Goal: Task Accomplishment & Management: Manage account settings

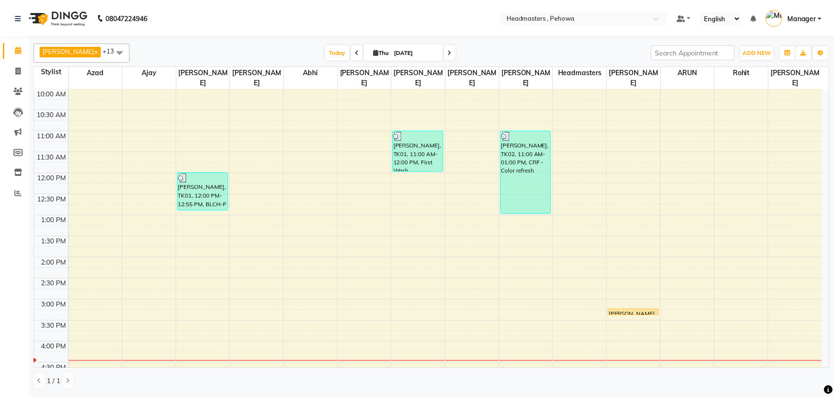
scroll to position [87, 0]
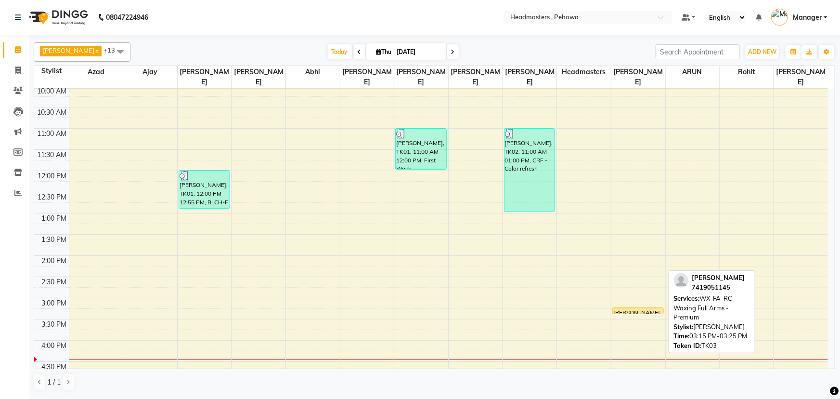
click at [631, 308] on div "[PERSON_NAME], TK03, 03:15 PM-03:25 PM, WX-FA-RC - Waxing Full Arms - Premium" at bounding box center [638, 311] width 51 height 6
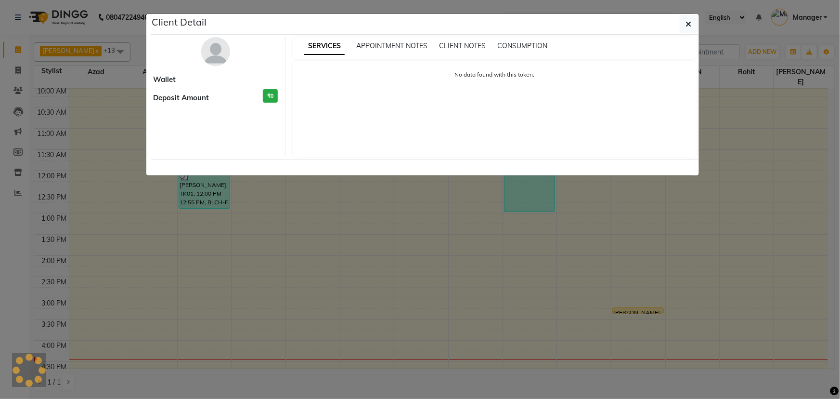
select select "1"
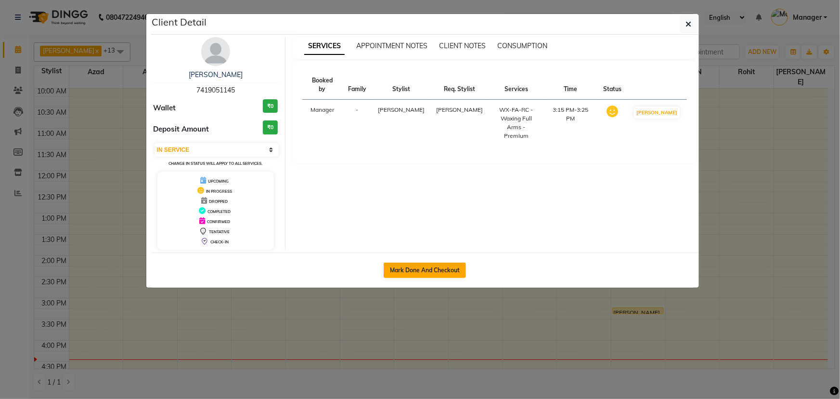
click at [453, 270] on button "Mark Done And Checkout" at bounding box center [425, 269] width 82 height 15
select select "service"
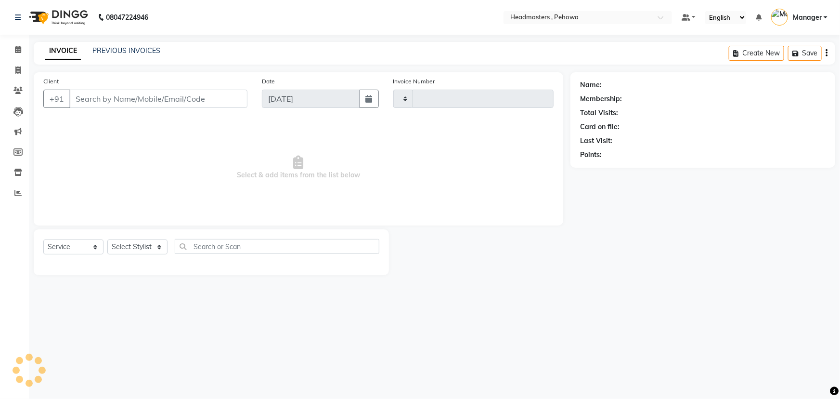
type input "2567"
select select "7727"
type input "7419051145"
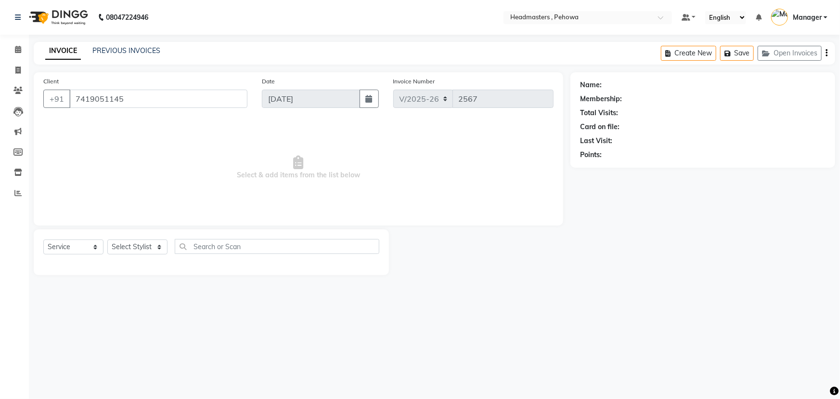
select select "79956"
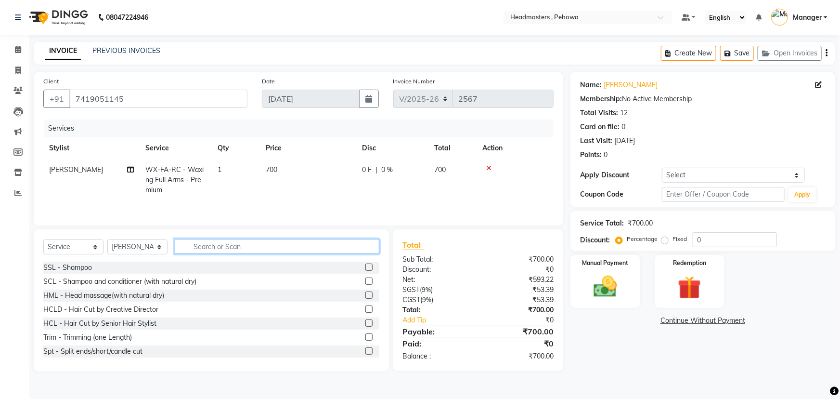
click at [223, 249] on input "text" at bounding box center [277, 246] width 205 height 15
type input "UNDE"
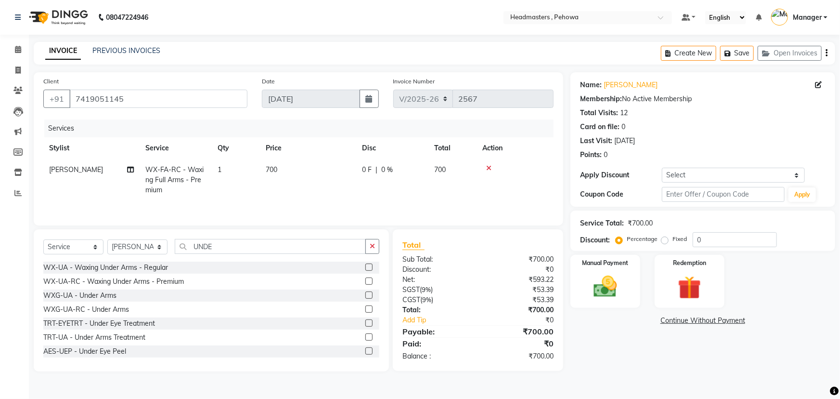
click at [366, 281] on label at bounding box center [369, 280] width 7 height 7
click at [366, 281] on input "checkbox" at bounding box center [369, 281] width 6 height 6
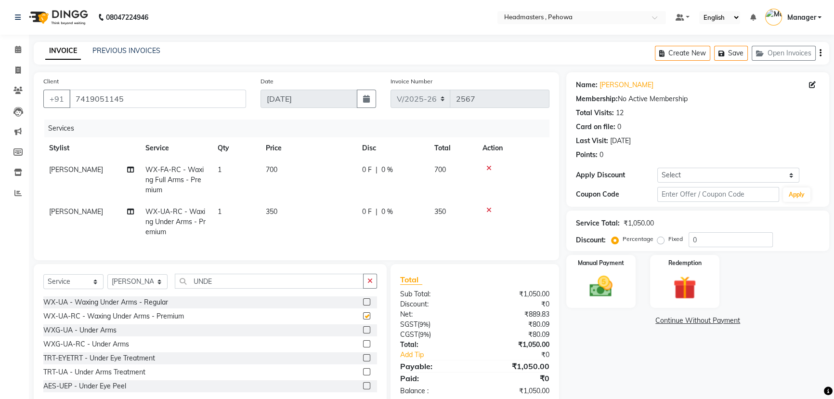
checkbox input "false"
drag, startPoint x: 240, startPoint y: 286, endPoint x: 168, endPoint y: 284, distance: 72.3
click at [168, 284] on div "Select Service Product Membership Package Voucher Prepaid Gift Card Select Styl…" at bounding box center [210, 285] width 334 height 23
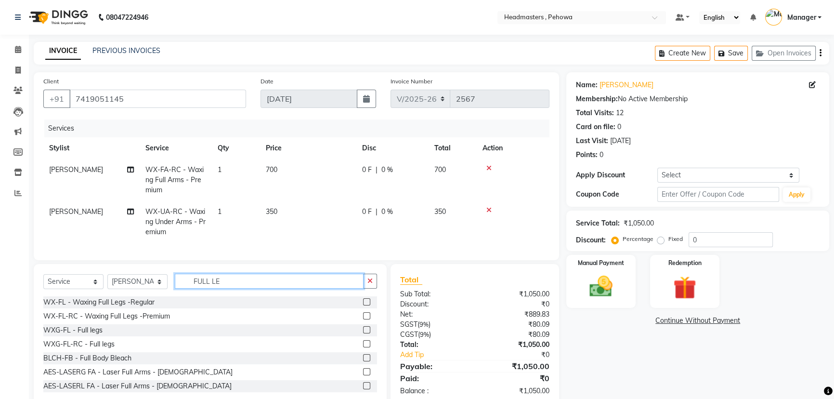
type input "FULL LE"
click at [363, 319] on label at bounding box center [366, 315] width 7 height 7
click at [363, 319] on input "checkbox" at bounding box center [366, 316] width 6 height 6
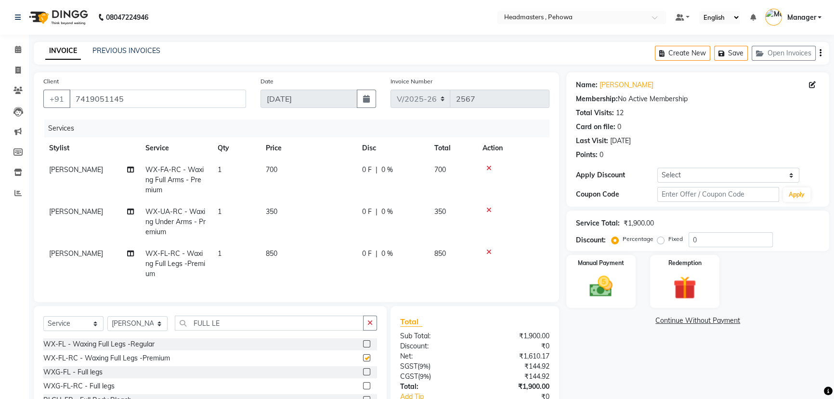
checkbox input "false"
click at [136, 331] on select "Select Stylist Abhi Ajay [PERSON_NAME] [PERSON_NAME] [PERSON_NAME] Headmasters …" at bounding box center [137, 323] width 60 height 15
select select "68775"
click at [107, 323] on select "Select Stylist Abhi Ajay [PERSON_NAME] [PERSON_NAME] [PERSON_NAME] Headmasters …" at bounding box center [137, 323] width 60 height 15
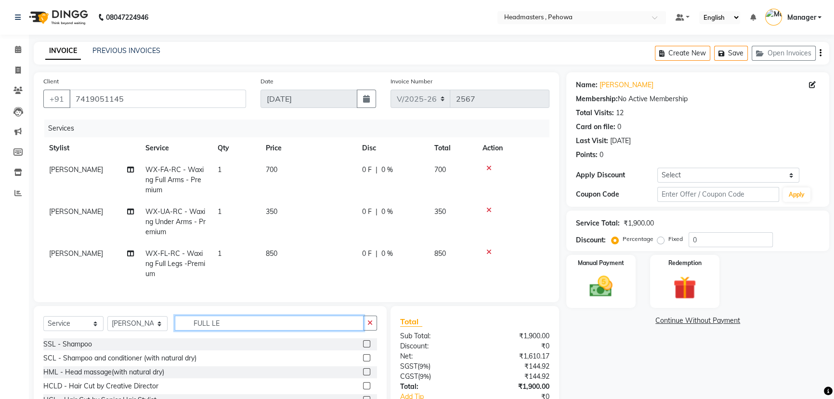
click at [238, 330] on input "FULL LE" at bounding box center [269, 322] width 189 height 15
type input "FULL AR"
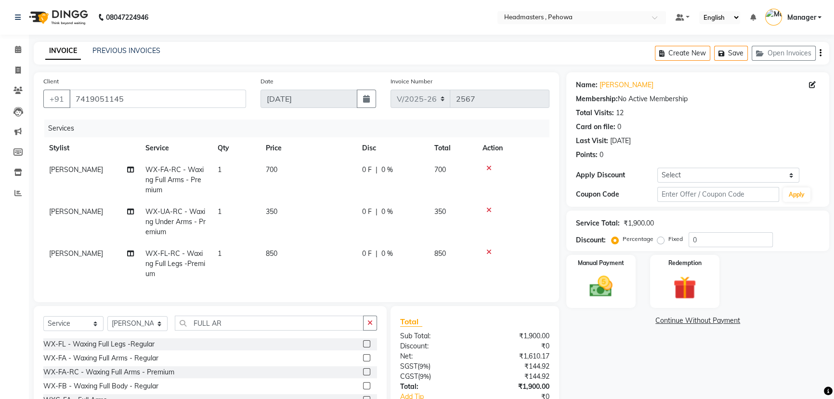
click at [363, 375] on label at bounding box center [366, 371] width 7 height 7
click at [363, 375] on input "checkbox" at bounding box center [366, 372] width 6 height 6
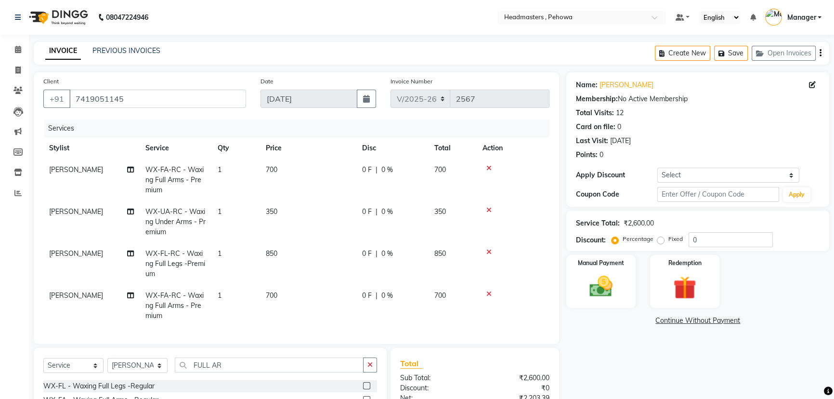
checkbox input "false"
drag, startPoint x: 235, startPoint y: 366, endPoint x: 120, endPoint y: 340, distance: 117.9
click at [120, 340] on div "Client [PHONE_NUMBER] Date [DATE] Invoice Number V/[PHONE_NUMBER] Services Styl…" at bounding box center [296, 281] width 540 height 418
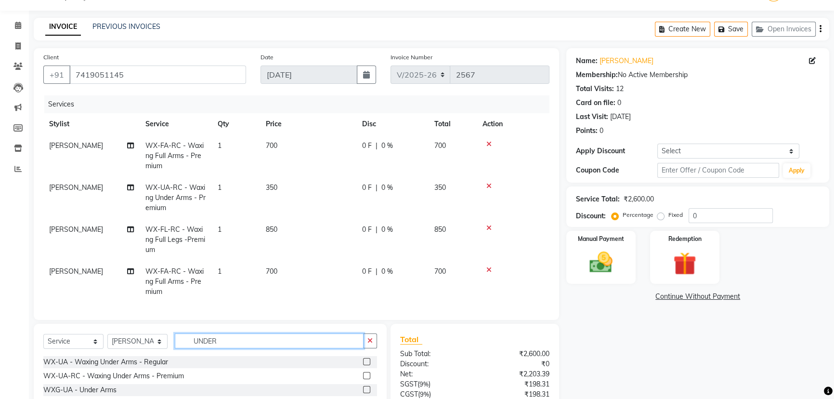
scroll to position [43, 0]
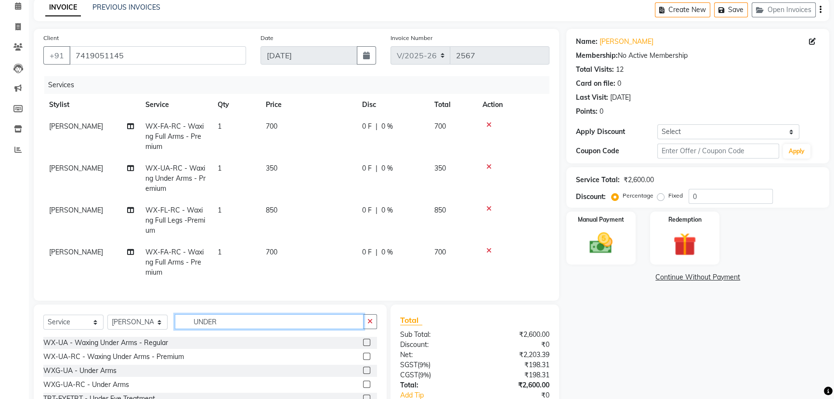
type input "UNDER"
click at [363, 360] on label at bounding box center [366, 356] width 7 height 7
click at [363, 360] on input "checkbox" at bounding box center [366, 356] width 6 height 6
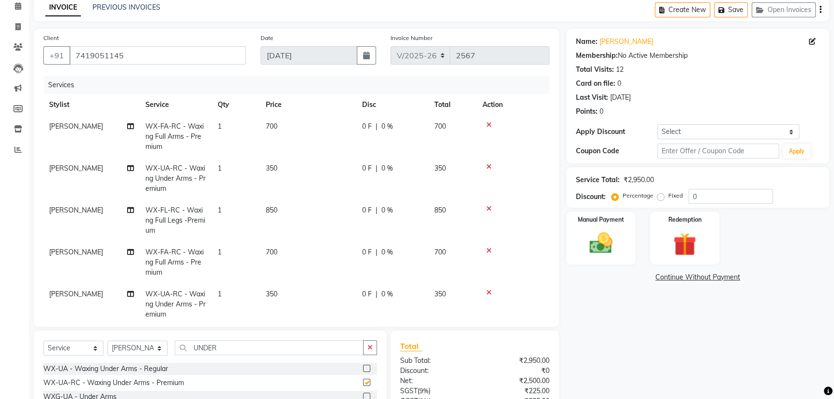
checkbox input "false"
drag, startPoint x: 154, startPoint y: 332, endPoint x: 144, endPoint y: 332, distance: 10.1
click at [144, 332] on div "Select Service Product Membership Package Voucher Prepaid Gift Card Select Styl…" at bounding box center [210, 401] width 353 height 142
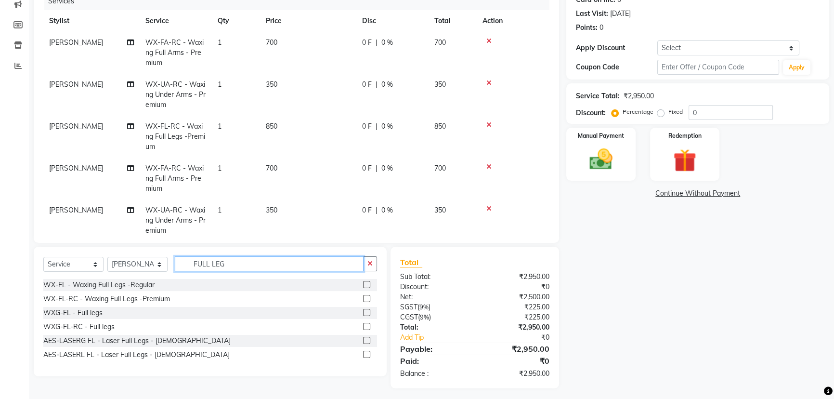
scroll to position [131, 0]
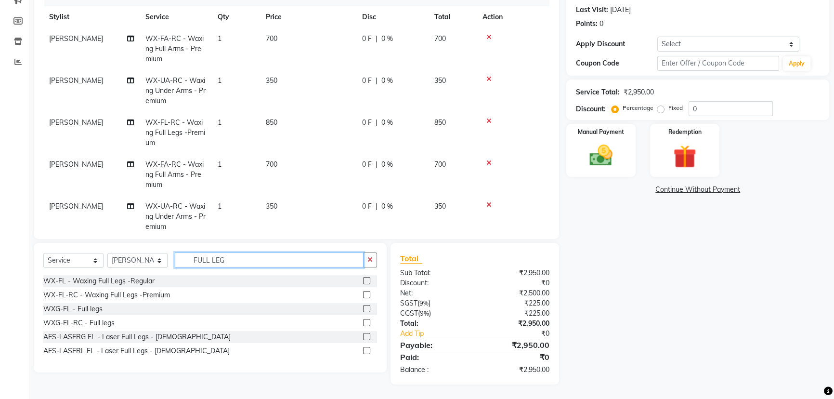
type input "FULL LEG"
click at [366, 294] on label at bounding box center [366, 294] width 7 height 7
click at [366, 294] on input "checkbox" at bounding box center [366, 295] width 6 height 6
checkbox input "false"
drag, startPoint x: 155, startPoint y: 248, endPoint x: 148, endPoint y: 248, distance: 6.7
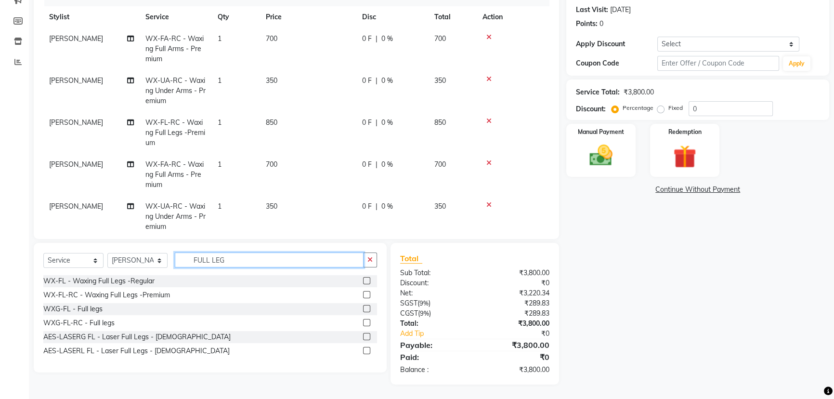
click at [148, 248] on div "Select Service Product Membership Package Voucher Prepaid Gift Card Select Styl…" at bounding box center [210, 308] width 353 height 130
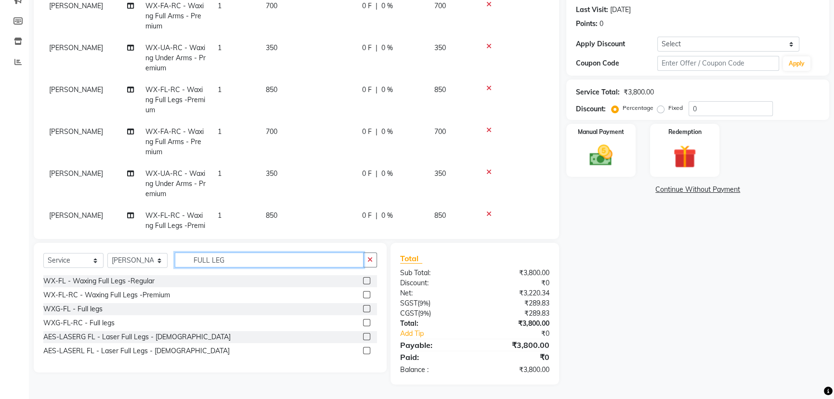
scroll to position [64, 0]
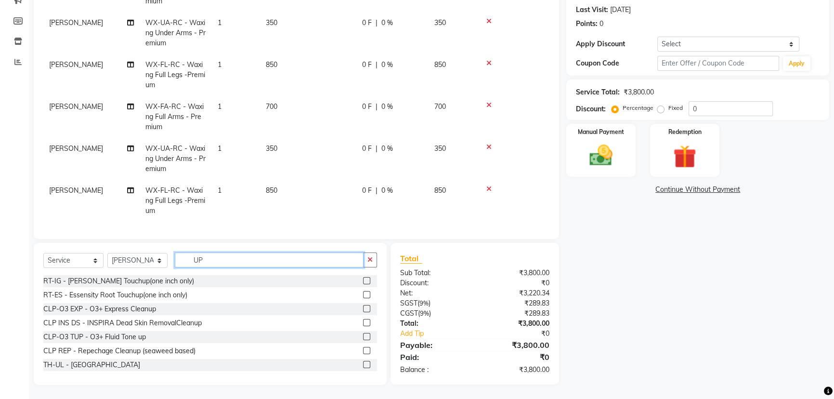
type input "U"
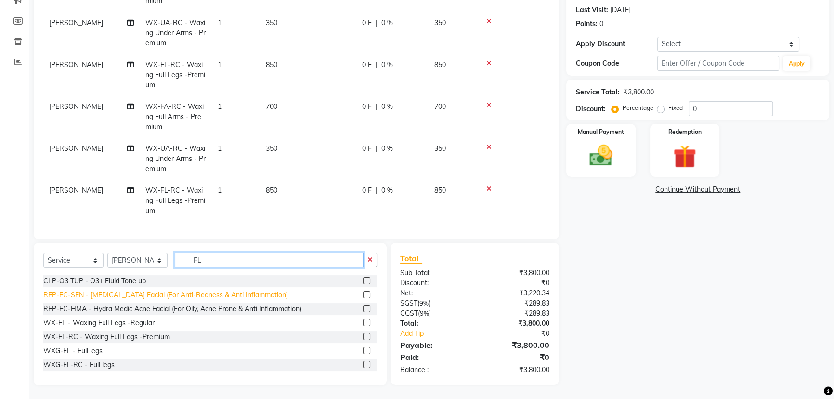
type input "F"
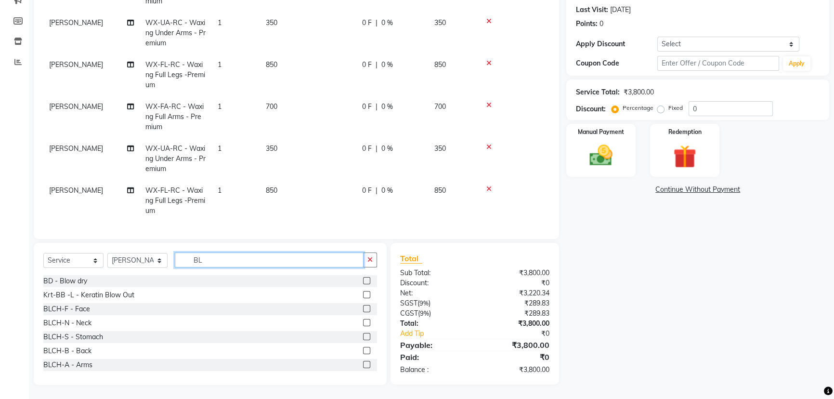
type input "BL"
click at [363, 309] on label at bounding box center [366, 308] width 7 height 7
click at [363, 309] on input "checkbox" at bounding box center [366, 309] width 6 height 6
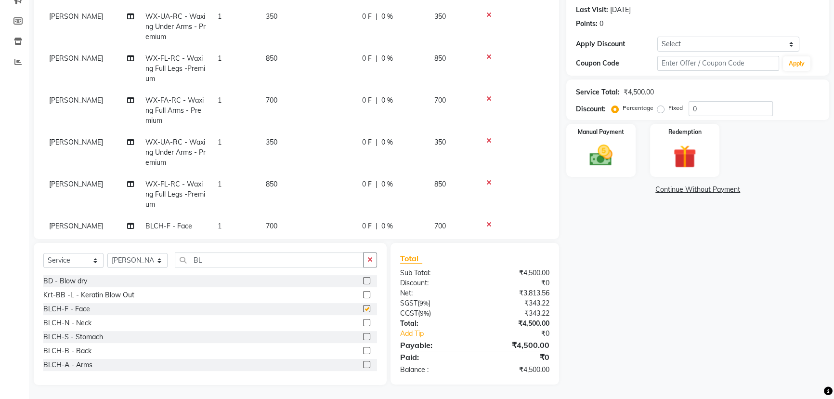
checkbox input "false"
click at [363, 323] on label at bounding box center [366, 322] width 7 height 7
click at [363, 323] on input "checkbox" at bounding box center [366, 323] width 6 height 6
checkbox input "false"
click at [363, 351] on label at bounding box center [366, 350] width 7 height 7
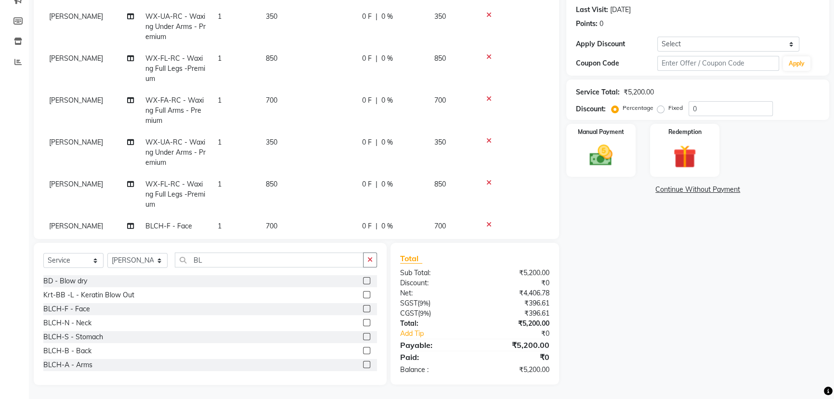
click at [363, 351] on input "checkbox" at bounding box center [366, 351] width 6 height 6
checkbox input "false"
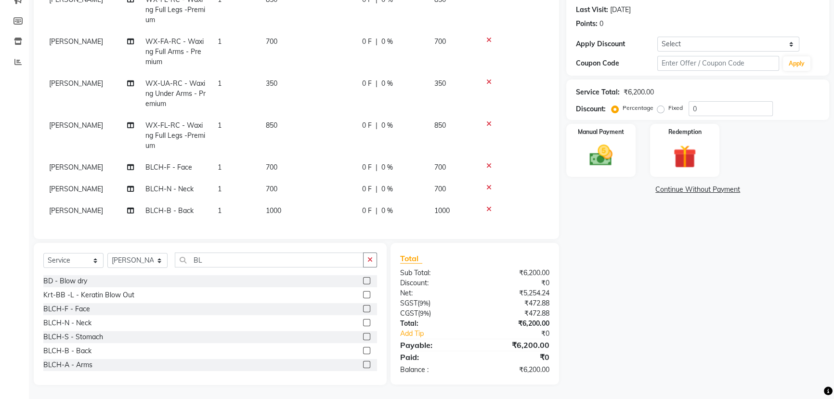
scroll to position [129, 0]
click at [385, 206] on span "0 %" at bounding box center [387, 211] width 12 height 10
select select "68775"
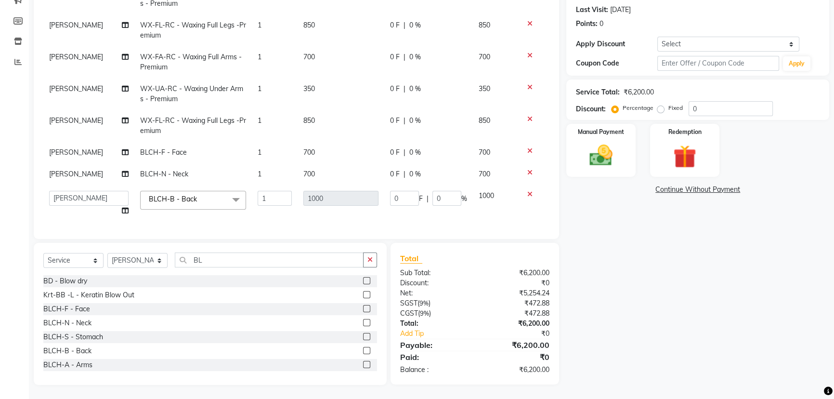
scroll to position [83, 0]
click at [364, 185] on tr "Abhi Ajay [PERSON_NAME] [PERSON_NAME] [PERSON_NAME] Headmasters [PERSON_NAME] M…" at bounding box center [296, 203] width 506 height 37
type input "700"
click at [356, 211] on tbody "[PERSON_NAME] WX-[PERSON_NAME] - Waxing Full Arms - Premium 1 700 0 F | 0 % 700…" at bounding box center [296, 86] width 506 height 271
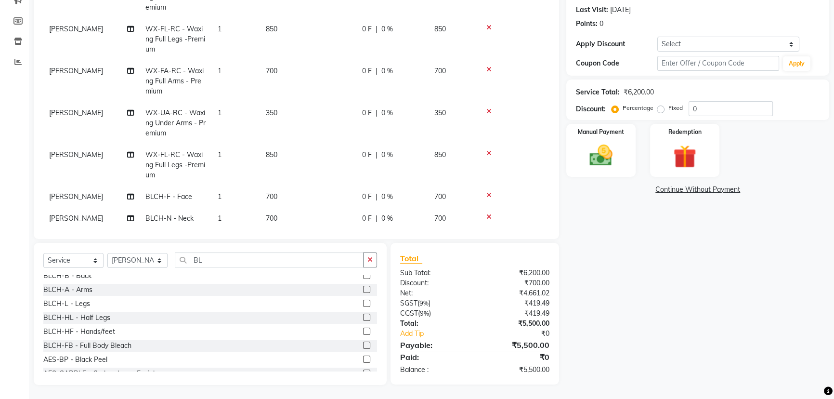
scroll to position [99, 0]
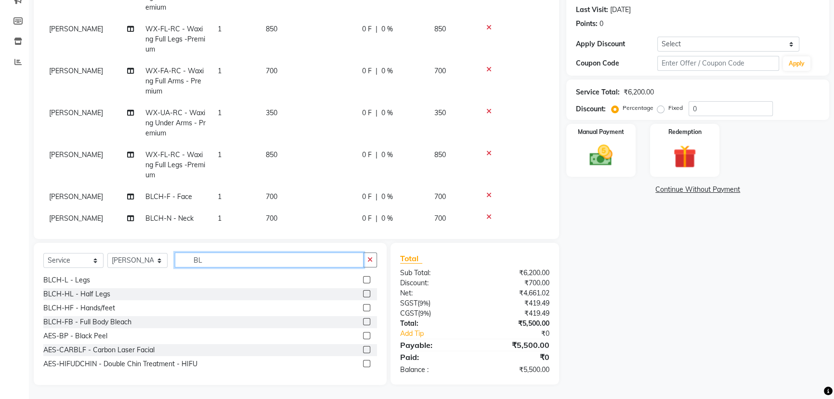
drag, startPoint x: 214, startPoint y: 259, endPoint x: 153, endPoint y: 253, distance: 61.4
click at [153, 253] on div "Select Service Product Membership Package Voucher Prepaid Gift Card Select Styl…" at bounding box center [210, 263] width 334 height 23
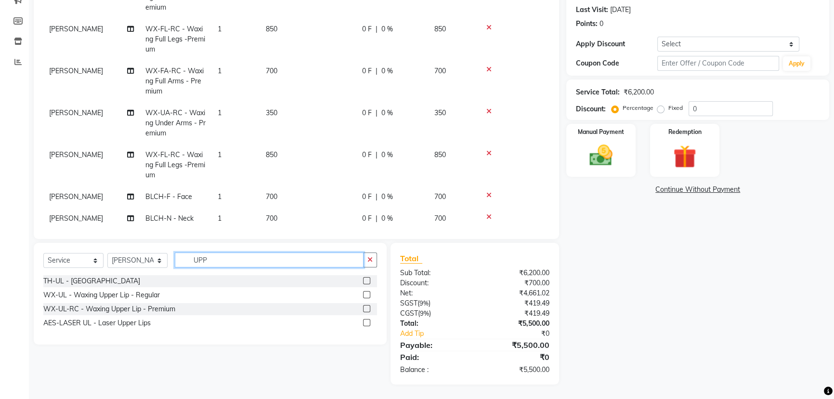
scroll to position [0, 0]
type input "UPP"
click at [366, 279] on label at bounding box center [366, 280] width 7 height 7
click at [366, 279] on input "checkbox" at bounding box center [366, 281] width 6 height 6
checkbox input "false"
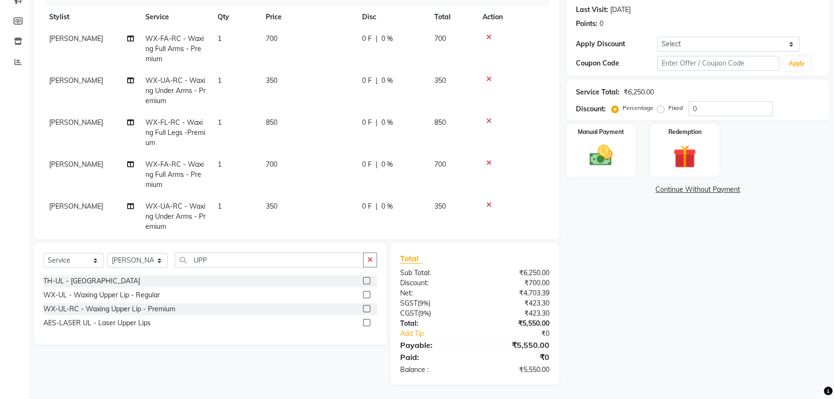
click at [393, 47] on td "0 F | 0 %" at bounding box center [392, 49] width 72 height 42
select select "79956"
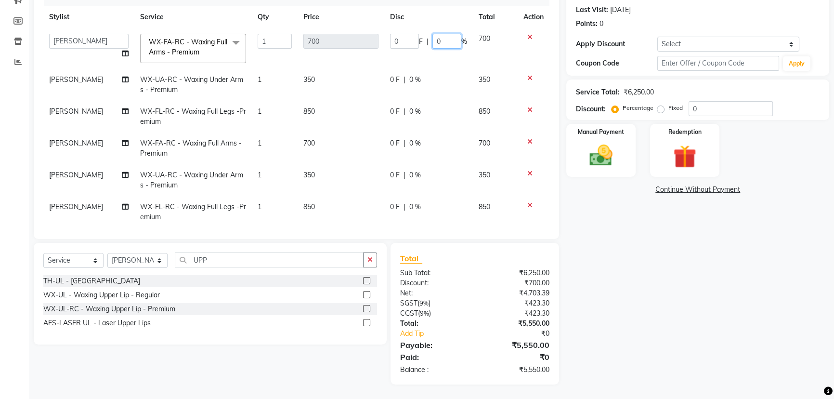
click at [432, 41] on input "0" at bounding box center [446, 41] width 29 height 15
type input "50"
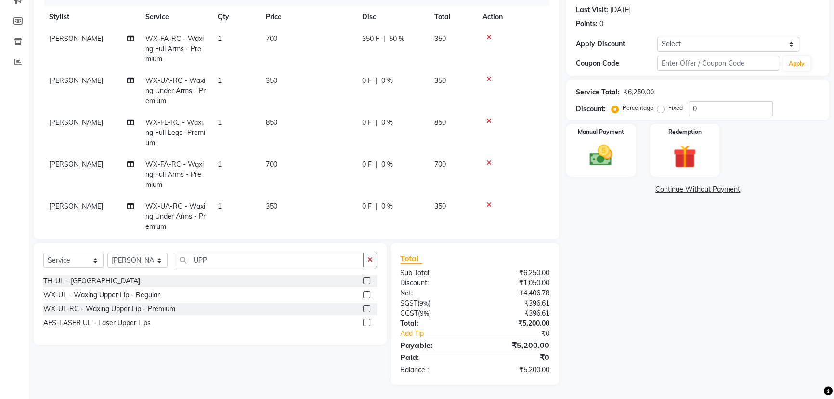
click at [450, 98] on tr "[PERSON_NAME] WX-UA-RC - Waxing Under Arms - Premium 1 350 0 F | 0 % 350" at bounding box center [296, 91] width 506 height 42
click at [432, 84] on td "350" at bounding box center [453, 91] width 48 height 42
select select "79956"
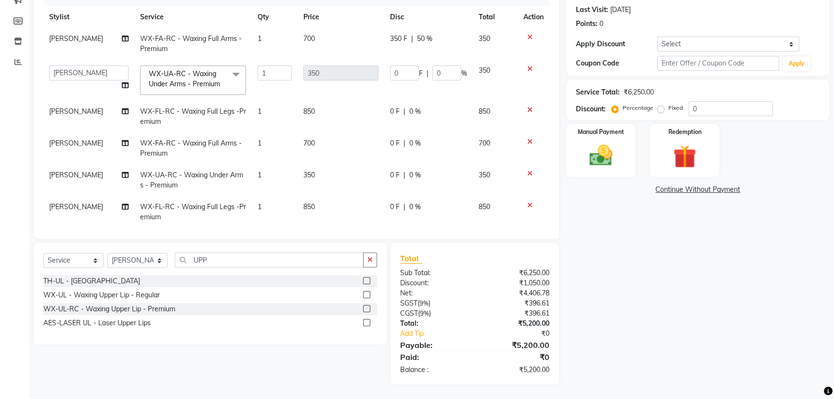
click at [424, 109] on div "0 F | 0 %" at bounding box center [428, 111] width 77 height 10
select select "79956"
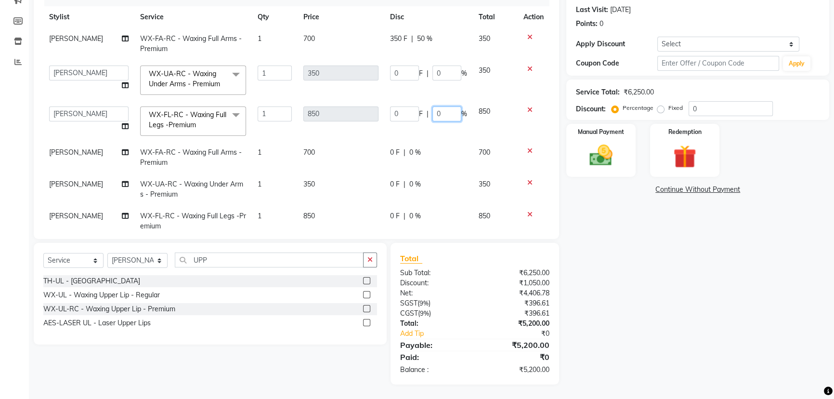
click at [432, 113] on input "0" at bounding box center [446, 113] width 29 height 15
type input "50"
click at [423, 144] on td "0 F | 0 %" at bounding box center [428, 158] width 89 height 32
select select "68775"
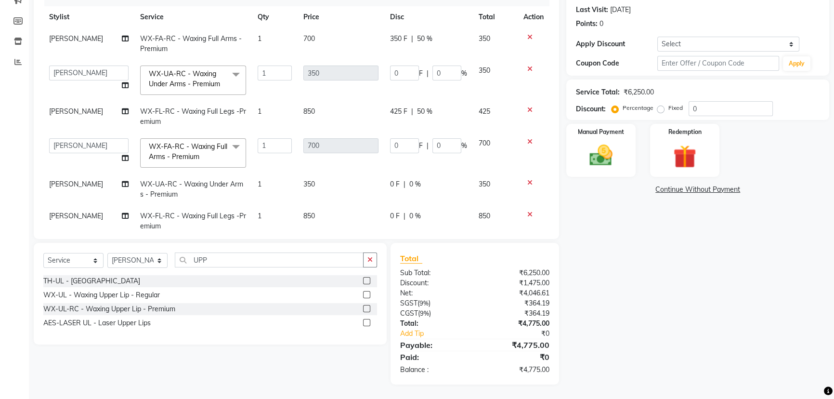
click at [423, 144] on div "0 F | 0 %" at bounding box center [428, 145] width 77 height 15
click at [432, 144] on input "0" at bounding box center [446, 145] width 29 height 15
type input "50"
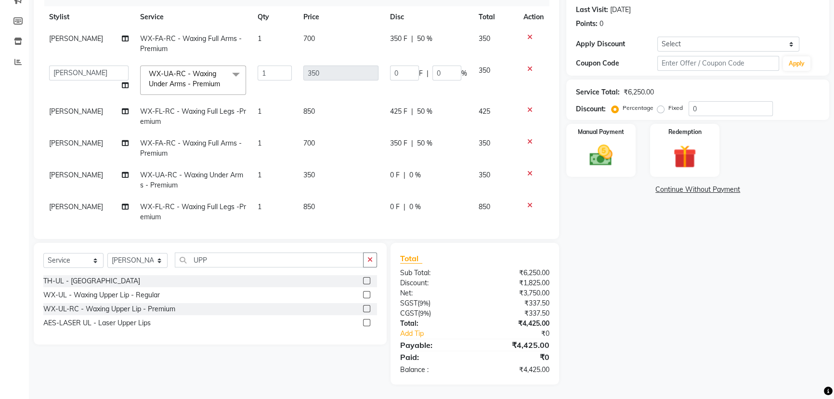
click at [423, 181] on td "0 F | 0 %" at bounding box center [428, 180] width 89 height 32
select select "68775"
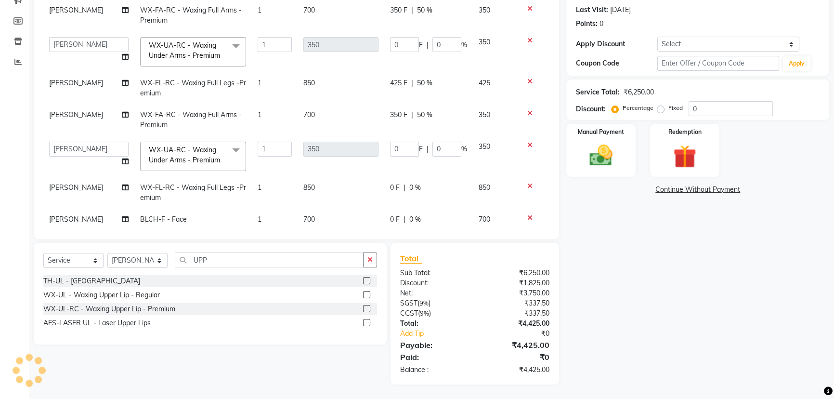
scroll to position [43, 0]
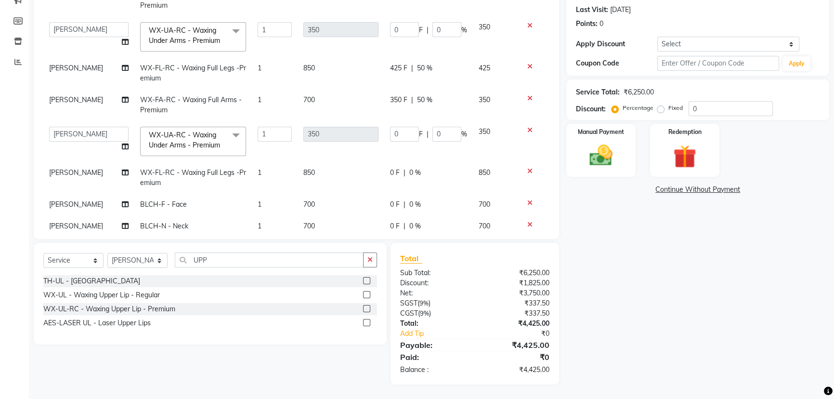
click at [429, 173] on div "0 F | 0 %" at bounding box center [428, 173] width 77 height 10
select select "68775"
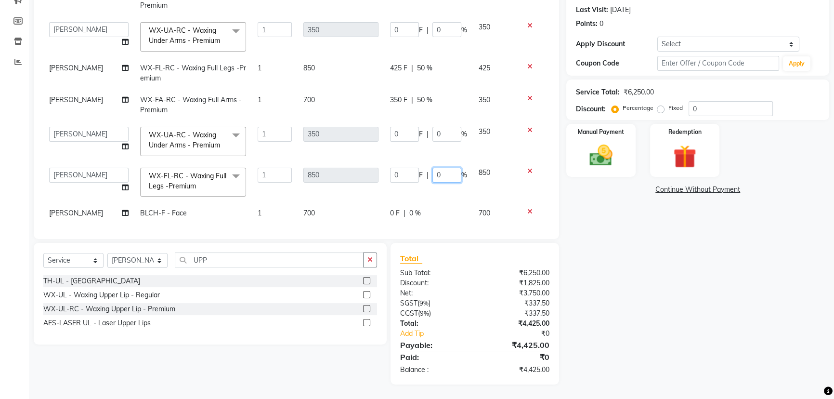
click at [432, 174] on input "0" at bounding box center [446, 175] width 29 height 15
type input "50"
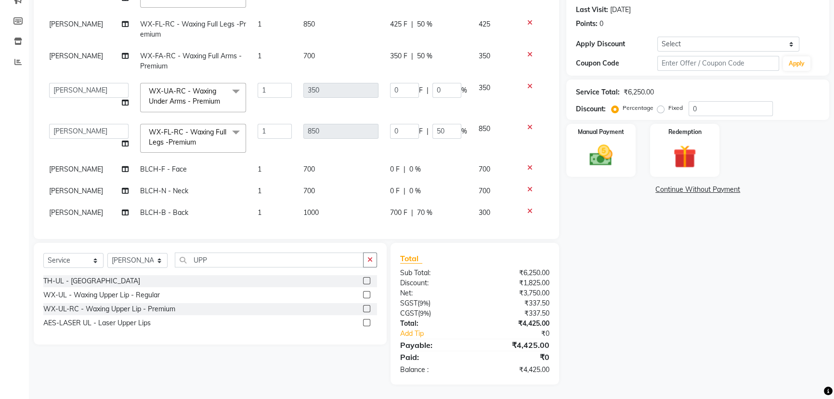
click at [423, 172] on tbody "[PERSON_NAME] WX-[PERSON_NAME] - Waxing Full Arms - Premium 1 700 350 F | 50 % …" at bounding box center [296, 93] width 506 height 304
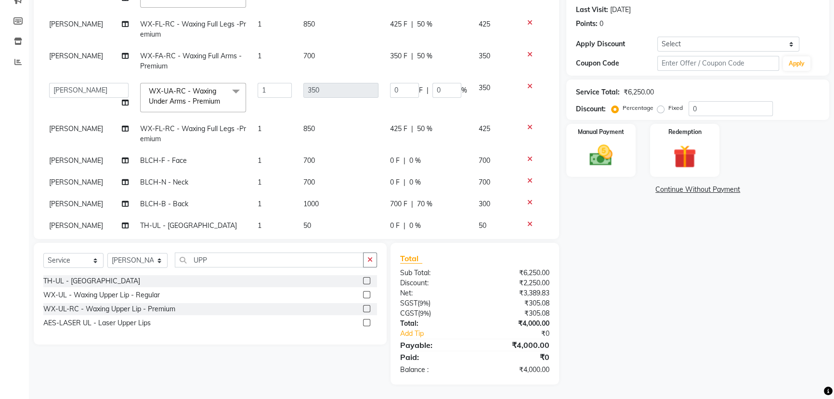
click at [409, 162] on span "0 %" at bounding box center [415, 161] width 12 height 10
select select "68775"
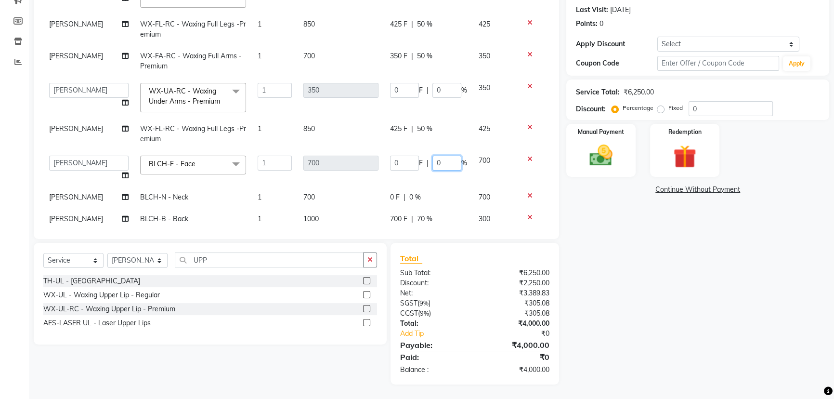
click at [432, 162] on input "0" at bounding box center [446, 163] width 29 height 15
type input "50"
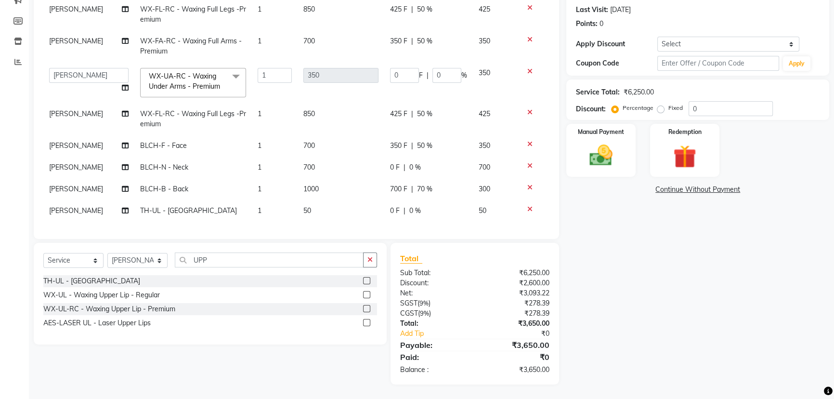
scroll to position [123, 0]
click at [409, 162] on span "0 %" at bounding box center [415, 167] width 12 height 10
select select "68775"
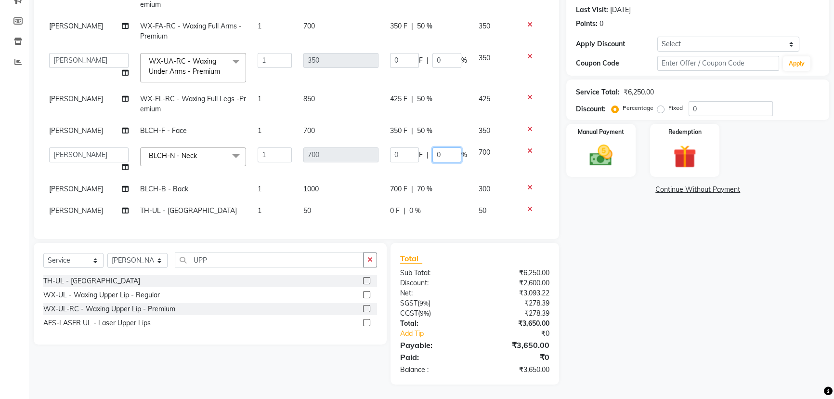
click at [432, 147] on input "0" at bounding box center [446, 154] width 29 height 15
type input "50"
click at [417, 184] on span "70 %" at bounding box center [424, 189] width 15 height 10
select select "68775"
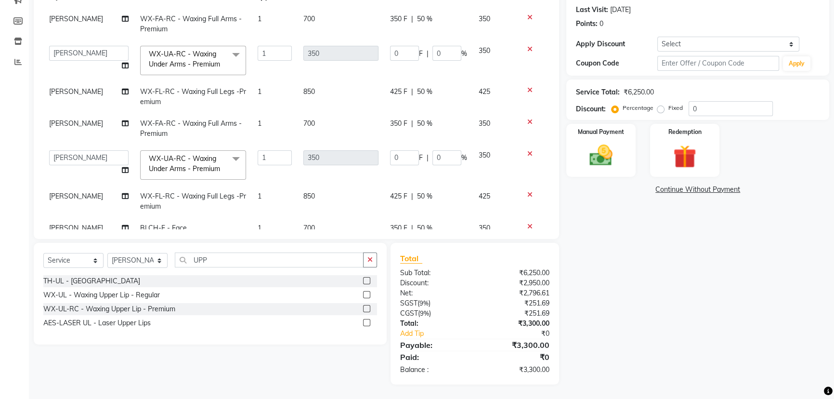
scroll to position [0, 0]
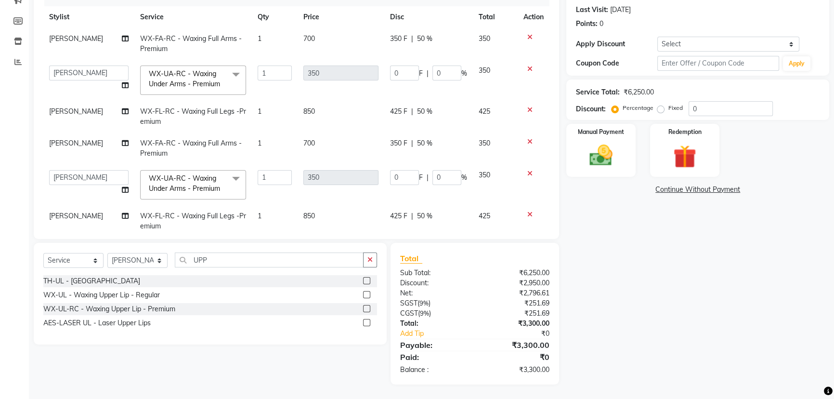
click at [401, 147] on div "350 F | 50 %" at bounding box center [428, 143] width 77 height 10
select select "68775"
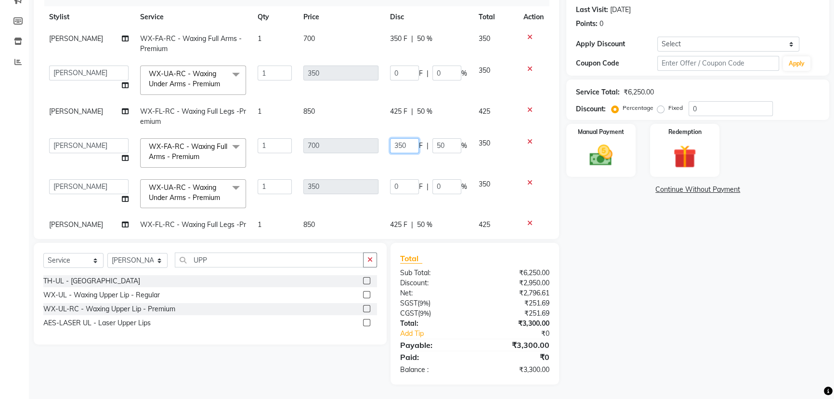
click at [353, 138] on tr "Abhi Ajay [PERSON_NAME] [PERSON_NAME] [PERSON_NAME] Headmasters [PERSON_NAME] M…" at bounding box center [296, 152] width 506 height 41
type input "150"
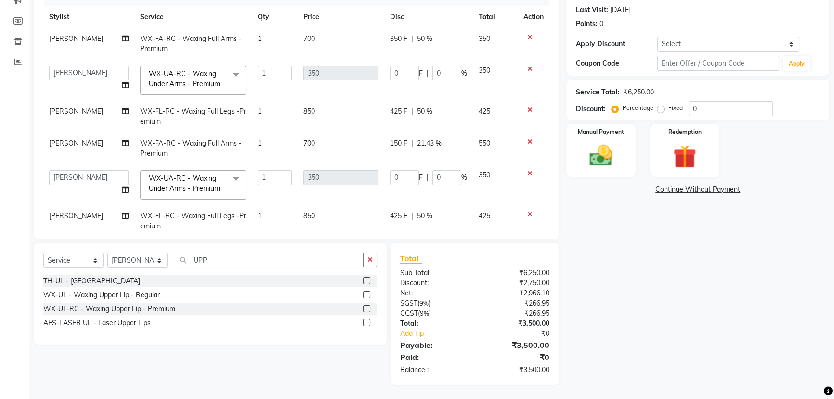
click at [366, 167] on tbody "[PERSON_NAME] WX-[PERSON_NAME] - Waxing Full Arms - Premium 1 700 350 F | 50 % …" at bounding box center [296, 183] width 506 height 311
click at [417, 146] on span "21.43 %" at bounding box center [429, 143] width 25 height 10
select select "68775"
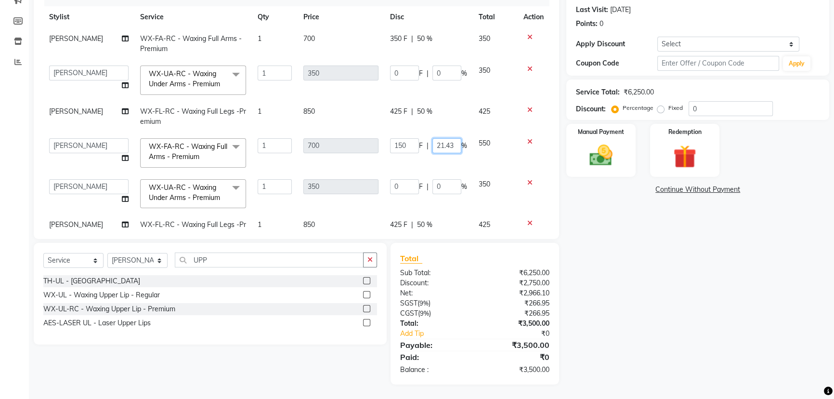
drag, startPoint x: 448, startPoint y: 144, endPoint x: 390, endPoint y: 140, distance: 58.0
click at [390, 140] on div "150 F | 21.43 %" at bounding box center [428, 145] width 77 height 15
type input "50"
click at [398, 165] on tbody "[PERSON_NAME] WX-[PERSON_NAME] - Waxing Full Arms - Premium 1 700 350 F | 50 % …" at bounding box center [296, 187] width 506 height 319
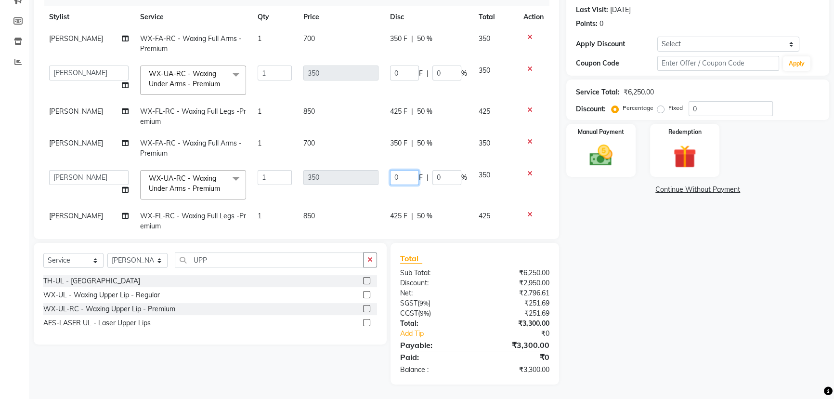
click at [391, 180] on input "0" at bounding box center [404, 177] width 29 height 15
type input "0100"
click at [385, 191] on td "0100 F | 0 %" at bounding box center [428, 184] width 89 height 41
select select "68775"
click at [356, 172] on tr "Abhi Ajay [PERSON_NAME] [PERSON_NAME] [PERSON_NAME] Headmasters [PERSON_NAME] M…" at bounding box center [296, 184] width 506 height 41
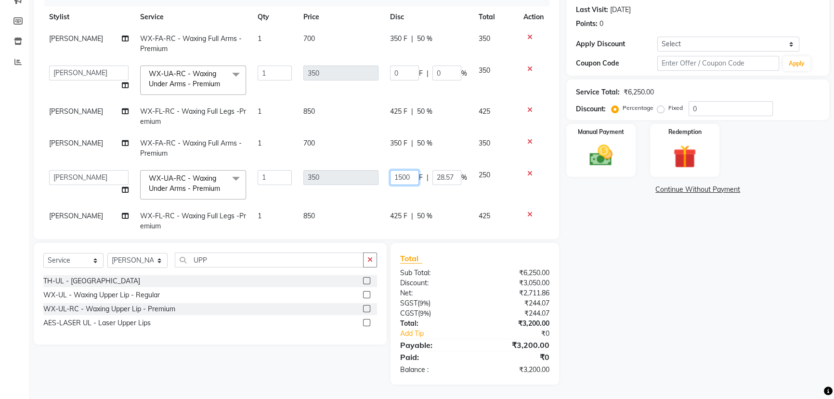
type input "150"
click at [442, 124] on td "425 F | 50 %" at bounding box center [428, 117] width 89 height 32
select select "79956"
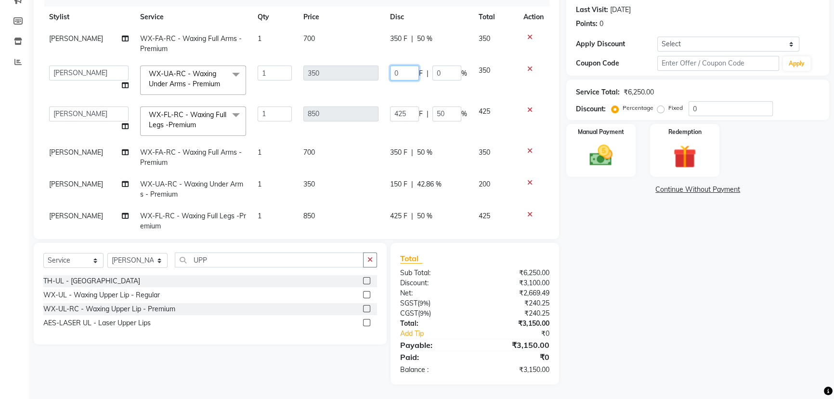
click at [348, 71] on tr "Abhi Ajay [PERSON_NAME] [PERSON_NAME] [PERSON_NAME] Headmasters [PERSON_NAME] M…" at bounding box center [296, 80] width 506 height 41
type input "150"
click at [355, 100] on tbody "[PERSON_NAME] WX-[PERSON_NAME] - Waxing Full Arms - Premium 1 700 350 F | 50 % …" at bounding box center [296, 183] width 506 height 311
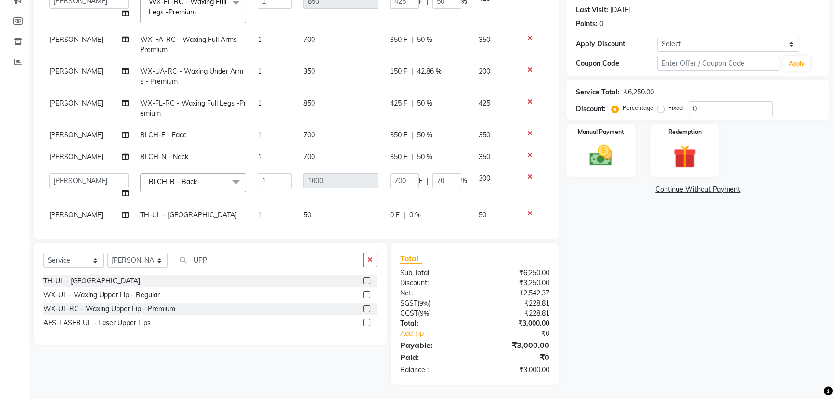
scroll to position [114, 0]
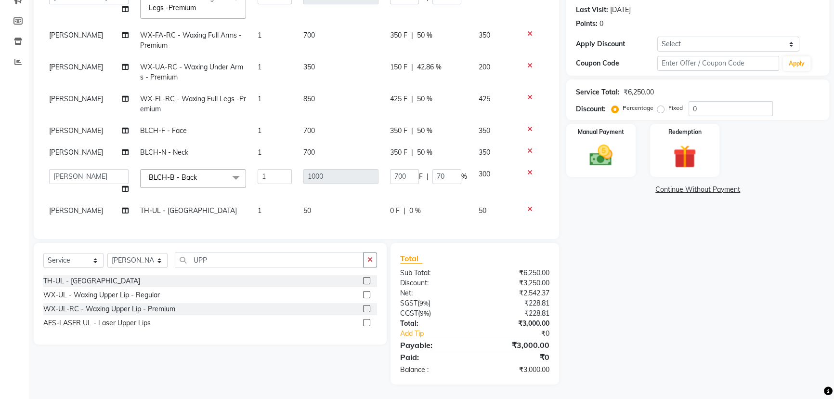
click at [473, 183] on td "300" at bounding box center [495, 181] width 45 height 37
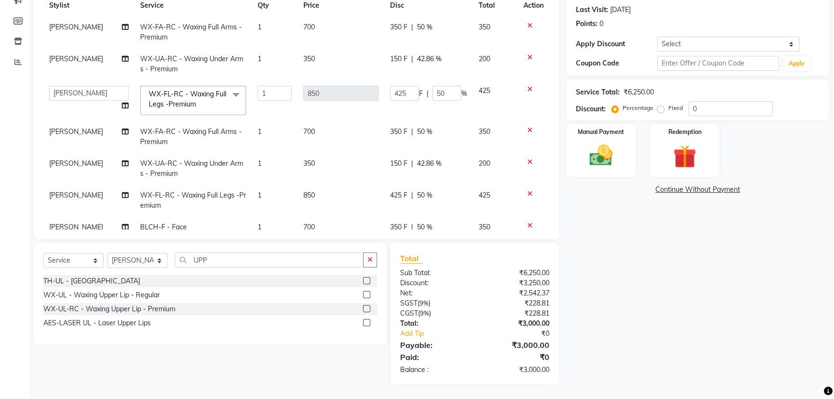
scroll to position [0, 0]
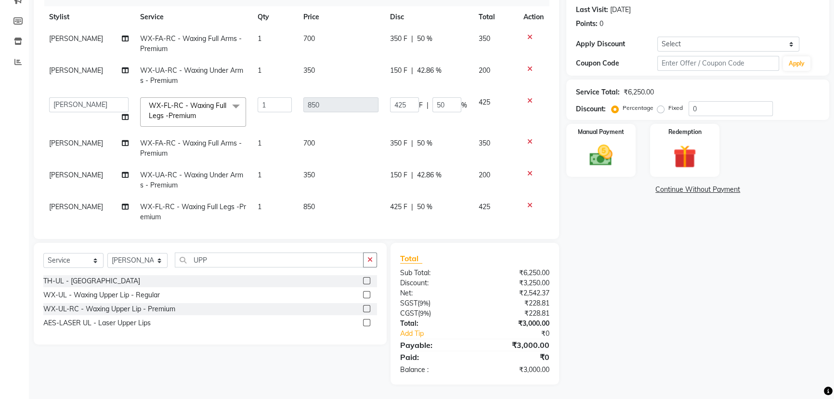
click at [367, 125] on td "850" at bounding box center [341, 112] width 87 height 41
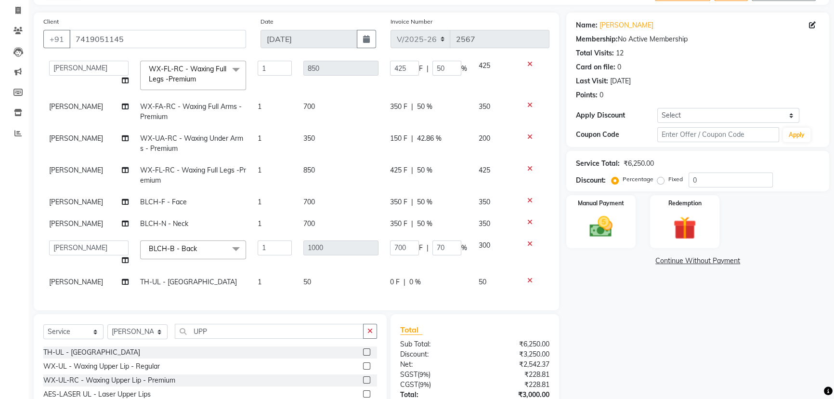
scroll to position [87, 0]
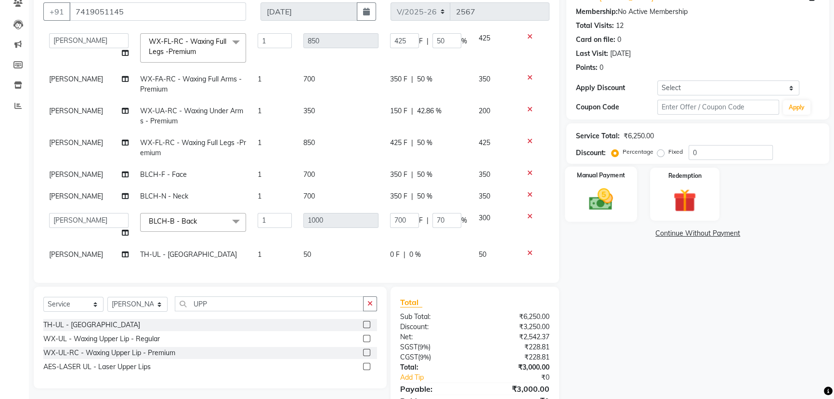
click at [609, 208] on img at bounding box center [601, 198] width 39 height 27
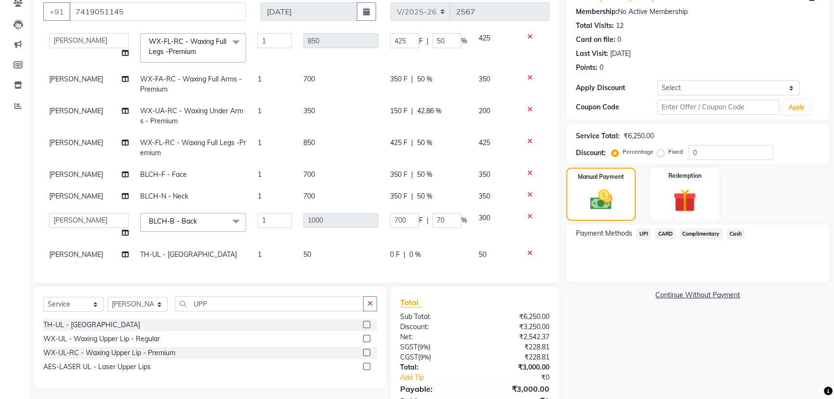
drag, startPoint x: 733, startPoint y: 230, endPoint x: 739, endPoint y: 240, distance: 12.1
click at [733, 230] on span "Cash" at bounding box center [736, 233] width 18 height 11
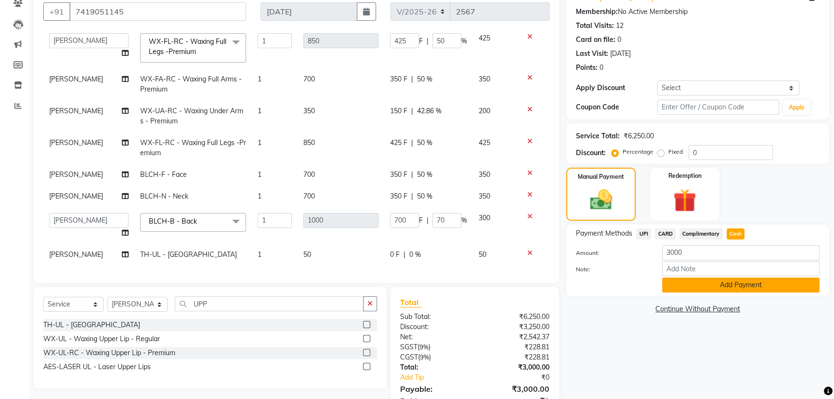
click at [732, 280] on button "Add Payment" at bounding box center [740, 284] width 157 height 15
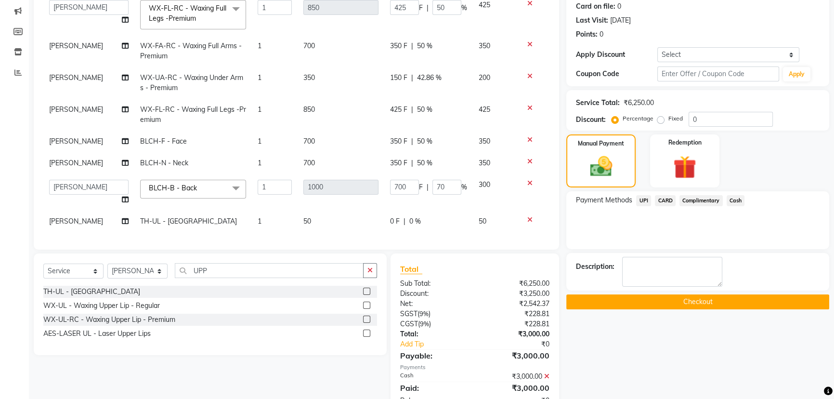
scroll to position [151, 0]
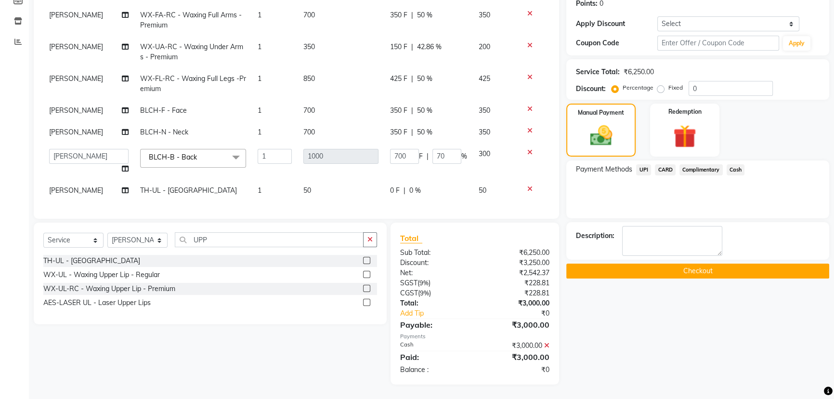
click at [718, 273] on button "Checkout" at bounding box center [697, 270] width 263 height 15
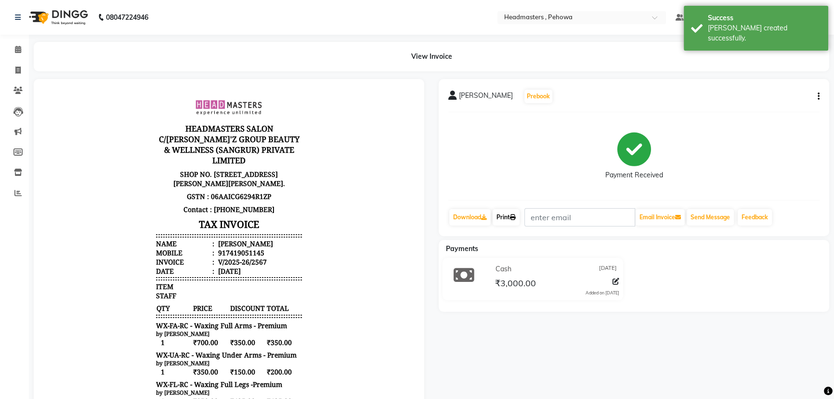
click at [510, 224] on link "Print" at bounding box center [506, 217] width 27 height 16
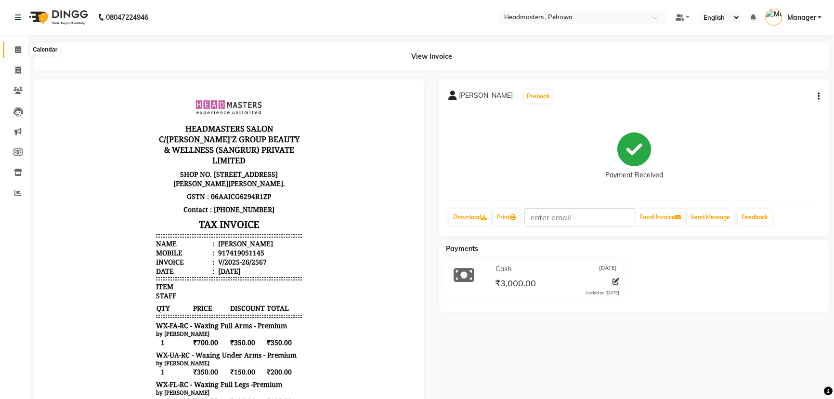
click at [16, 52] on icon at bounding box center [18, 49] width 6 height 7
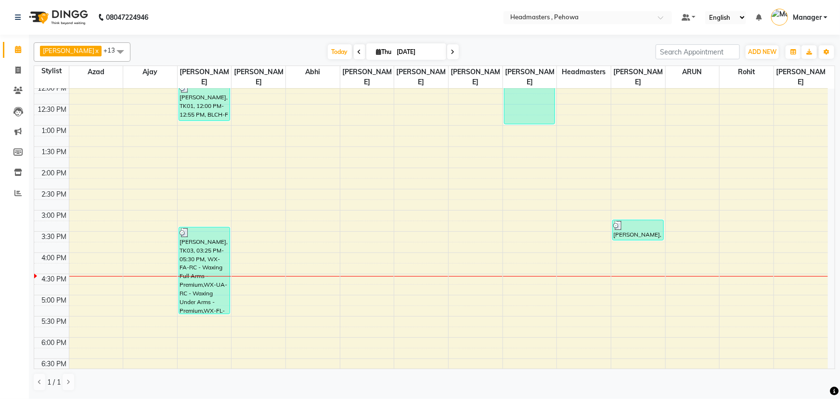
scroll to position [300, 0]
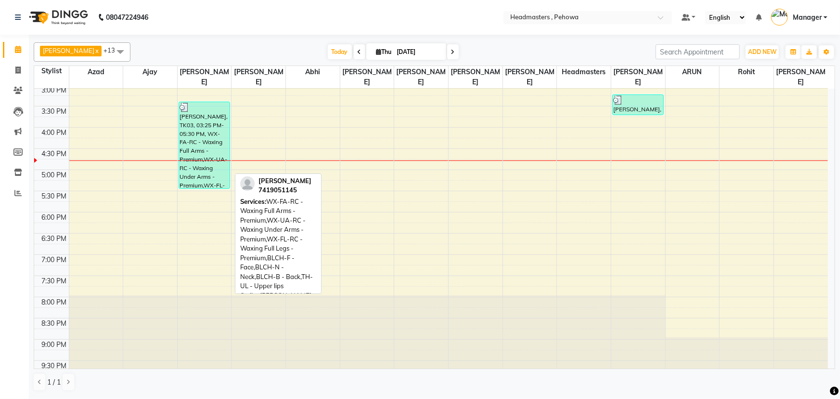
click at [224, 137] on div "[PERSON_NAME], TK03, 03:25 PM-05:30 PM, WX-FA-RC - Waxing Full Arms - Premium,W…" at bounding box center [204, 145] width 51 height 86
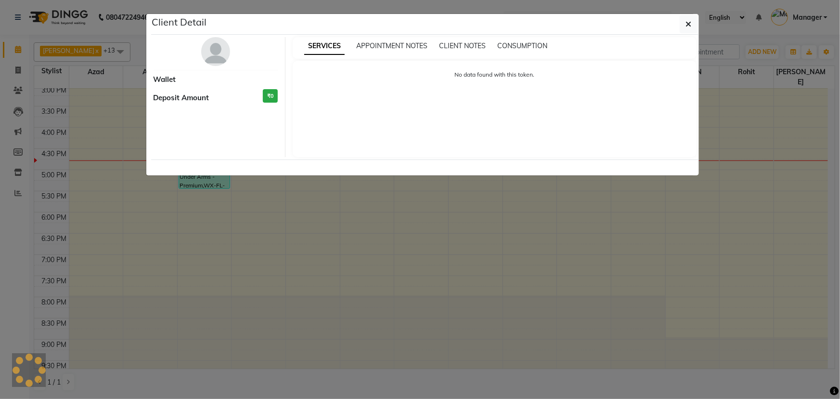
select select "3"
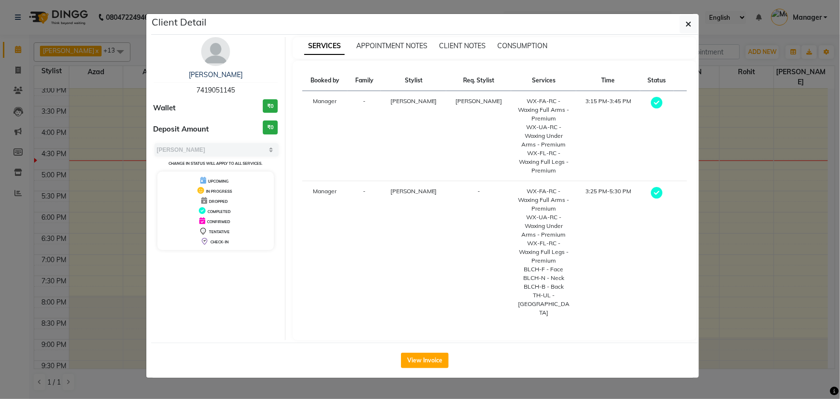
drag, startPoint x: 237, startPoint y: 90, endPoint x: 136, endPoint y: 92, distance: 100.7
click at [96, 88] on ngb-modal-window "Client Detail [PERSON_NAME] 7419051145 Wallet ₹0 Deposit Amount ₹0 Select MARK …" at bounding box center [420, 199] width 840 height 399
copy span "7419051145"
click at [689, 28] on icon "button" at bounding box center [689, 24] width 6 height 8
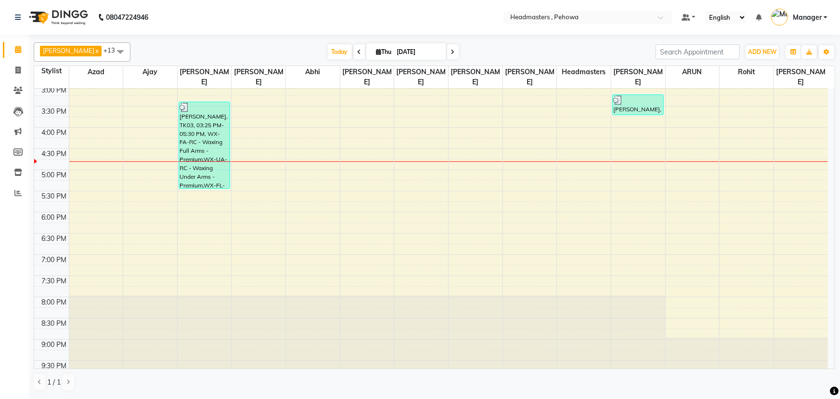
click at [631, 158] on div "8:00 AM 8:30 AM 9:00 AM 9:30 AM 10:00 AM 10:30 AM 11:00 AM 11:30 AM 12:00 PM 12…" at bounding box center [431, 85] width 794 height 593
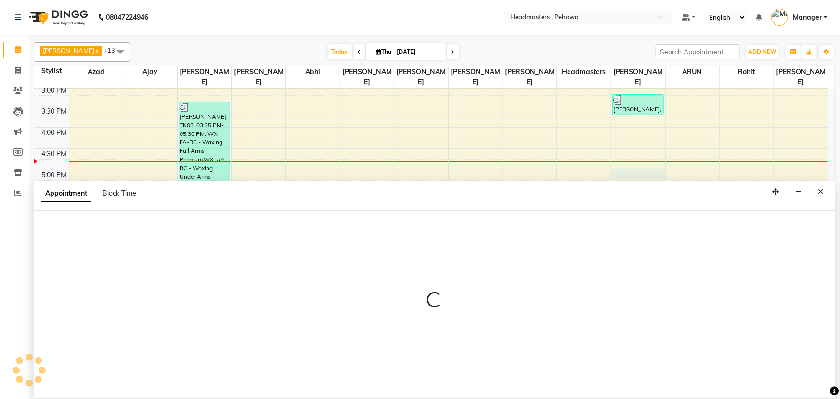
select select "79956"
select select "tentative"
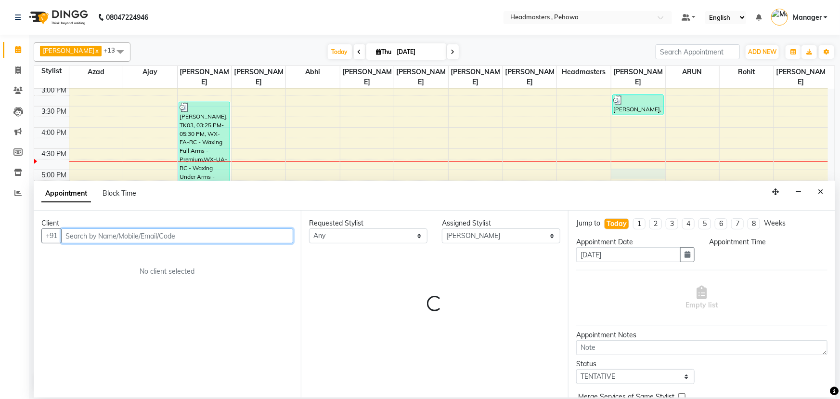
select select "1020"
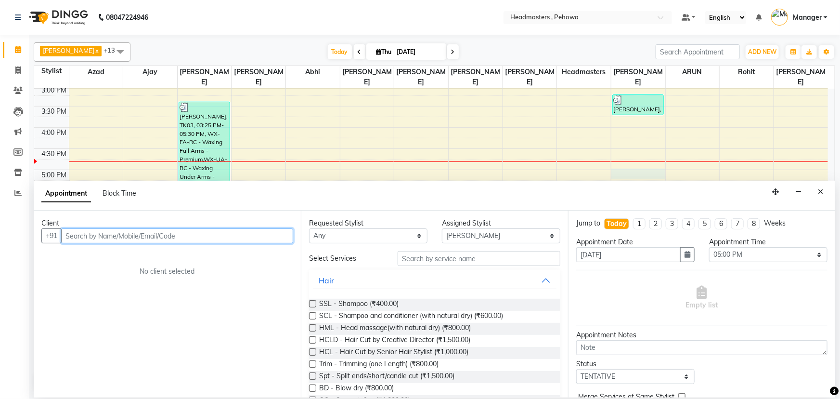
paste input "7419051145"
type input "7419051145"
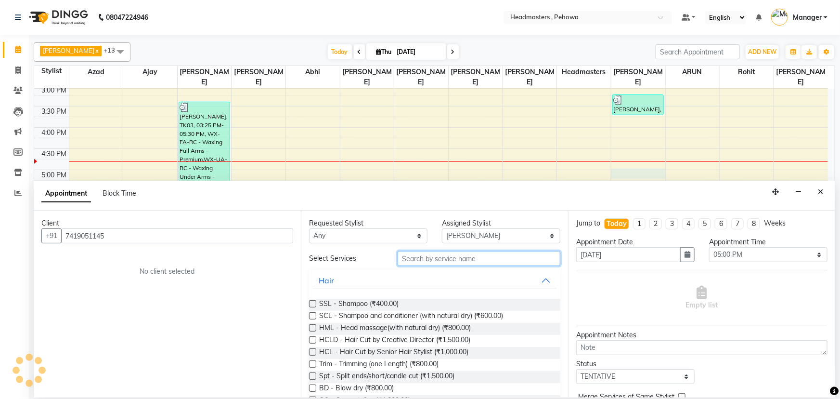
click at [431, 259] on input "text" at bounding box center [479, 258] width 163 height 15
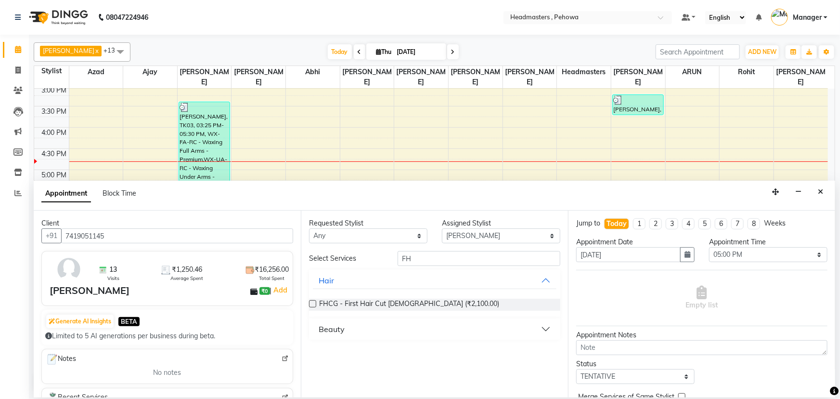
click at [350, 327] on button "Beauty" at bounding box center [435, 328] width 244 height 17
click at [317, 354] on div "TH-FH - Forehead (₹60.00)" at bounding box center [434, 353] width 251 height 12
drag, startPoint x: 426, startPoint y: 266, endPoint x: 420, endPoint y: 258, distance: 10.4
click at [425, 265] on div "Select Services FH Hair FHCG - First Hair Cut [DEMOGRAPHIC_DATA] (₹2,100.00) Be…" at bounding box center [434, 309] width 251 height 116
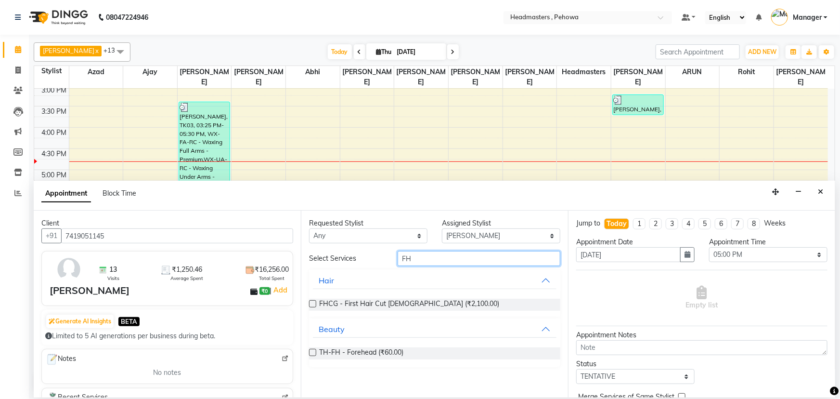
drag, startPoint x: 401, startPoint y: 259, endPoint x: 385, endPoint y: 259, distance: 15.9
click at [387, 259] on div "Select Services FH" at bounding box center [435, 258] width 266 height 15
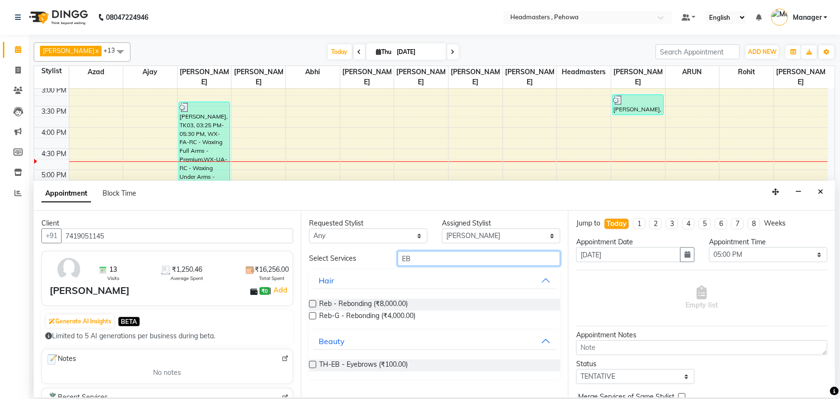
type input "EB"
drag, startPoint x: 313, startPoint y: 365, endPoint x: 367, endPoint y: 350, distance: 56.0
click at [314, 365] on label at bounding box center [312, 364] width 7 height 7
click at [314, 365] on input "checkbox" at bounding box center [312, 365] width 6 height 6
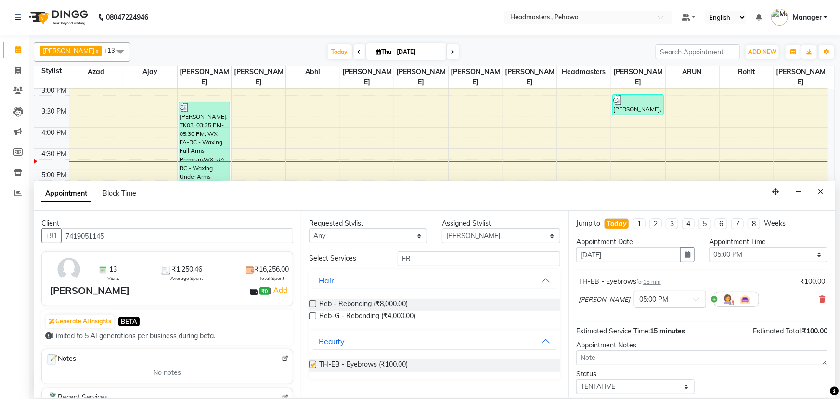
checkbox input "false"
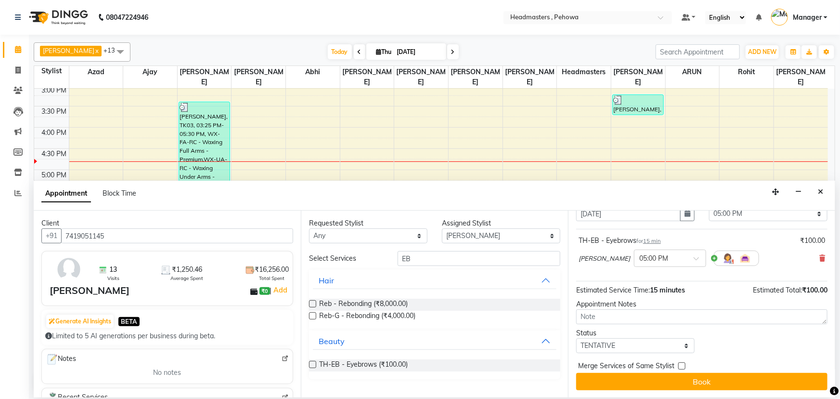
drag, startPoint x: 663, startPoint y: 377, endPoint x: 656, endPoint y: 376, distance: 6.3
click at [661, 377] on button "Book" at bounding box center [701, 381] width 251 height 17
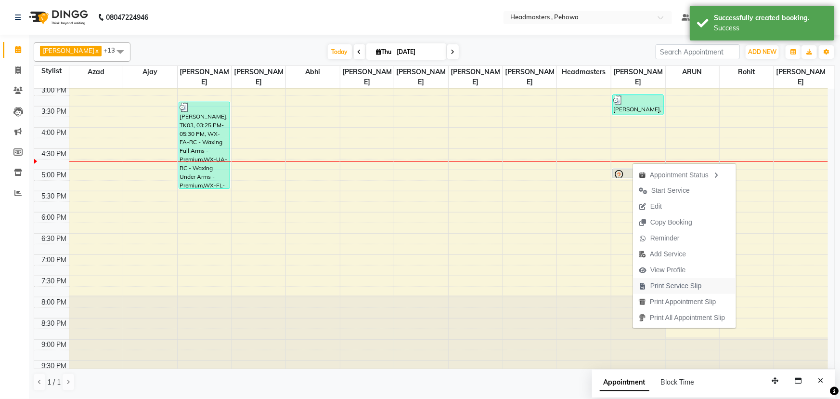
click at [652, 288] on span "Print Service Slip" at bounding box center [677, 286] width 52 height 10
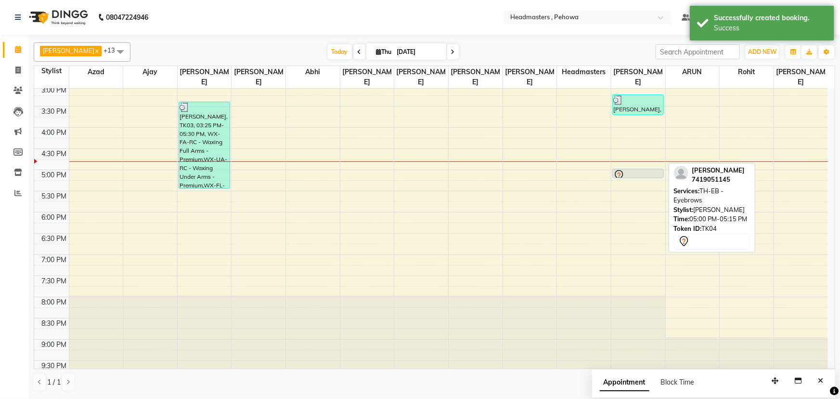
click at [629, 176] on div at bounding box center [638, 178] width 51 height 4
select select "7"
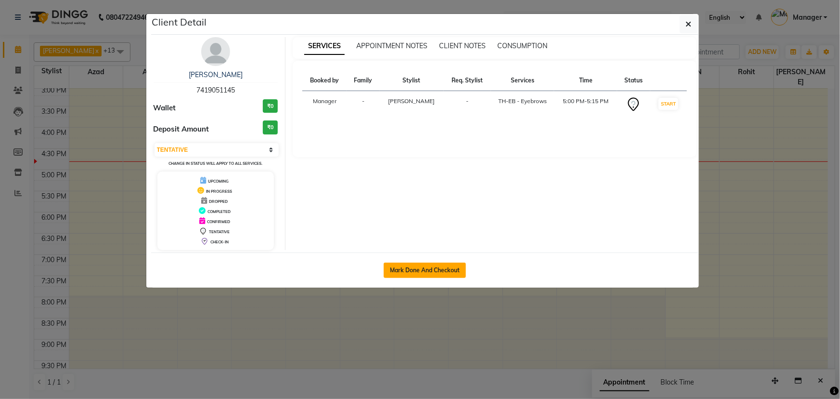
click at [435, 270] on button "Mark Done And Checkout" at bounding box center [425, 269] width 82 height 15
select select "service"
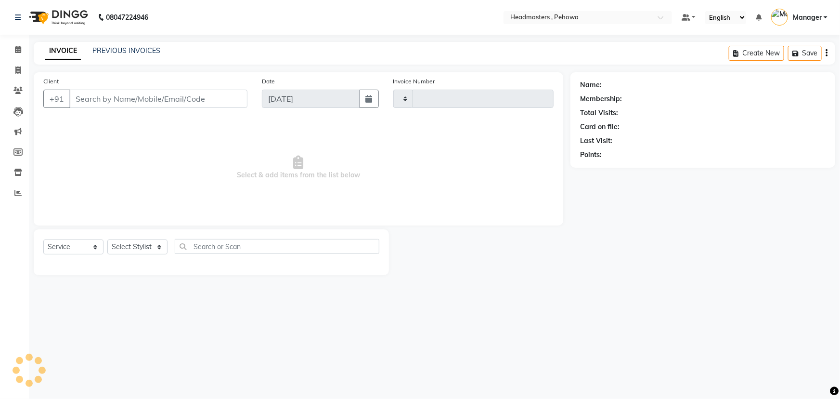
type input "2568"
select select "7727"
type input "7419051145"
select select "79956"
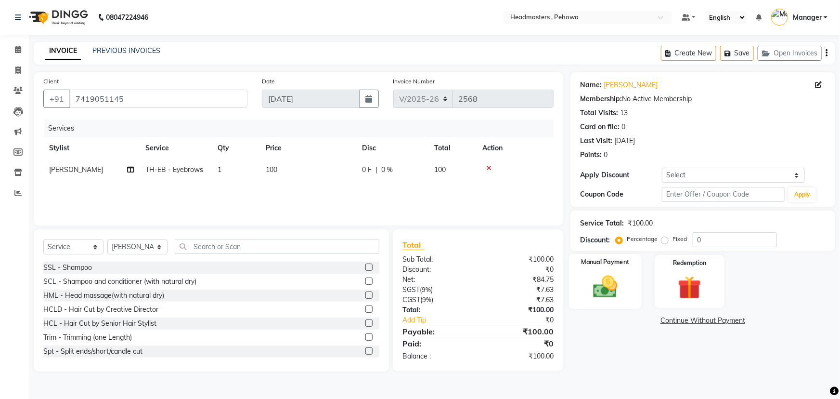
drag, startPoint x: 634, startPoint y: 292, endPoint x: 635, endPoint y: 298, distance: 6.3
click at [641, 301] on div "Manual Payment" at bounding box center [605, 281] width 73 height 55
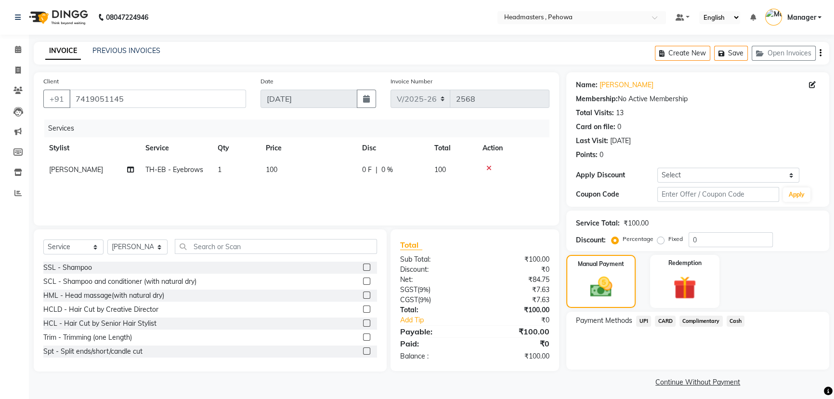
drag, startPoint x: 732, startPoint y: 318, endPoint x: 745, endPoint y: 330, distance: 17.4
click at [733, 318] on span "Cash" at bounding box center [736, 320] width 18 height 11
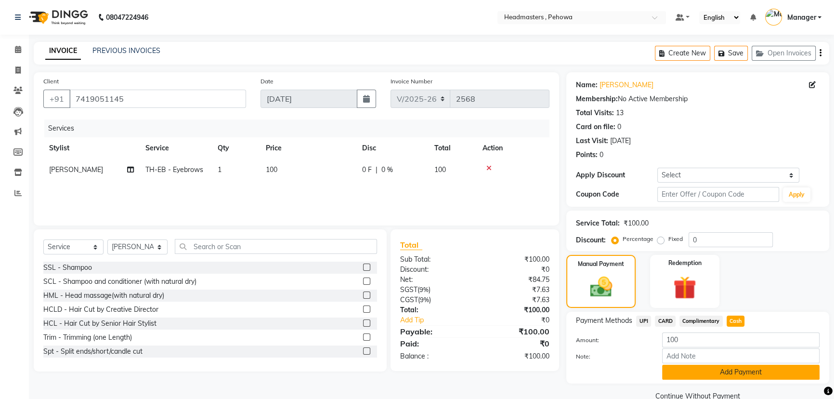
click at [720, 373] on button "Add Payment" at bounding box center [740, 372] width 157 height 15
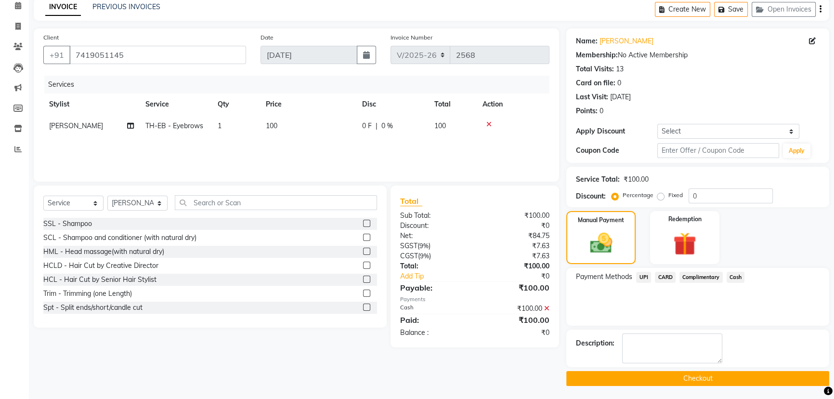
scroll to position [44, 0]
click at [710, 378] on button "Checkout" at bounding box center [697, 377] width 263 height 15
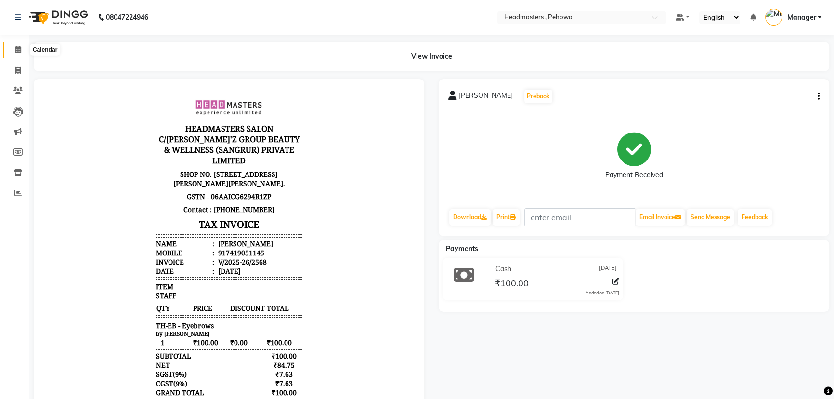
drag, startPoint x: 17, startPoint y: 49, endPoint x: 26, endPoint y: 2, distance: 48.0
click at [17, 49] on icon at bounding box center [18, 49] width 6 height 7
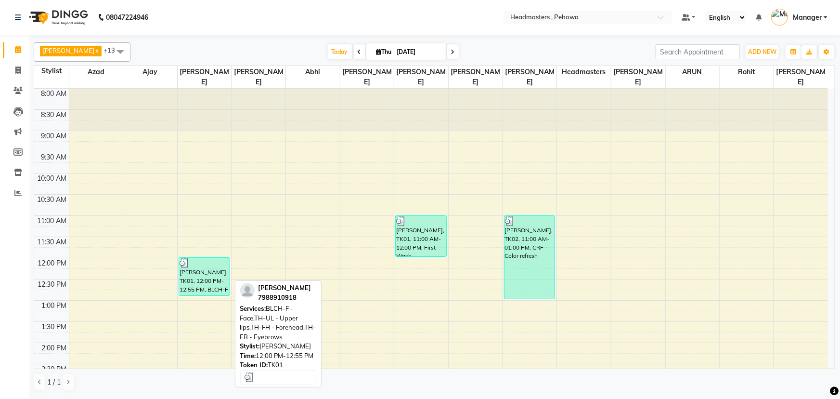
click at [197, 275] on div "[PERSON_NAME], TK01, 12:00 PM-12:55 PM, BLCH-F - Face,TH-UL - Upper lips,TH-FH …" at bounding box center [204, 277] width 51 height 38
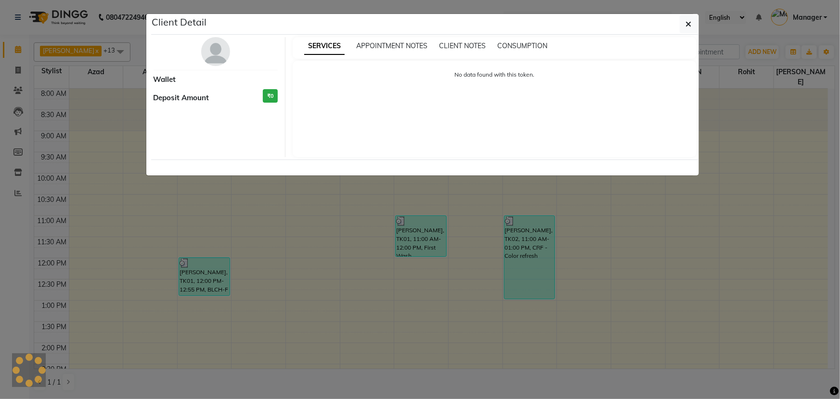
select select "3"
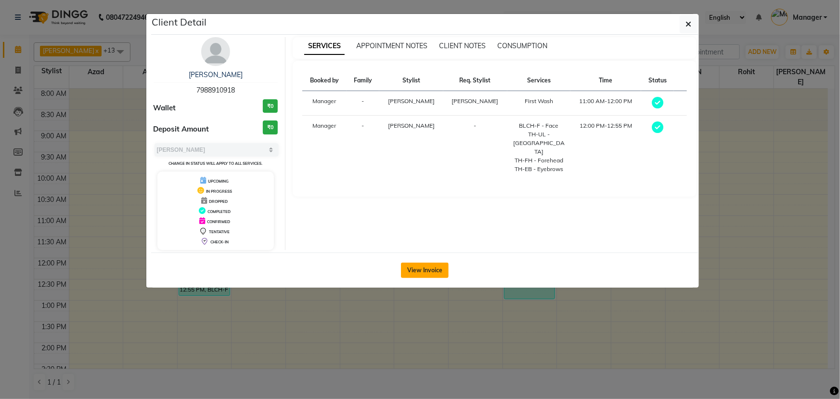
click at [419, 265] on button "View Invoice" at bounding box center [425, 269] width 48 height 15
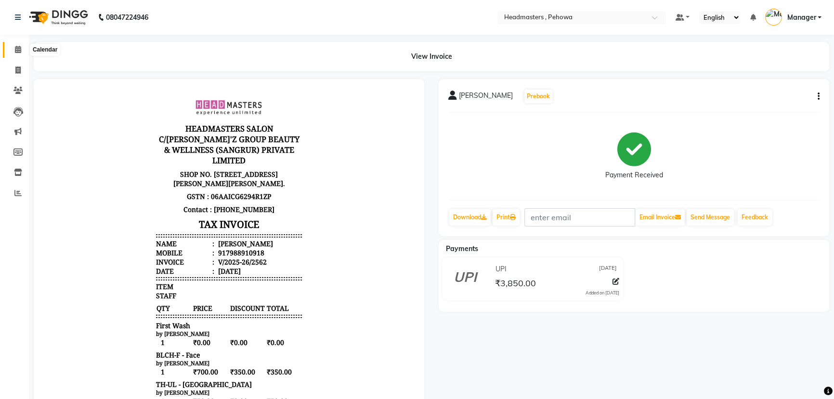
drag, startPoint x: 16, startPoint y: 48, endPoint x: 25, endPoint y: 51, distance: 8.7
click at [16, 48] on icon at bounding box center [18, 49] width 6 height 7
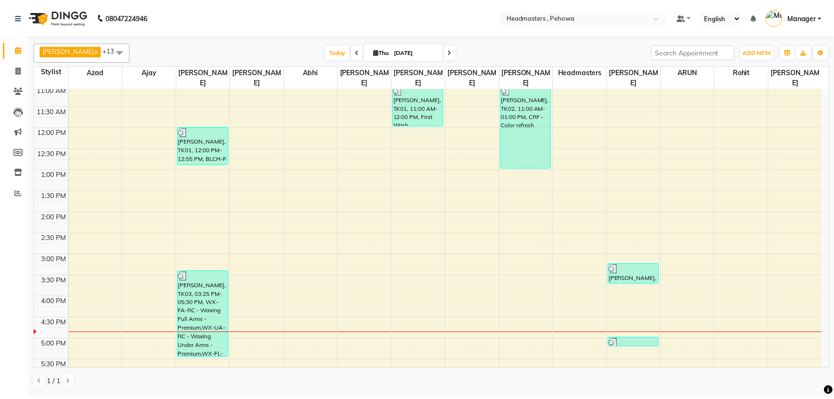
scroll to position [300, 0]
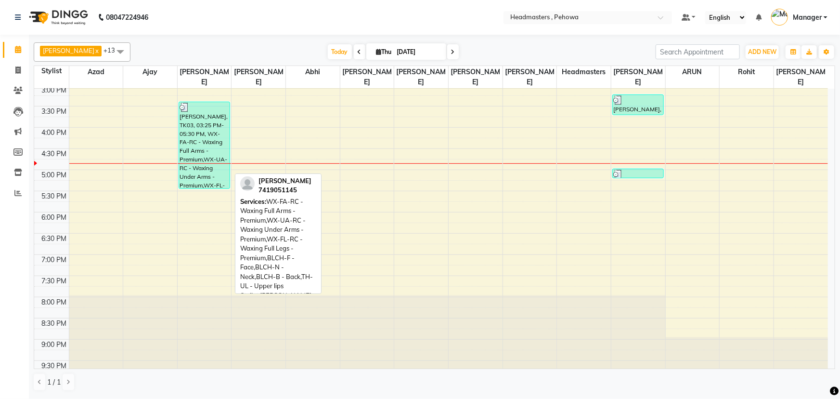
click at [195, 135] on div "[PERSON_NAME], TK03, 03:25 PM-05:30 PM, WX-FA-RC - Waxing Full Arms - Premium,W…" at bounding box center [204, 145] width 51 height 86
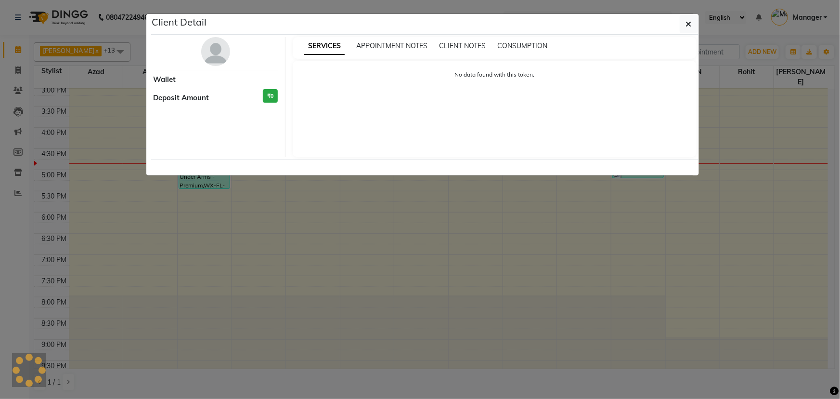
select select "3"
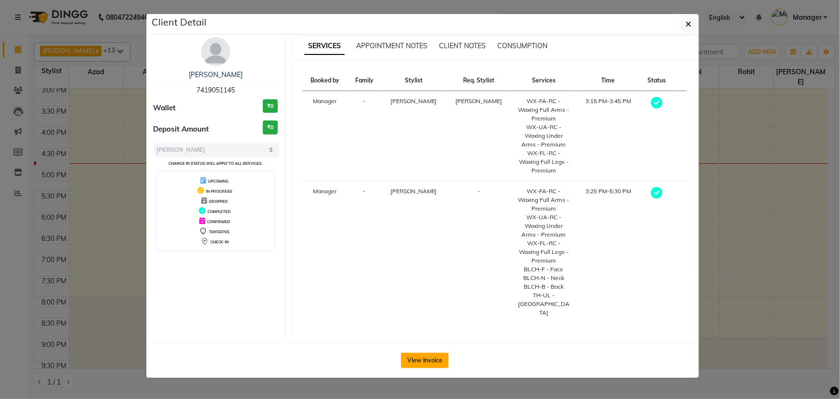
click at [433, 353] on button "View Invoice" at bounding box center [425, 360] width 48 height 15
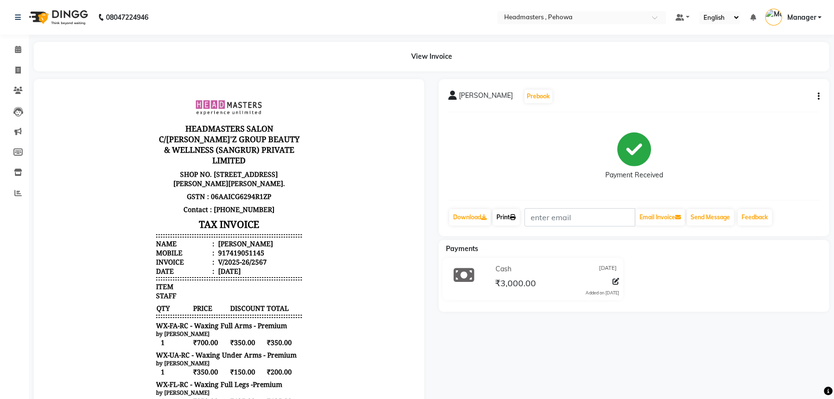
click at [499, 218] on link "Print" at bounding box center [506, 217] width 27 height 16
click at [23, 52] on span at bounding box center [18, 49] width 17 height 11
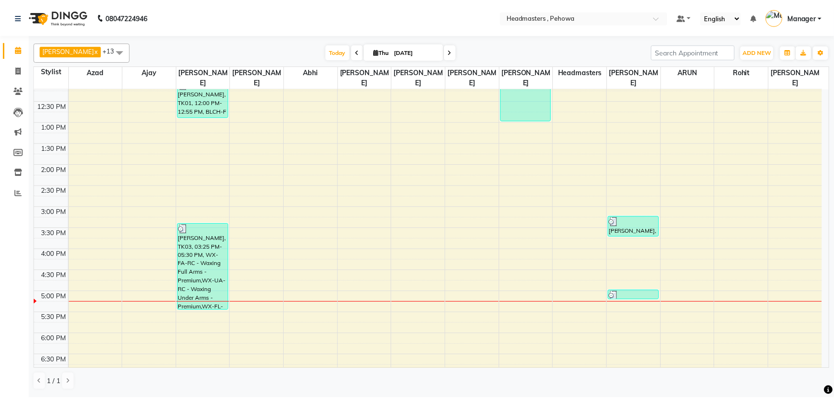
scroll to position [175, 0]
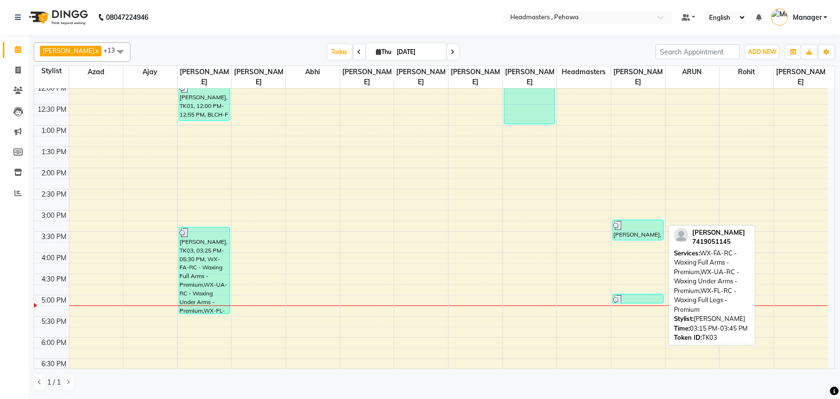
click at [640, 221] on div at bounding box center [639, 226] width 50 height 10
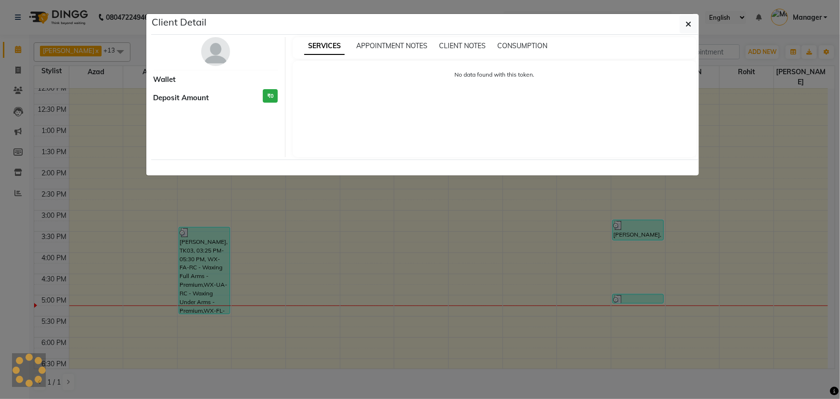
select select "3"
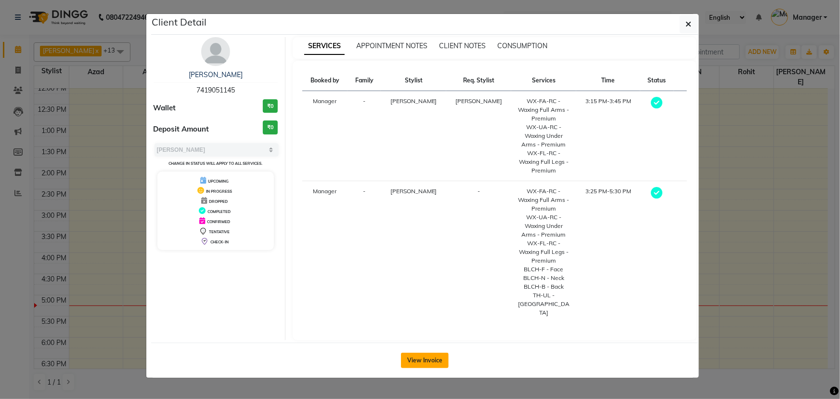
click at [427, 353] on button "View Invoice" at bounding box center [425, 360] width 48 height 15
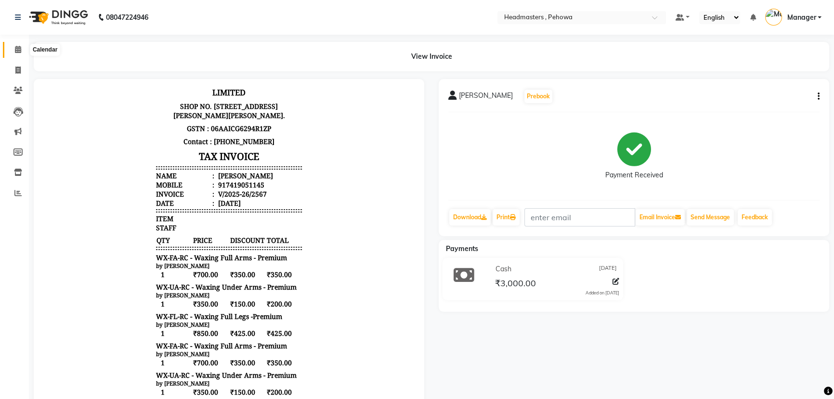
drag, startPoint x: 16, startPoint y: 48, endPoint x: 28, endPoint y: 54, distance: 13.6
click at [16, 48] on icon at bounding box center [18, 49] width 6 height 7
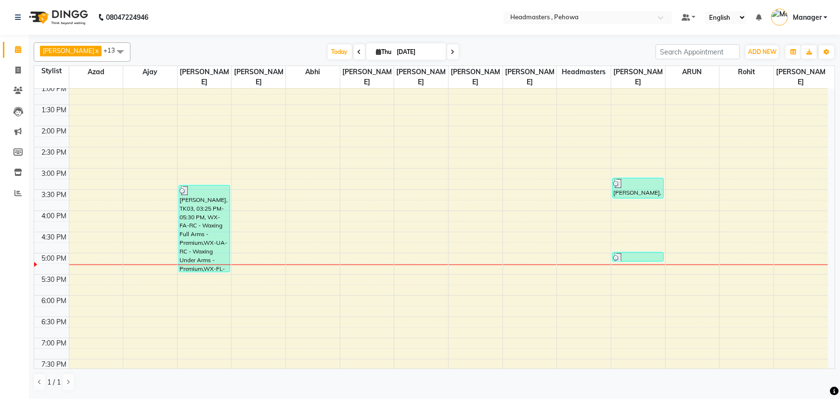
scroll to position [194, 0]
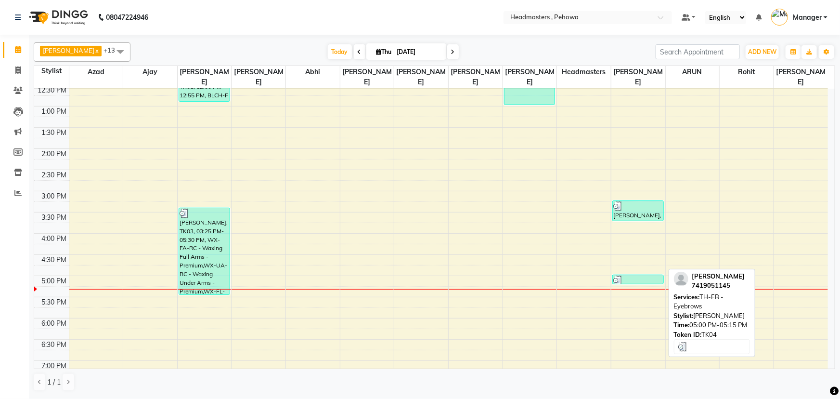
click at [644, 275] on div at bounding box center [639, 280] width 50 height 10
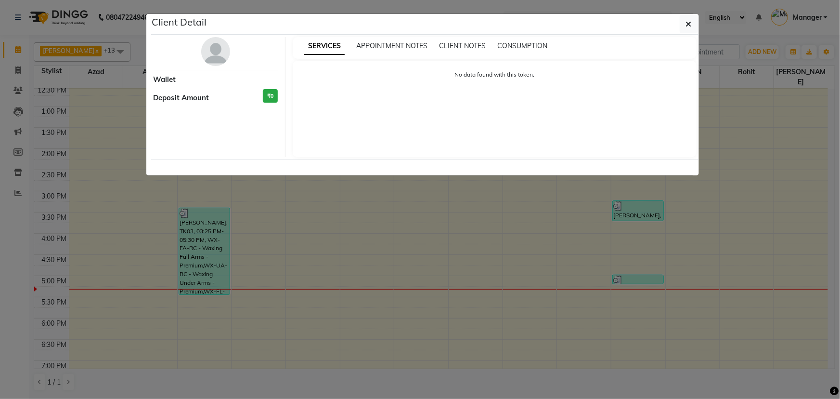
select select "3"
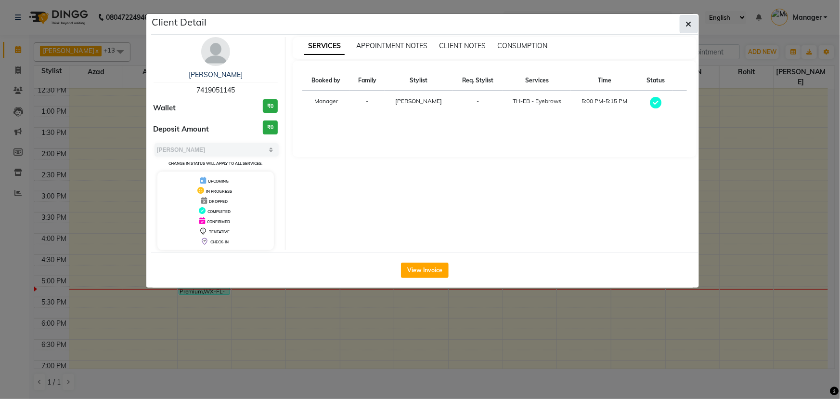
click at [681, 27] on button "button" at bounding box center [689, 24] width 18 height 18
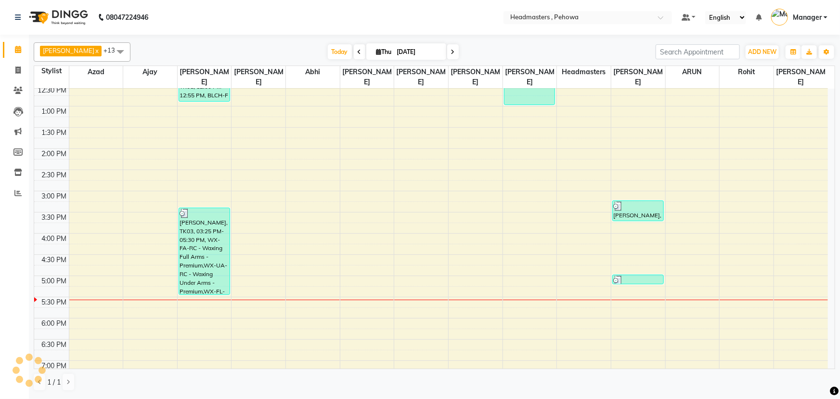
click at [411, 190] on div "8:00 AM 8:30 AM 9:00 AM 9:30 AM 10:00 AM 10:30 AM 11:00 AM 11:30 AM 12:00 PM 12…" at bounding box center [431, 191] width 794 height 593
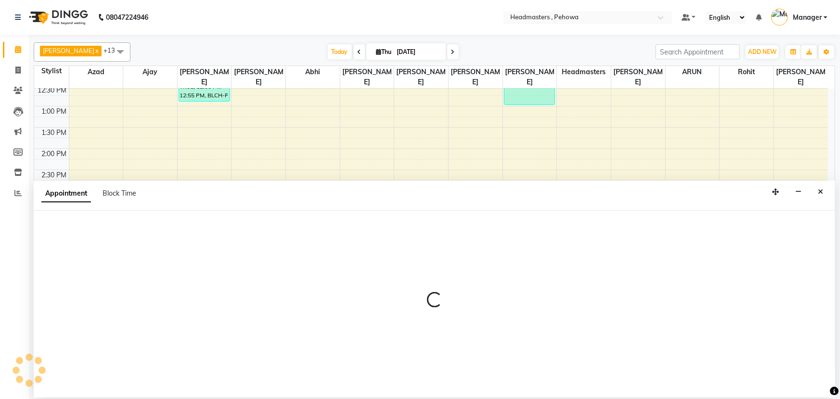
select select "69396"
select select "915"
select select "tentative"
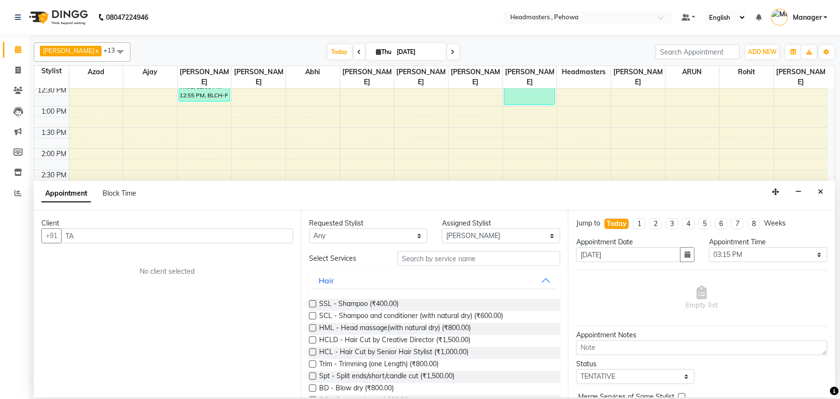
type input "T"
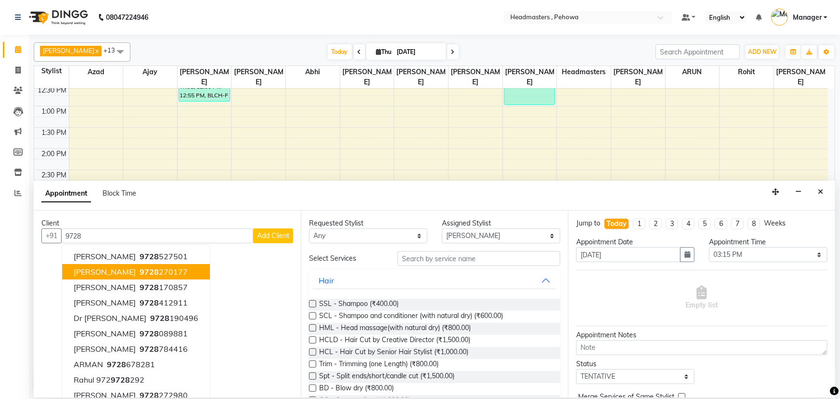
click at [138, 271] on ngb-highlight "9728 270177" at bounding box center [163, 272] width 50 height 10
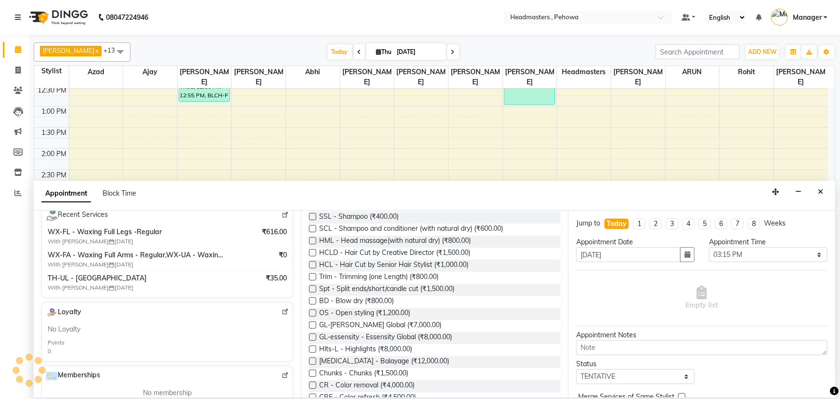
scroll to position [175, 0]
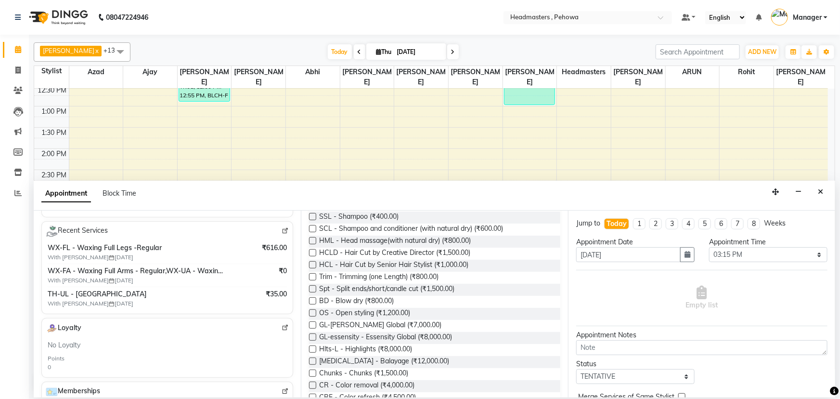
type input "9728270177"
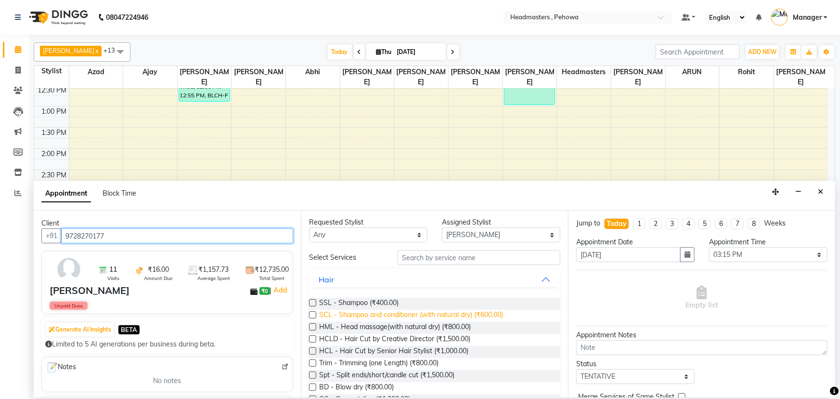
scroll to position [0, 0]
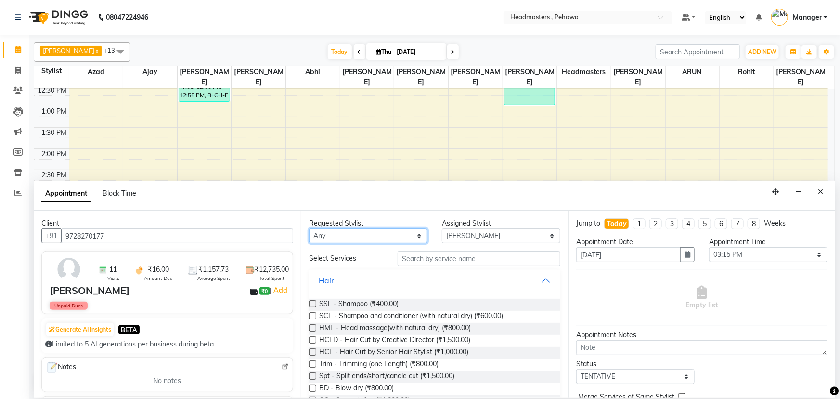
drag, startPoint x: 380, startPoint y: 233, endPoint x: 379, endPoint y: 228, distance: 4.9
click at [380, 233] on select "Any Abhi [PERSON_NAME] [PERSON_NAME] [PERSON_NAME] [PERSON_NAME] Headmasters [P…" at bounding box center [368, 235] width 118 height 15
select select "79956"
click at [309, 228] on select "Any Abhi [PERSON_NAME] [PERSON_NAME] [PERSON_NAME] [PERSON_NAME] Headmasters [P…" at bounding box center [368, 235] width 118 height 15
select select "79956"
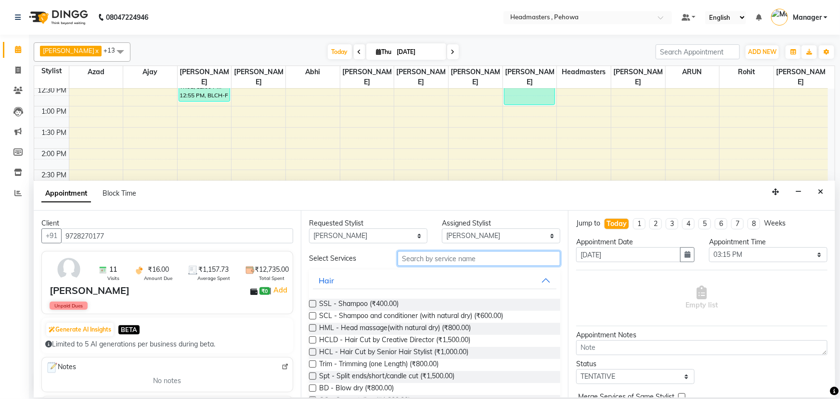
click at [466, 256] on input "text" at bounding box center [479, 258] width 163 height 15
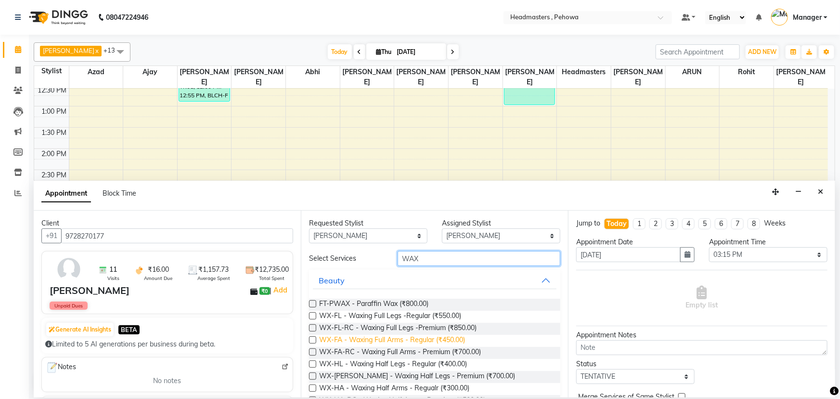
type input "WAX"
click at [461, 339] on span "WX-FA - Waxing Full Arms - Regular (₹450.00)" at bounding box center [392, 341] width 146 height 12
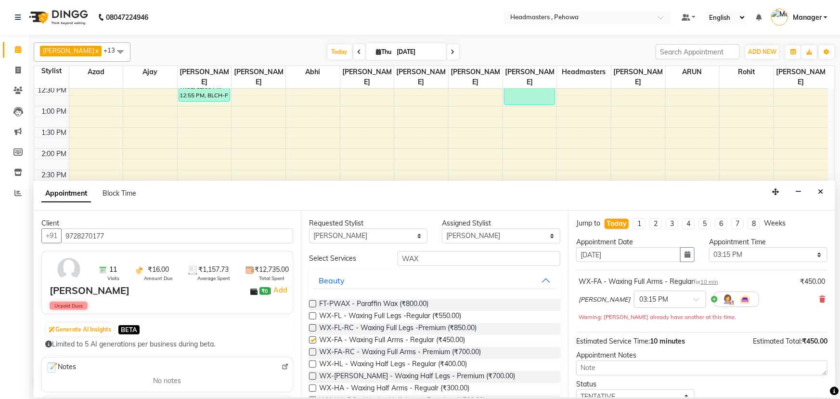
checkbox input "false"
click at [820, 301] on icon at bounding box center [823, 299] width 6 height 7
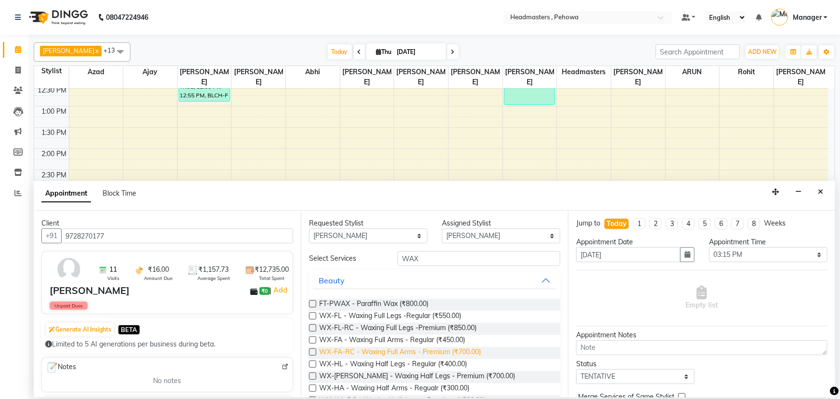
click at [452, 351] on span "WX-FA-RC - Waxing Full Arms - Premium (₹700.00)" at bounding box center [400, 353] width 162 height 12
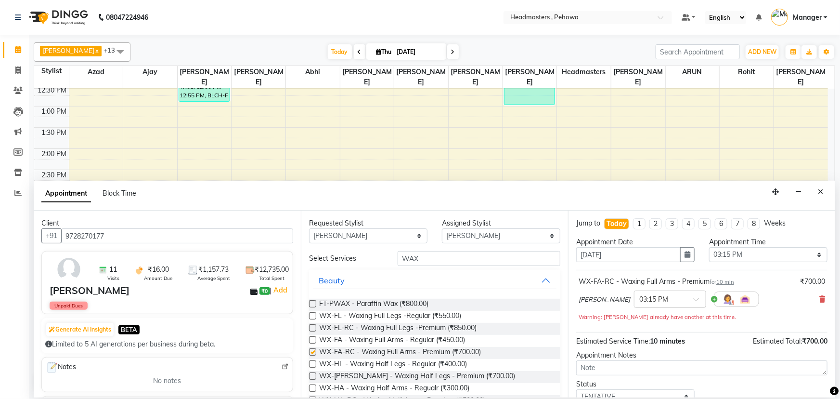
checkbox input "false"
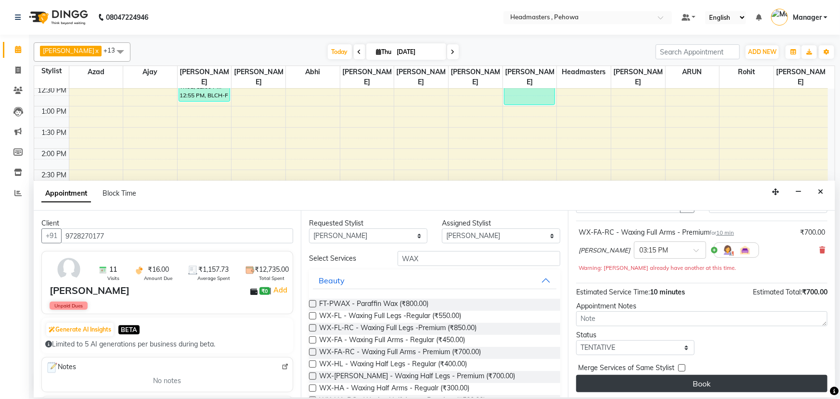
scroll to position [51, 0]
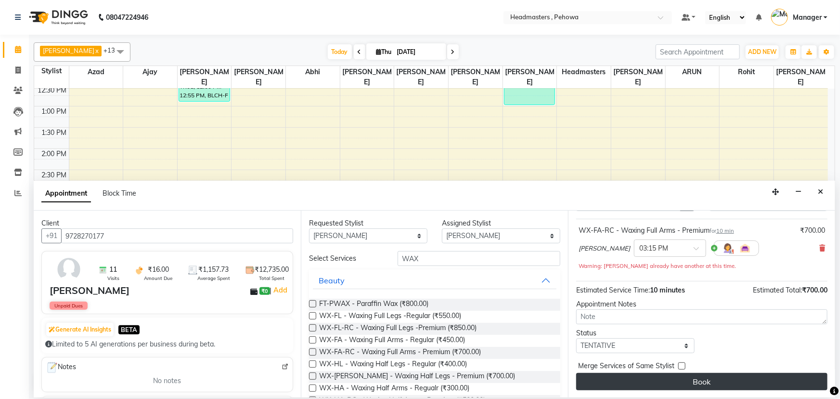
click at [669, 381] on button "Book" at bounding box center [701, 381] width 251 height 17
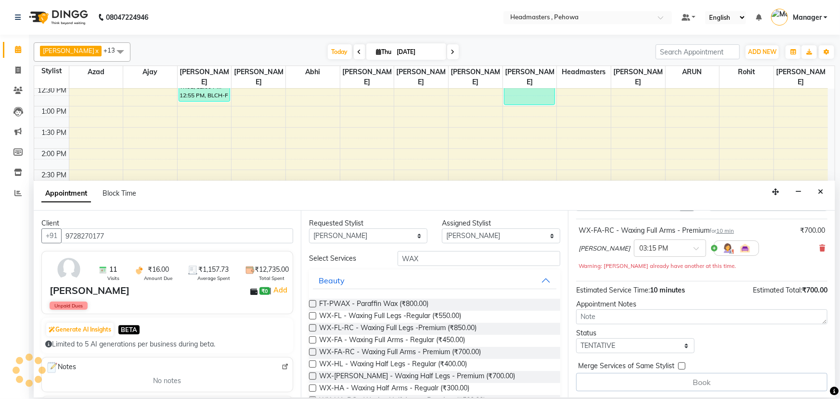
scroll to position [52, 0]
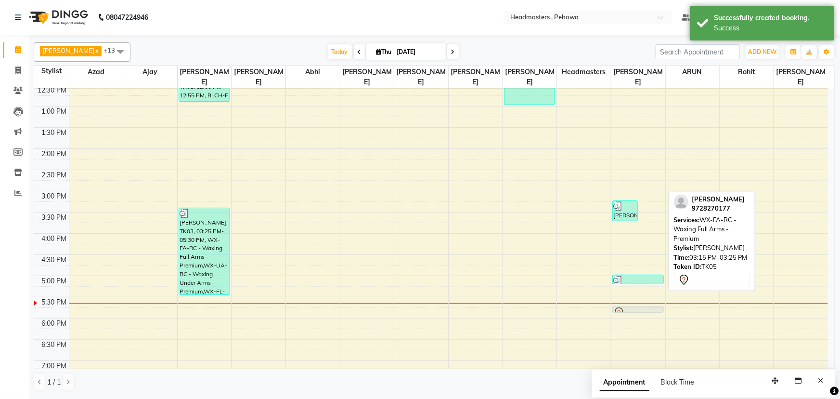
drag, startPoint x: 658, startPoint y: 191, endPoint x: 661, endPoint y: 300, distance: 108.9
click at [661, 302] on div "[PERSON_NAME], TK03, 03:15 PM-03:45 PM, WX-FA-RC - Waxing Full Arms - Premium,W…" at bounding box center [639, 191] width 54 height 593
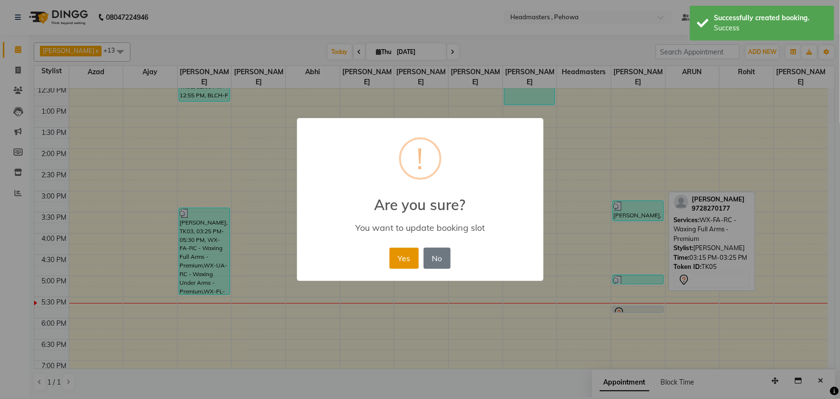
click at [396, 258] on button "Yes" at bounding box center [404, 258] width 29 height 21
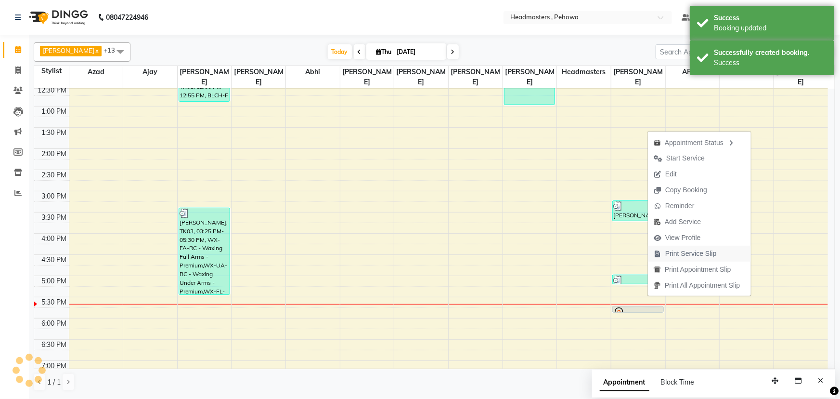
click at [681, 252] on span "Print Service Slip" at bounding box center [692, 254] width 52 height 10
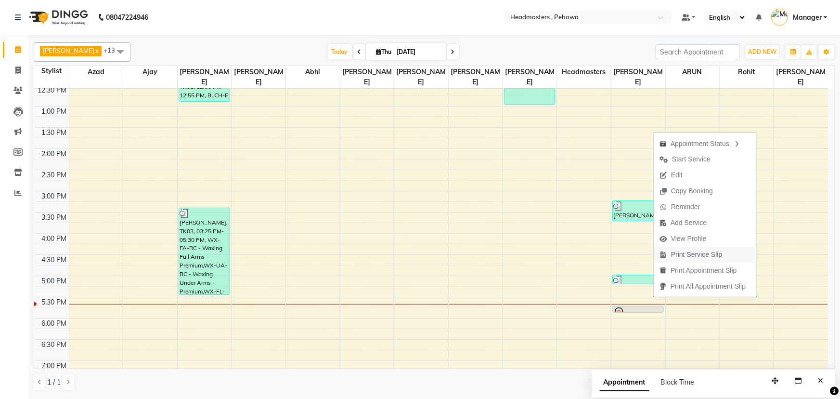
click at [685, 258] on span "Print Service Slip" at bounding box center [697, 254] width 52 height 10
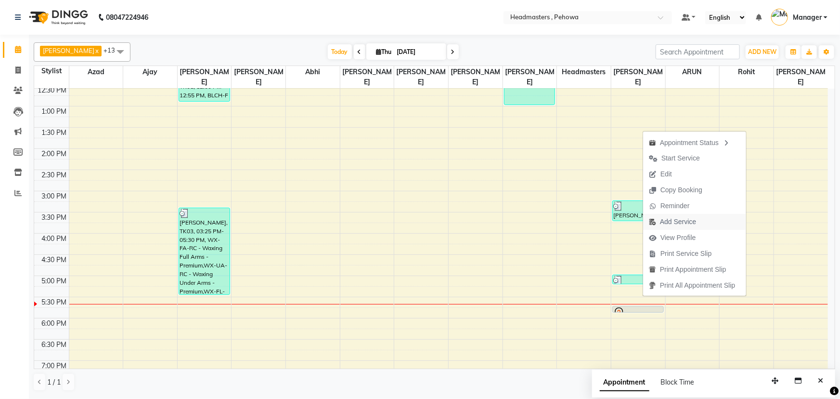
click at [687, 221] on span "Add Service" at bounding box center [678, 222] width 36 height 10
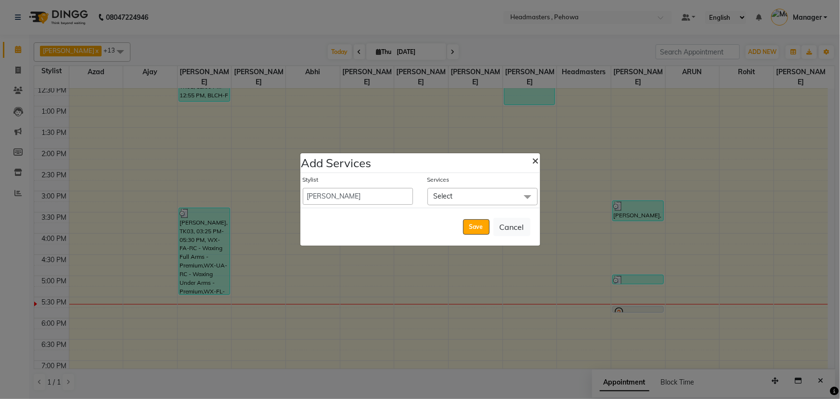
click at [538, 159] on span "×" at bounding box center [536, 160] width 7 height 14
select select "68782"
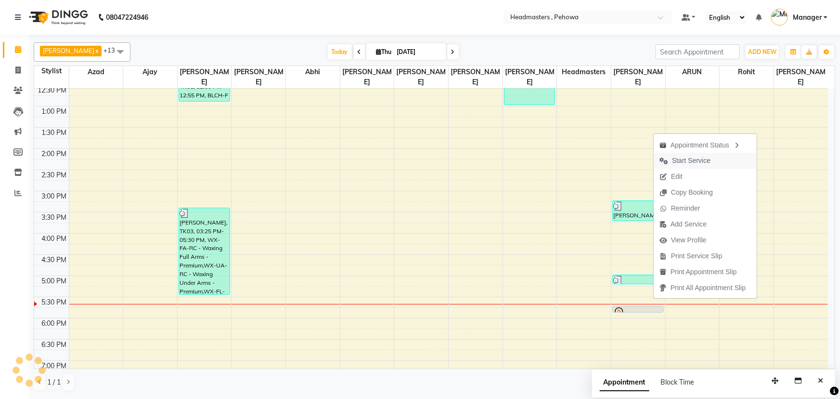
click at [706, 162] on span "Start Service" at bounding box center [691, 161] width 39 height 10
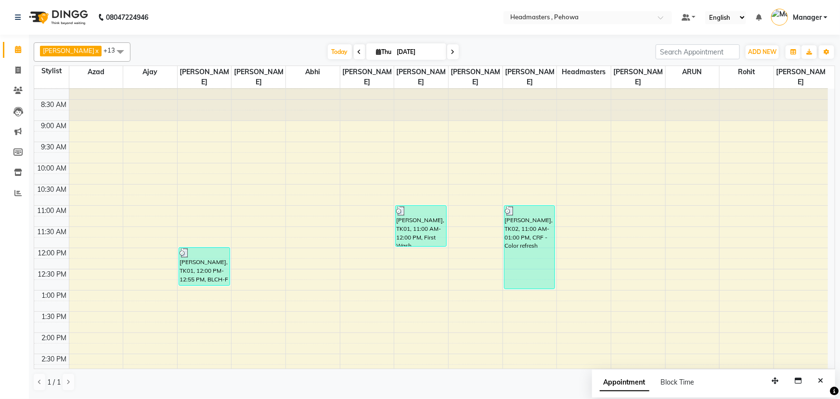
scroll to position [0, 0]
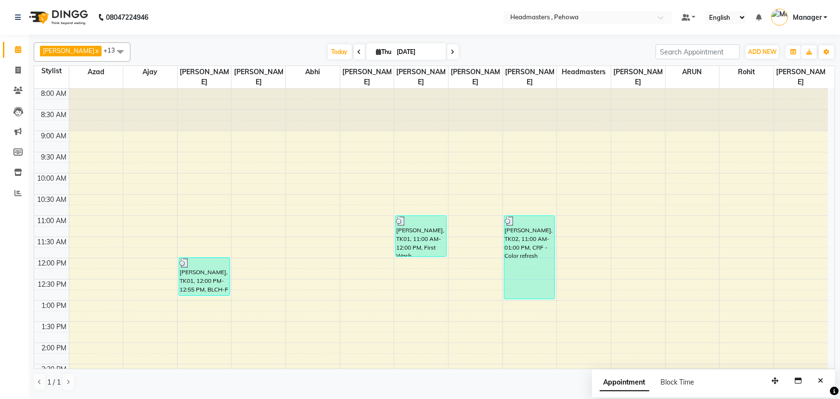
click at [260, 189] on div "8:00 AM 8:30 AM 9:00 AM 9:30 AM 10:00 AM 10:30 AM 11:00 AM 11:30 AM 12:00 PM 12…" at bounding box center [431, 385] width 794 height 593
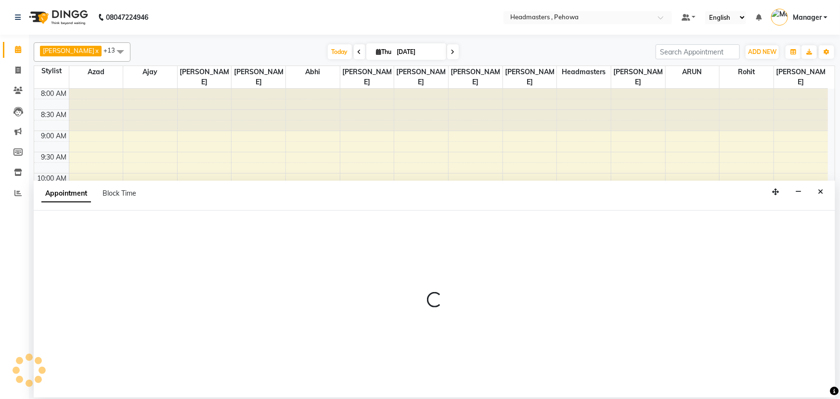
select select "68776"
select select "630"
select select "tentative"
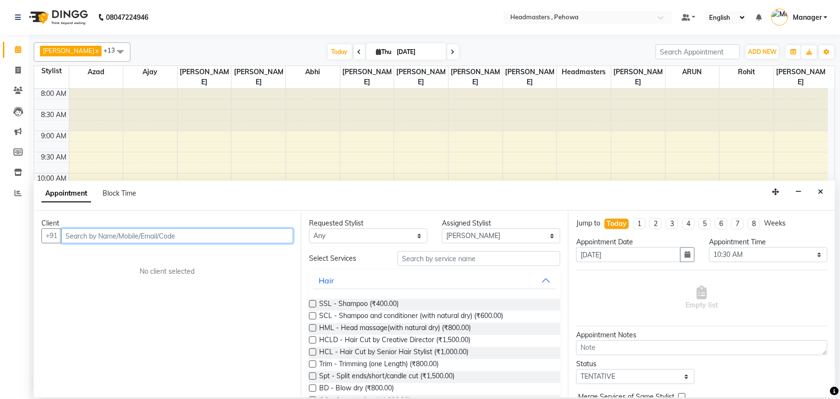
click at [67, 235] on input "text" at bounding box center [177, 235] width 232 height 15
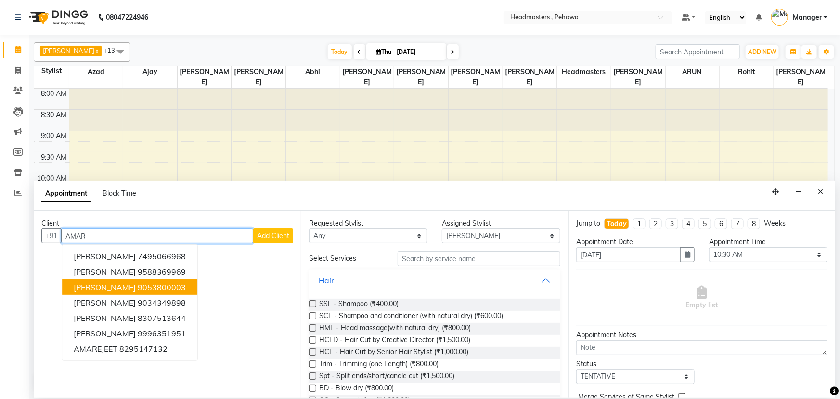
click at [153, 285] on ngb-highlight "9053800003" at bounding box center [162, 287] width 48 height 10
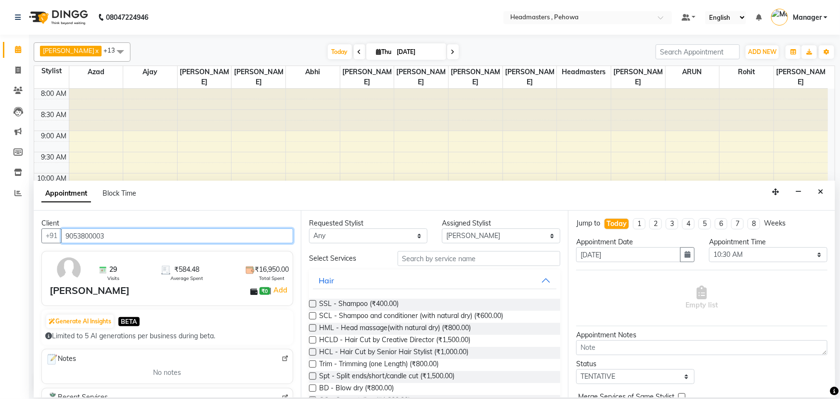
type input "9053800003"
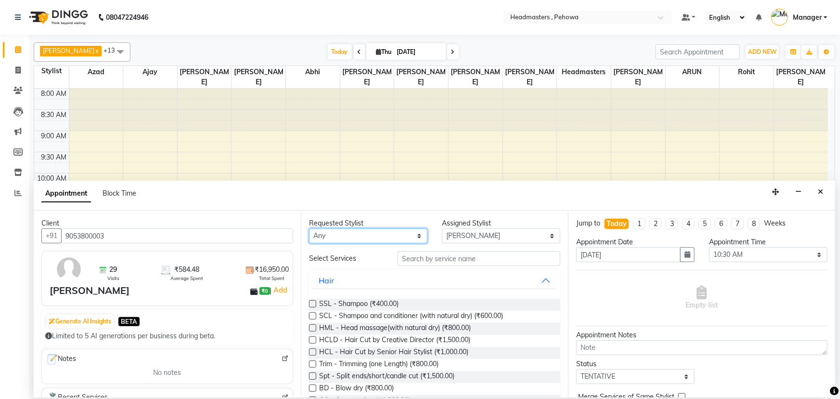
drag, startPoint x: 344, startPoint y: 232, endPoint x: 314, endPoint y: 268, distance: 47.2
click at [342, 232] on select "Any Abhi [PERSON_NAME] [PERSON_NAME] [PERSON_NAME] [PERSON_NAME] Headmasters [P…" at bounding box center [368, 235] width 118 height 15
select select "68773"
click at [309, 228] on select "Any Abhi [PERSON_NAME] [PERSON_NAME] [PERSON_NAME] [PERSON_NAME] Headmasters [P…" at bounding box center [368, 235] width 118 height 15
select select "68773"
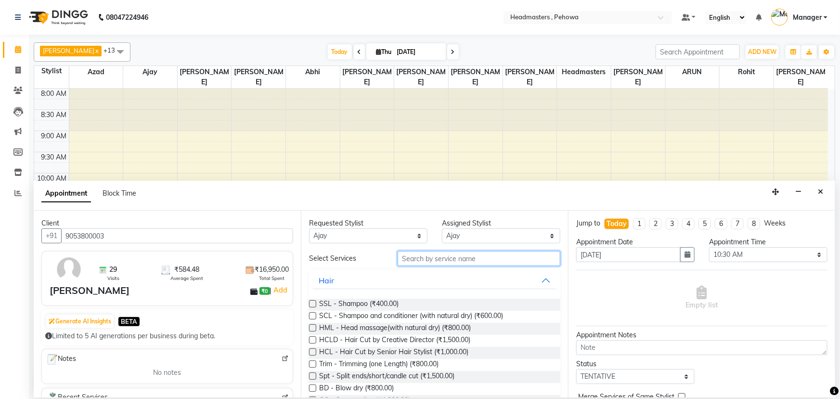
click at [439, 261] on input "text" at bounding box center [479, 258] width 163 height 15
click at [399, 317] on span "SCL - Shampoo and conditioner (with natural dry) (₹600.00)" at bounding box center [411, 317] width 184 height 12
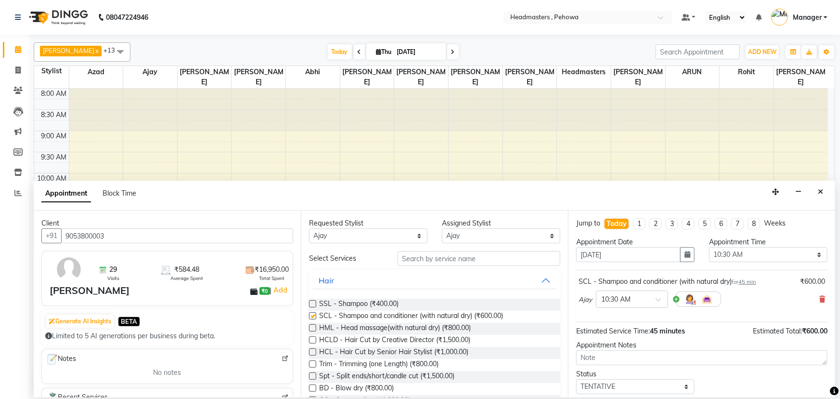
checkbox input "false"
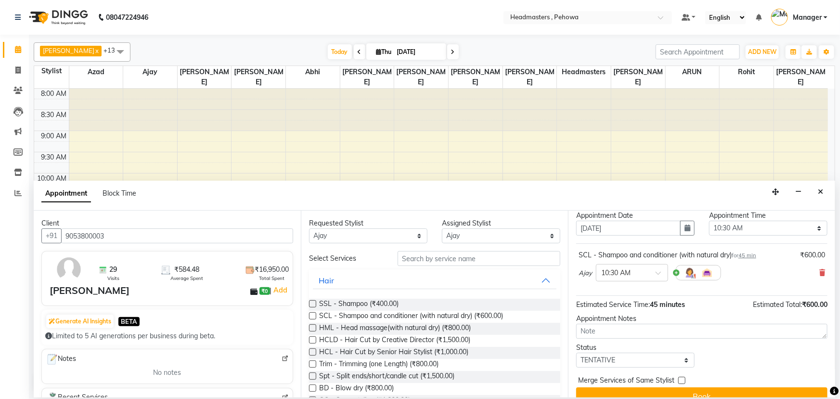
scroll to position [41, 0]
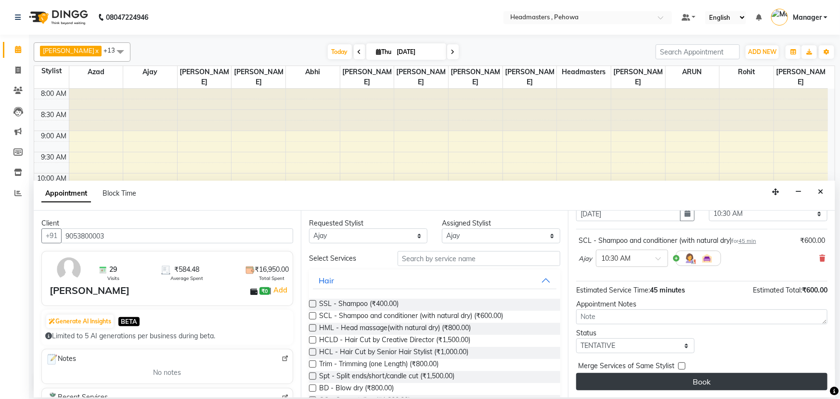
click at [654, 377] on button "Book" at bounding box center [701, 381] width 251 height 17
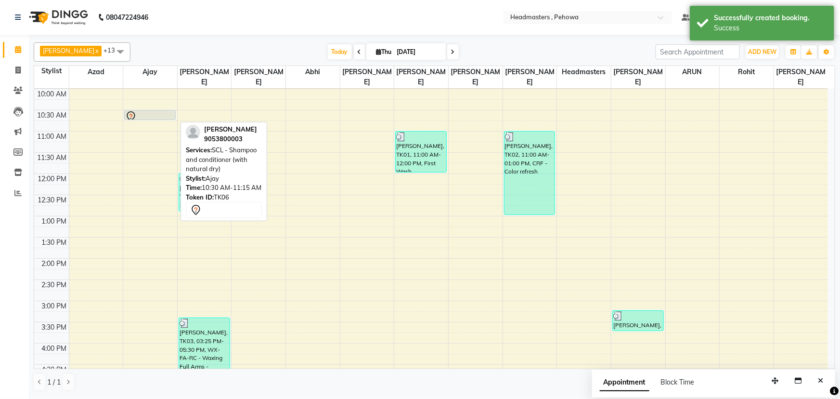
scroll to position [84, 0]
drag, startPoint x: 151, startPoint y: 124, endPoint x: 161, endPoint y: 117, distance: 13.1
click at [156, 125] on div "[PERSON_NAME], TK06, 10:30 AM-11:15 AM, SCL - Shampoo and conditioner (with nat…" at bounding box center [150, 300] width 54 height 593
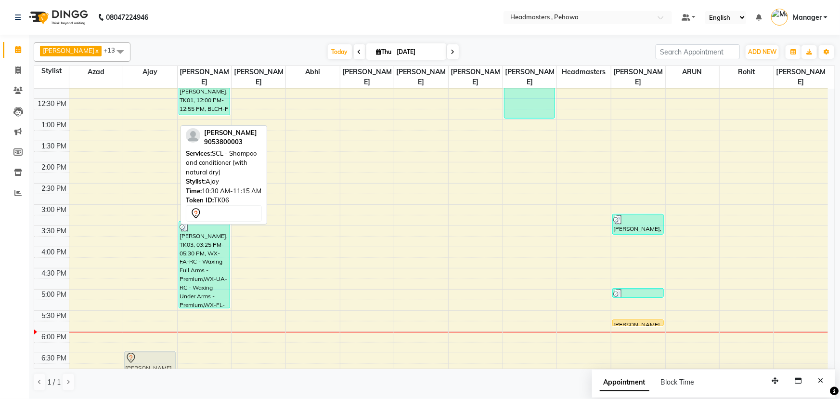
scroll to position [182, 0]
drag, startPoint x: 162, startPoint y: 113, endPoint x: 162, endPoint y: 331, distance: 218.2
click at [160, 334] on div "[PERSON_NAME], TK06, 10:30 AM-11:15 AM, SCL - Shampoo and conditioner (with nat…" at bounding box center [150, 203] width 54 height 593
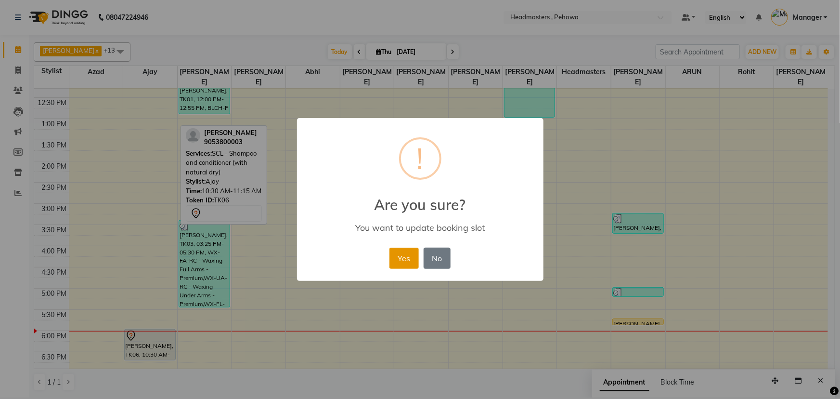
click at [411, 263] on button "Yes" at bounding box center [404, 258] width 29 height 21
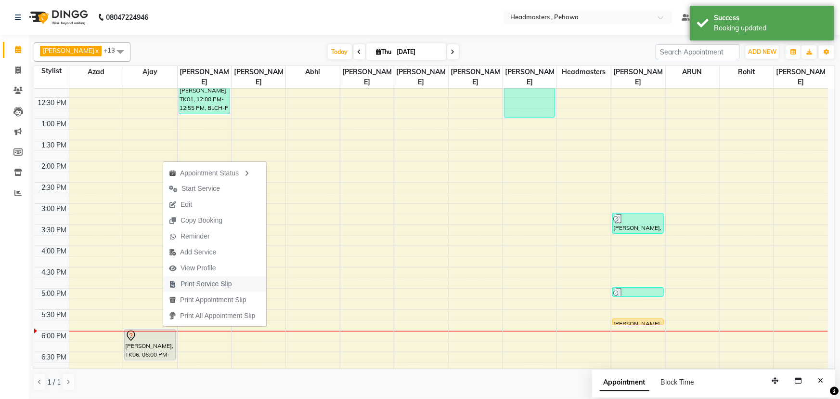
click at [225, 284] on span "Print Service Slip" at bounding box center [207, 284] width 52 height 10
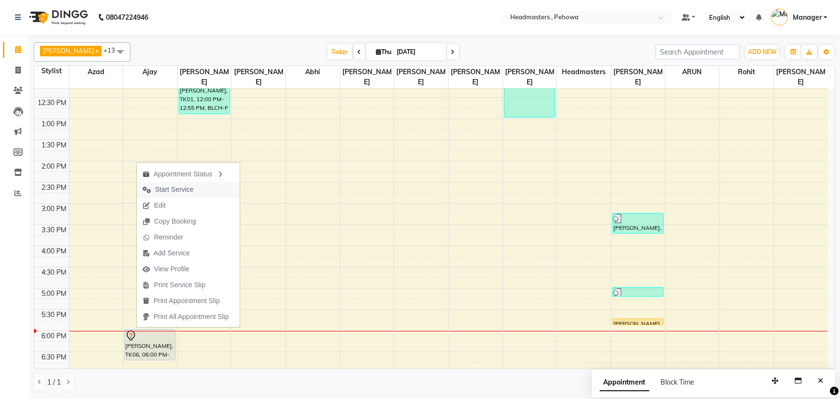
click at [178, 193] on span "Start Service" at bounding box center [174, 189] width 39 height 10
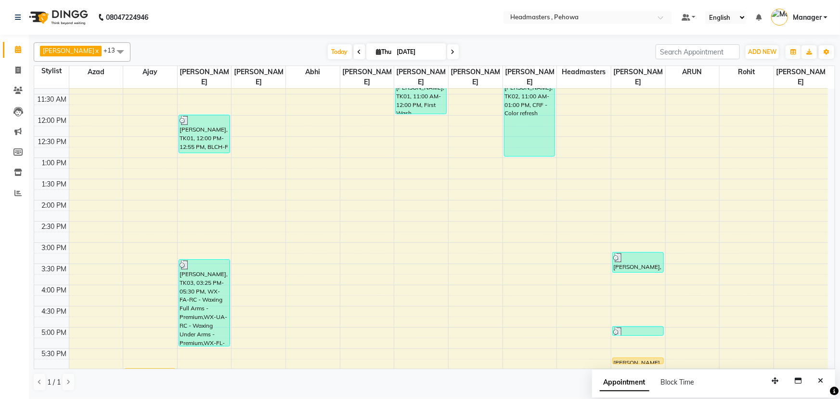
scroll to position [169, 0]
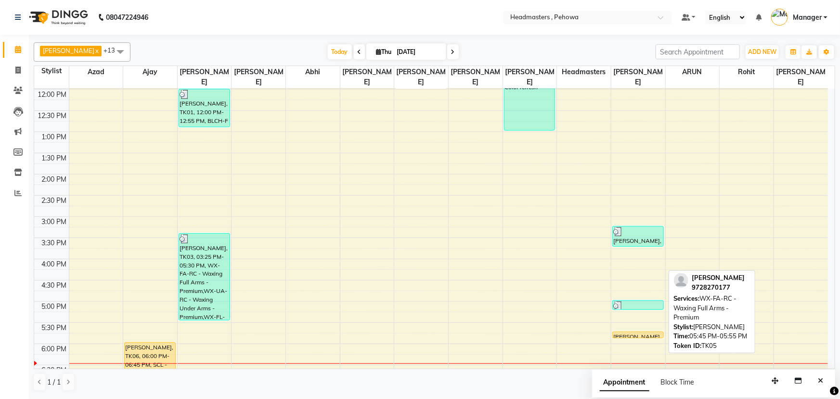
click at [636, 321] on div "[PERSON_NAME], TK03, 03:15 PM-03:45 PM, WX-FA-RC - Waxing Full Arms - Premium,W…" at bounding box center [639, 216] width 54 height 593
click at [660, 332] on div "[PERSON_NAME], TK05, 05:45 PM-05:55 PM, WX-FA-RC - Waxing Full Arms - Premium" at bounding box center [638, 335] width 51 height 6
click at [653, 336] on div at bounding box center [638, 338] width 51 height 4
select select "1"
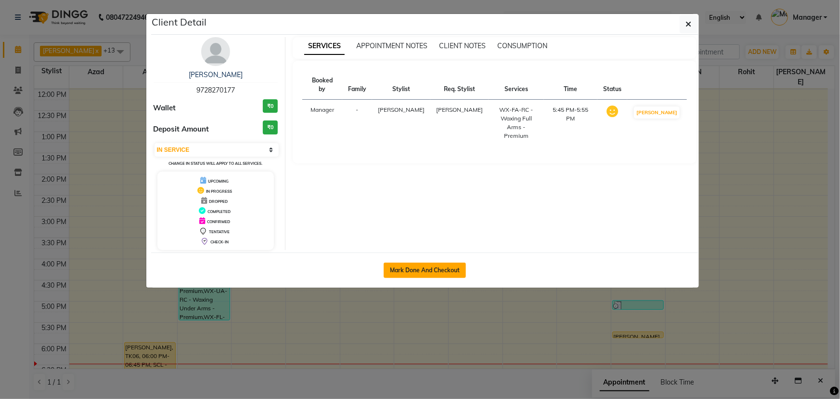
click at [424, 263] on button "Mark Done And Checkout" at bounding box center [425, 269] width 82 height 15
select select "service"
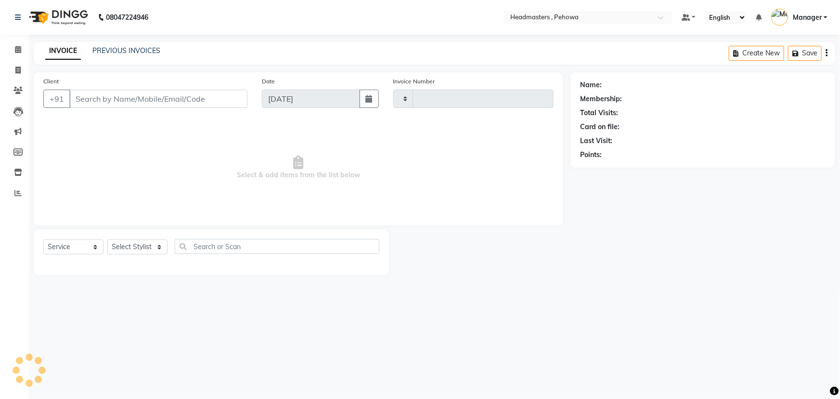
type input "2569"
select select "7727"
drag, startPoint x: 17, startPoint y: 47, endPoint x: 21, endPoint y: 50, distance: 5.0
click at [17, 47] on icon at bounding box center [18, 49] width 6 height 7
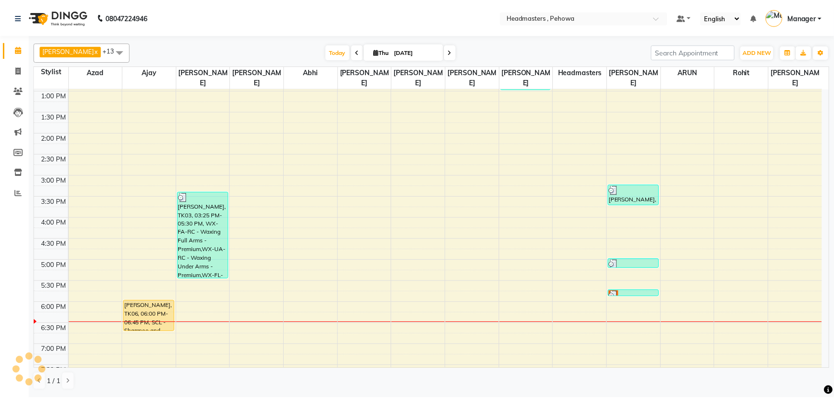
scroll to position [300, 0]
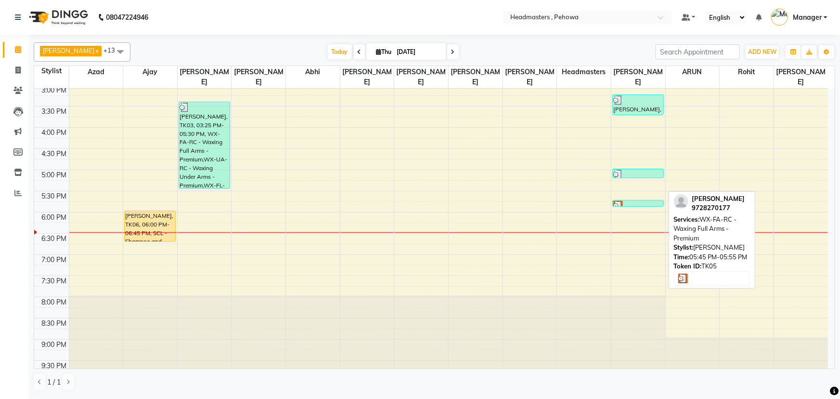
click at [624, 201] on div at bounding box center [639, 206] width 50 height 10
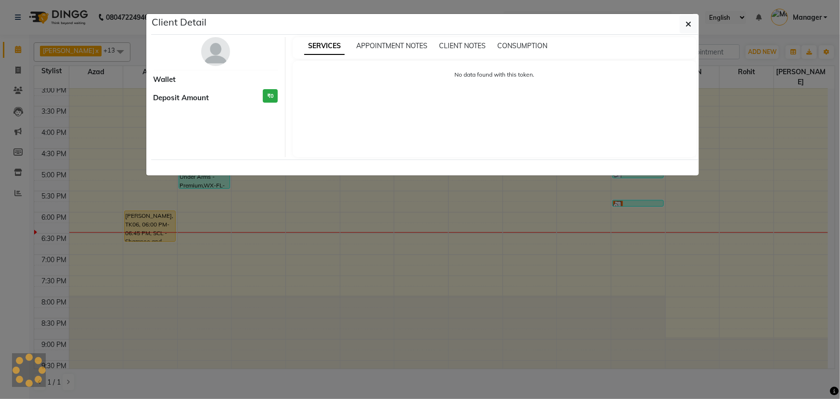
select select "3"
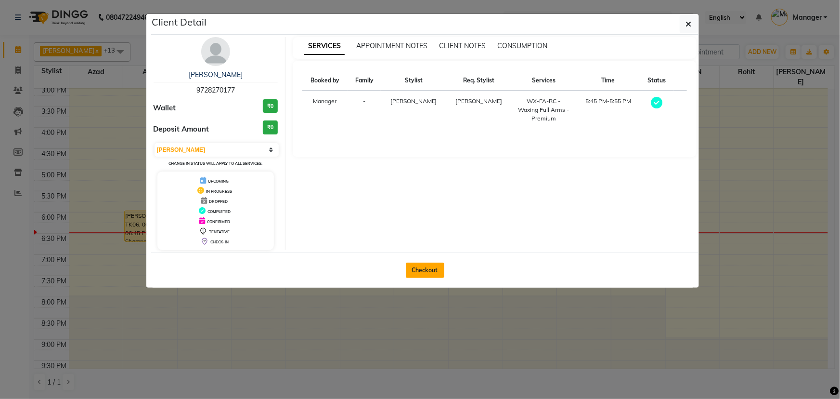
click at [437, 271] on button "Checkout" at bounding box center [425, 269] width 39 height 15
select select "service"
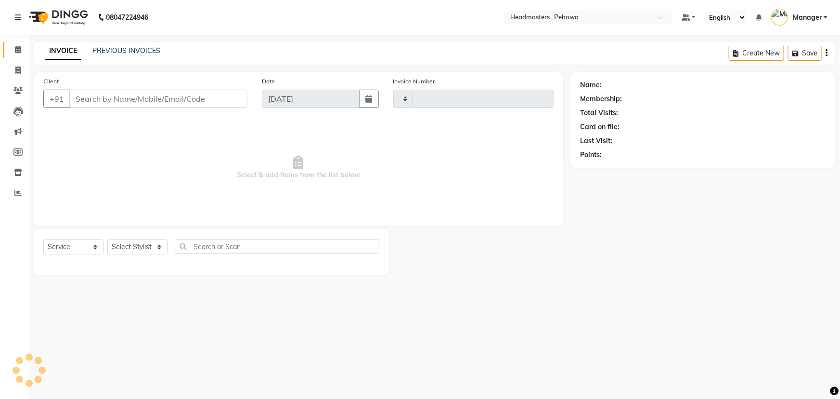
type input "2569"
select select "7727"
type input "9728270177"
select select "79956"
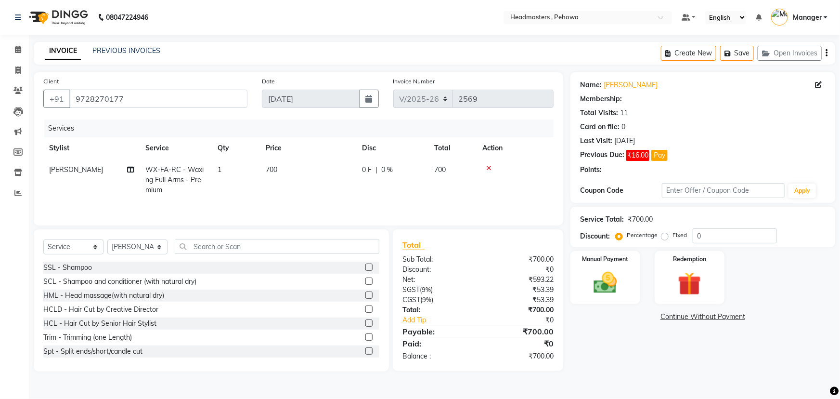
click at [155, 180] on span "WX-FA-RC - Waxing Full Arms - Premium" at bounding box center [174, 179] width 58 height 29
select select "79956"
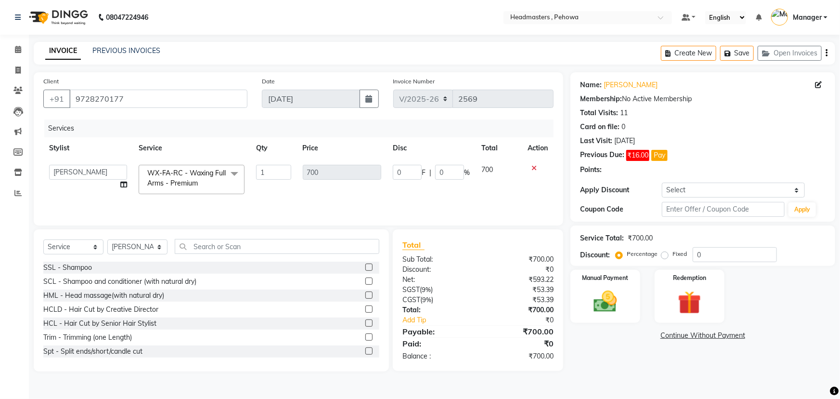
click at [182, 180] on span "WX-FA-RC - Waxing Full Arms - Premium" at bounding box center [186, 178] width 78 height 19
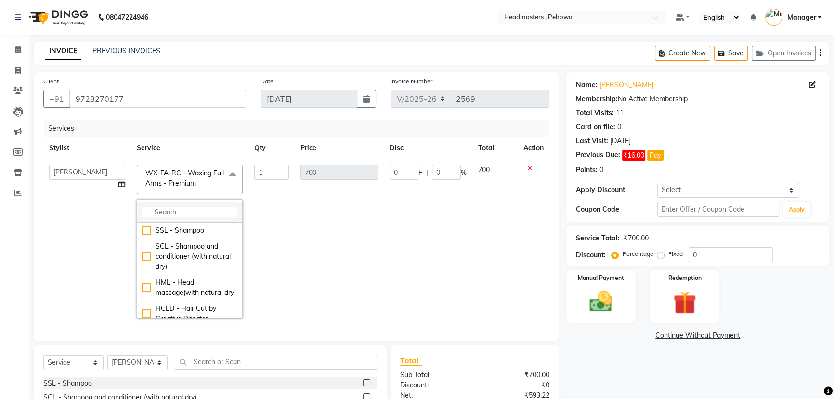
click at [203, 211] on input "multiselect-search" at bounding box center [189, 212] width 95 height 10
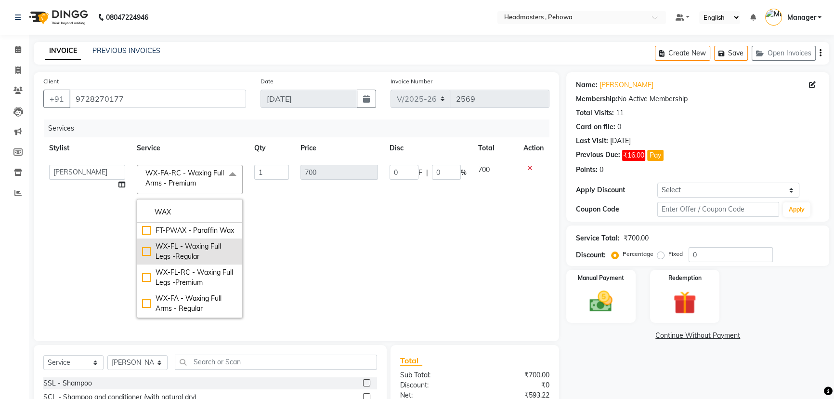
type input "WAX"
click at [193, 262] on div "WX-FL - Waxing Full Legs -Regular" at bounding box center [189, 251] width 95 height 20
checkbox input "true"
checkbox input "false"
type input "550"
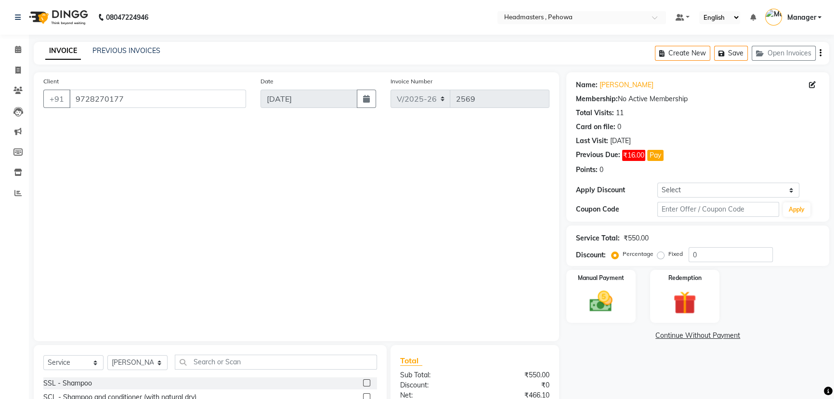
scroll to position [43, 0]
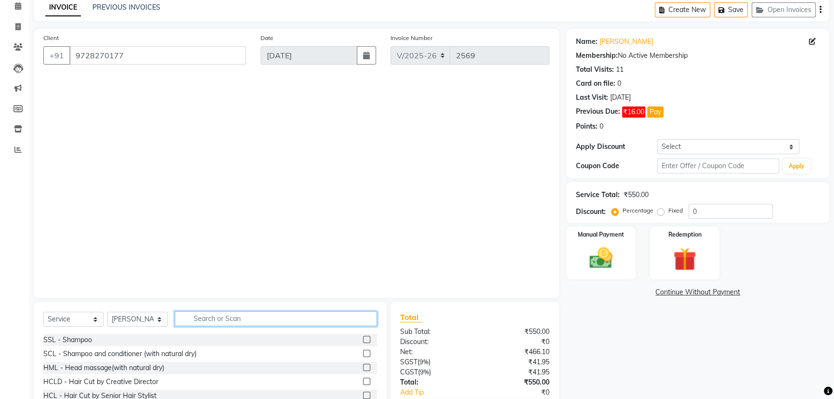
click at [233, 324] on input "text" at bounding box center [276, 318] width 202 height 15
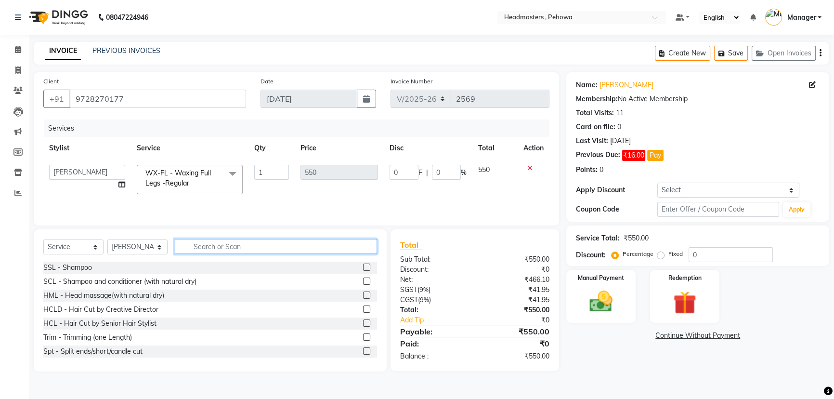
scroll to position [0, 0]
type input "WAX"
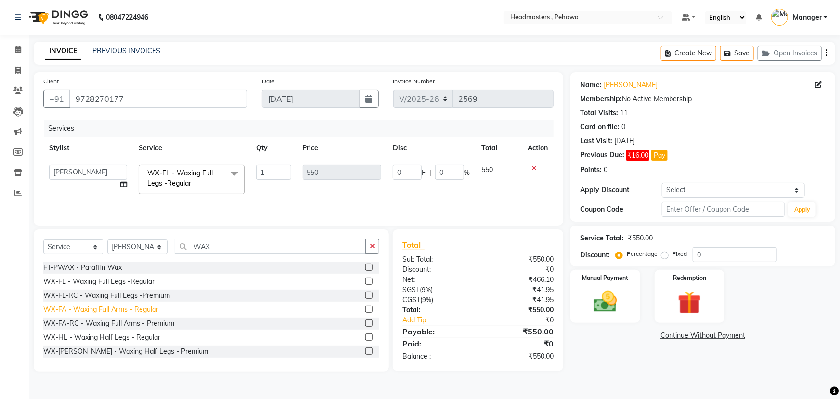
click at [154, 309] on div "WX-FA - Waxing Full Arms - Regular" at bounding box center [100, 309] width 115 height 10
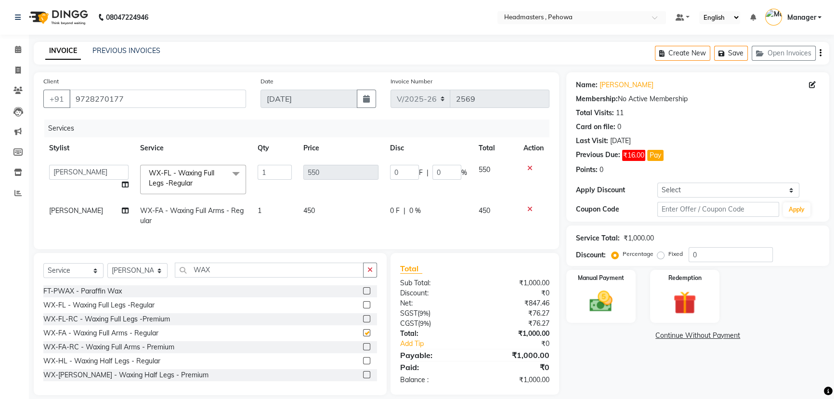
checkbox input "false"
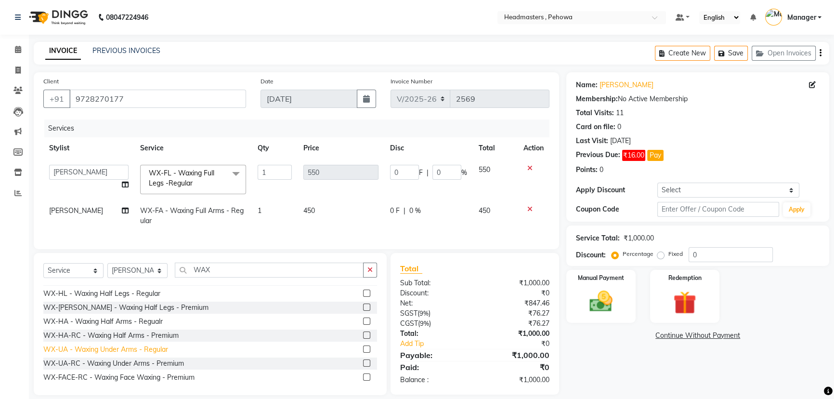
scroll to position [87, 0]
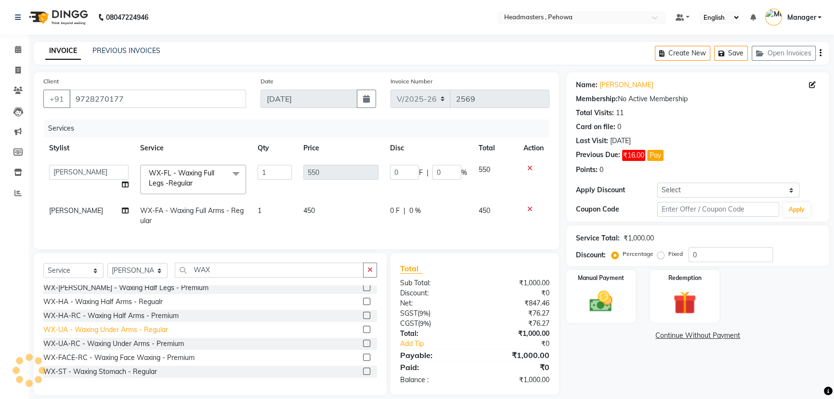
click at [146, 335] on div "WX-UA - Waxing Under Arms - Regular" at bounding box center [105, 330] width 125 height 10
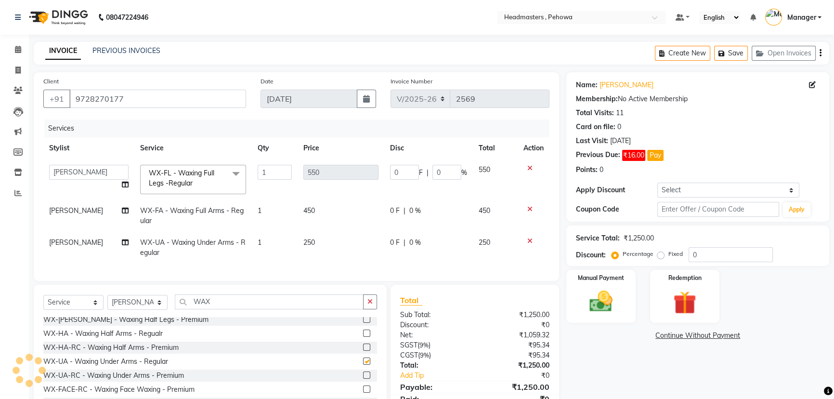
checkbox input "false"
click at [726, 253] on input "0" at bounding box center [731, 254] width 84 height 15
type input "05"
type input "27.5"
type input "5"
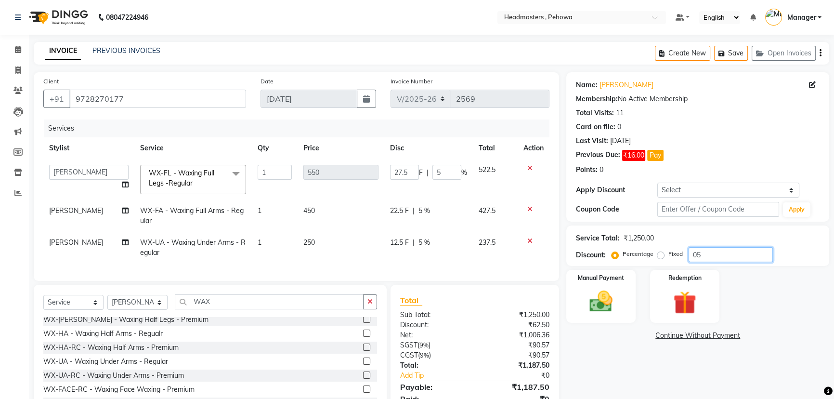
type input "050"
type input "275"
type input "50"
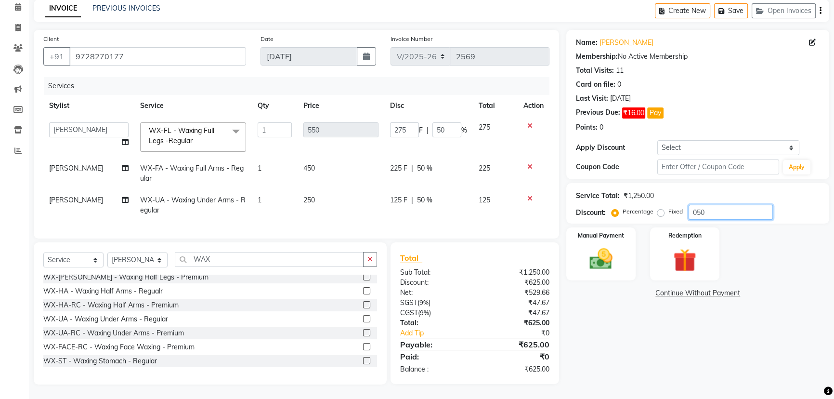
type input "050"
click at [471, 248] on div "Total Sub Total: ₹1,250.00 Discount: ₹625.00 Net: ₹529.66 SGST ( 9% ) ₹47.67 CG…" at bounding box center [475, 313] width 169 height 142
click at [606, 249] on img at bounding box center [601, 258] width 39 height 27
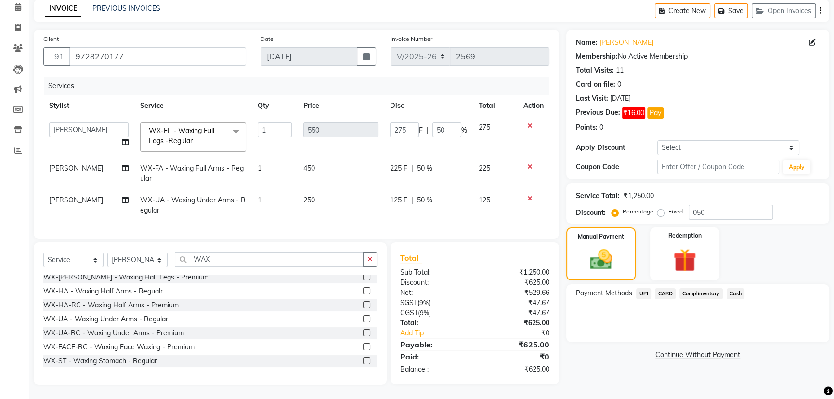
click at [643, 288] on span "UPI" at bounding box center [643, 293] width 15 height 11
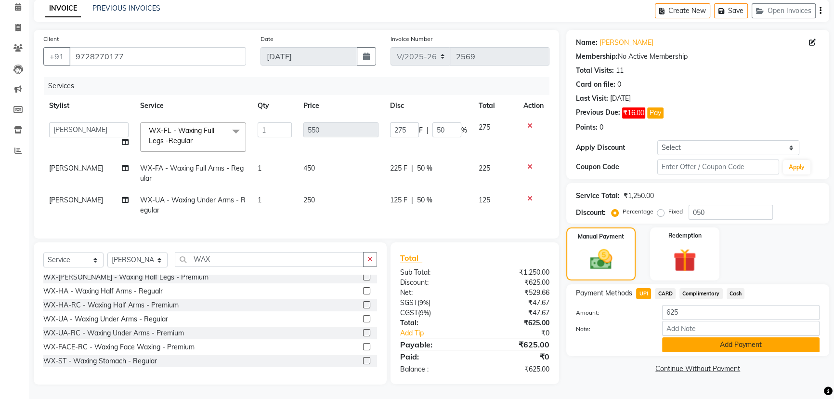
click at [730, 337] on button "Add Payment" at bounding box center [740, 344] width 157 height 15
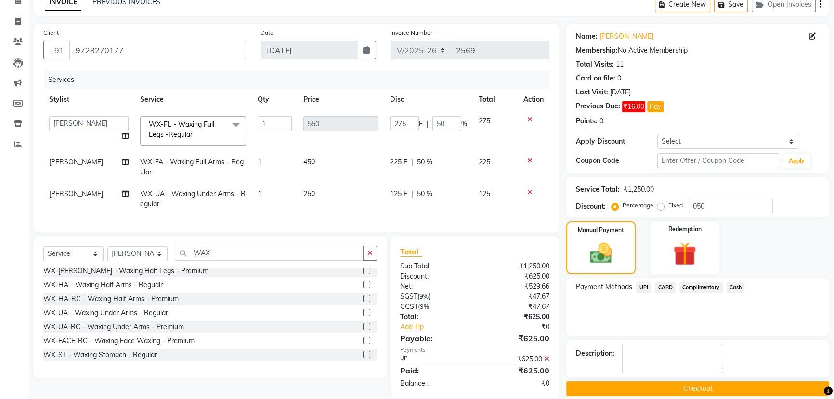
click at [713, 382] on button "Checkout" at bounding box center [697, 388] width 263 height 15
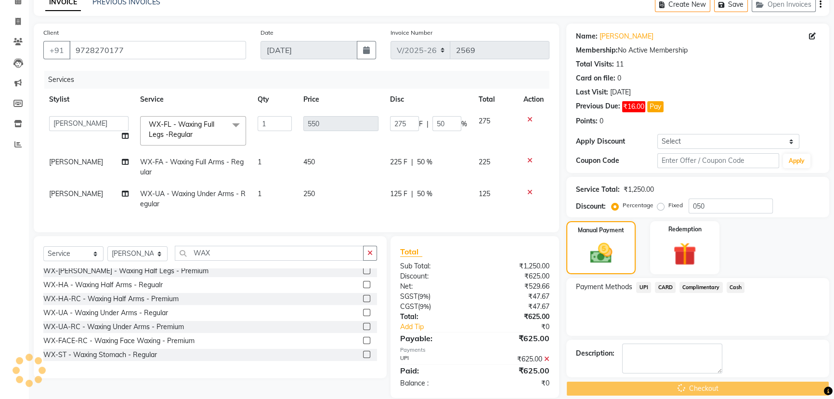
scroll to position [68, 0]
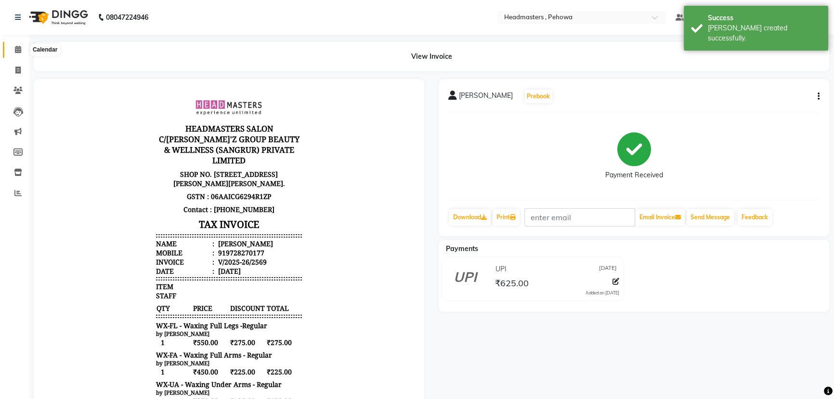
click at [20, 45] on span at bounding box center [18, 49] width 17 height 11
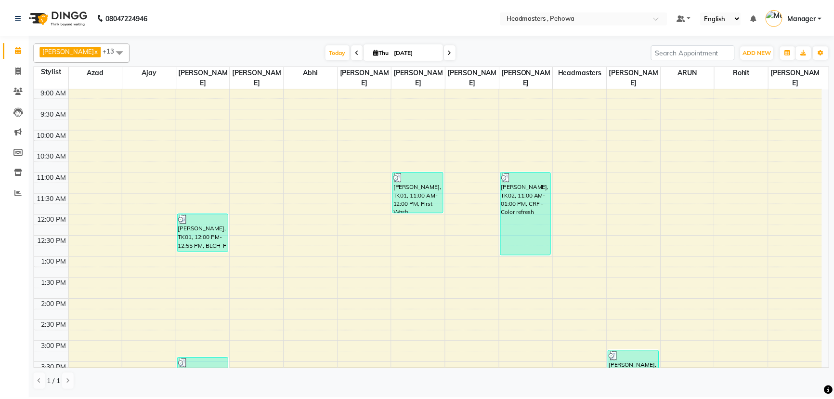
scroll to position [300, 0]
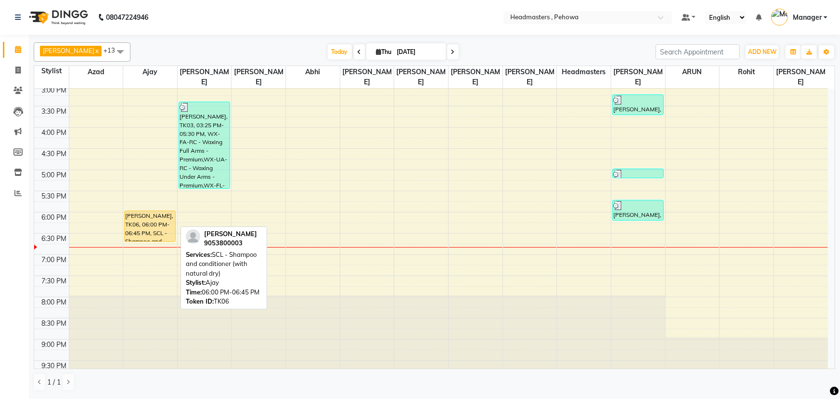
click at [161, 208] on div "[PERSON_NAME], TK06, 06:00 PM-06:45 PM, SCL - Shampoo and conditioner (with nat…" at bounding box center [150, 85] width 54 height 593
click at [161, 213] on div "[PERSON_NAME], TK06, 06:00 PM-06:45 PM, SCL - Shampoo and conditioner (with nat…" at bounding box center [150, 85] width 54 height 593
click at [158, 216] on div "[PERSON_NAME], TK06, 06:00 PM-06:45 PM, SCL - Shampoo and conditioner (with nat…" at bounding box center [150, 226] width 51 height 30
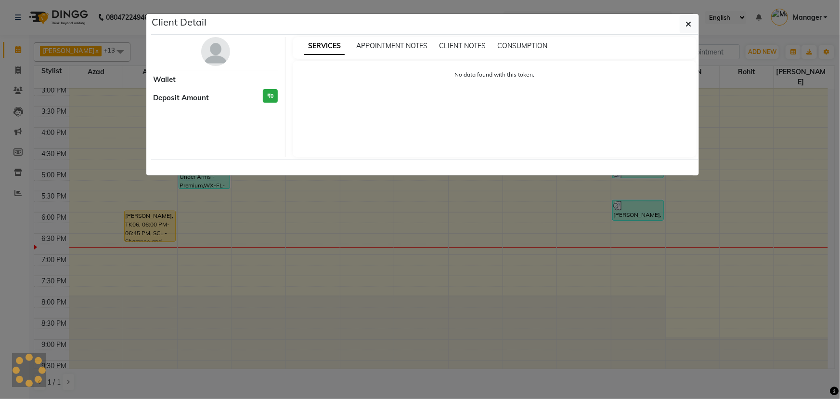
select select "1"
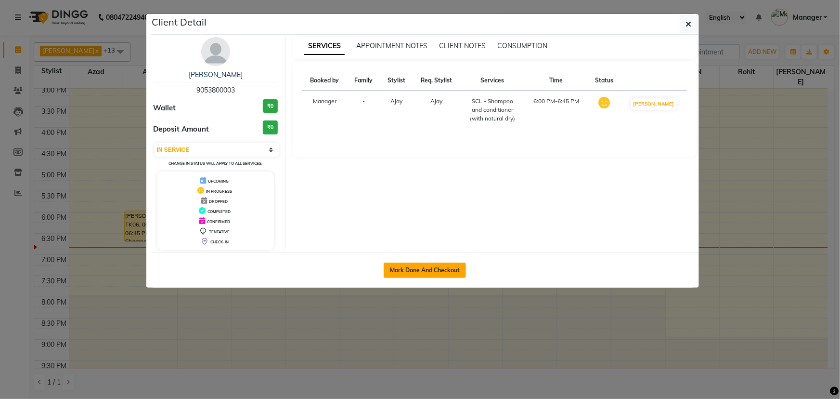
click at [411, 273] on button "Mark Done And Checkout" at bounding box center [425, 269] width 82 height 15
select select "service"
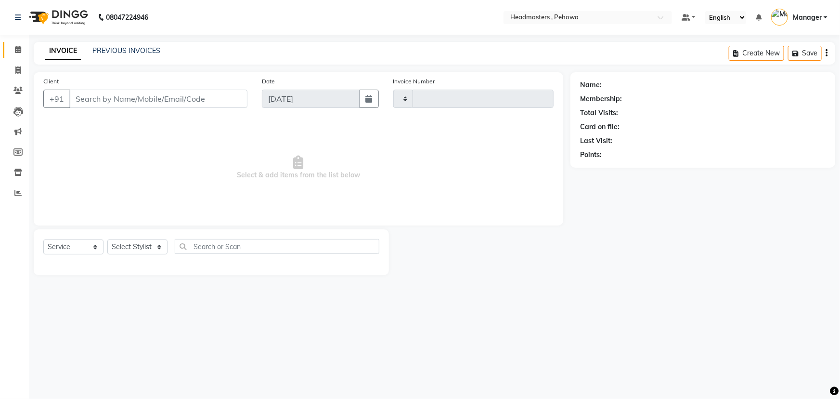
type input "2570"
select select "7727"
type input "9053800003"
select select "68773"
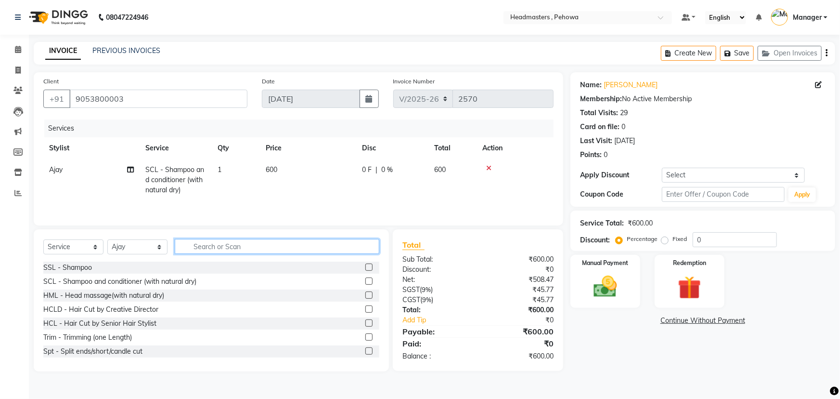
click at [261, 245] on input "text" at bounding box center [277, 246] width 205 height 15
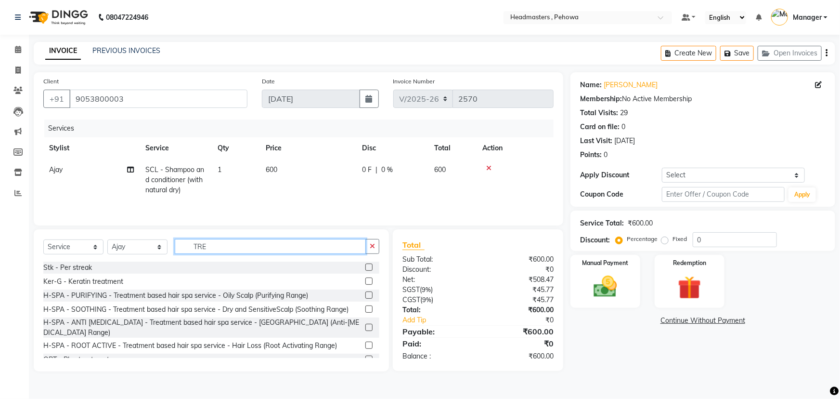
type input "TRE"
click at [366, 298] on label at bounding box center [369, 294] width 7 height 7
click at [366, 298] on input "checkbox" at bounding box center [369, 295] width 6 height 6
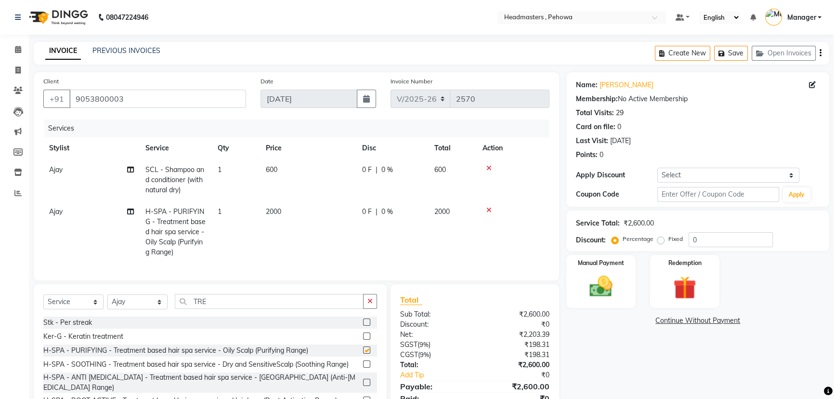
checkbox input "false"
click at [487, 209] on icon at bounding box center [488, 210] width 5 height 7
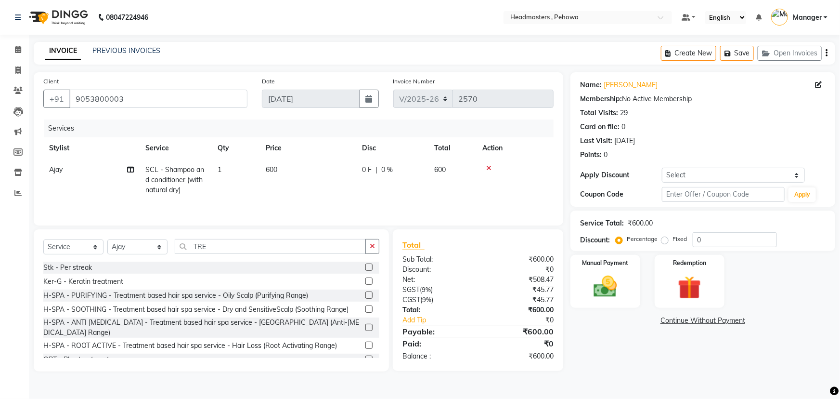
click at [366, 313] on div at bounding box center [369, 310] width 6 height 10
click at [366, 311] on label at bounding box center [369, 308] width 7 height 7
click at [366, 311] on input "checkbox" at bounding box center [369, 309] width 6 height 6
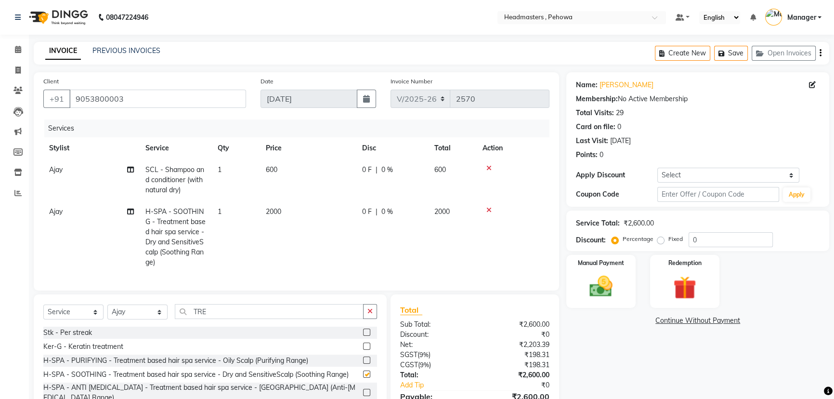
checkbox input "false"
click at [491, 213] on icon at bounding box center [488, 210] width 5 height 7
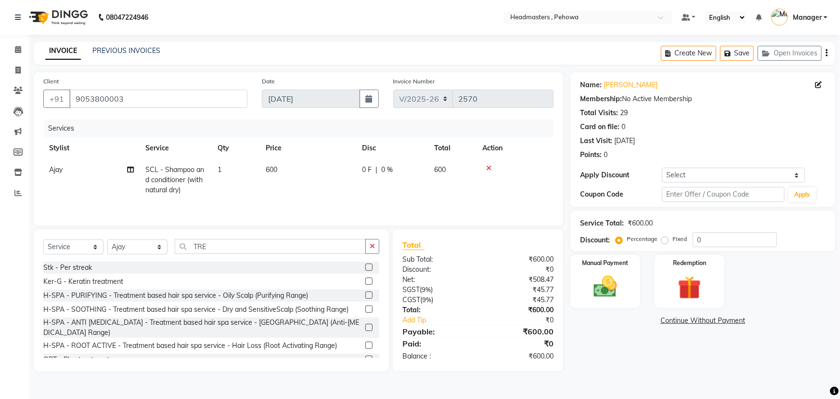
click at [366, 324] on label at bounding box center [369, 327] width 7 height 7
click at [366, 325] on input "checkbox" at bounding box center [369, 328] width 6 height 6
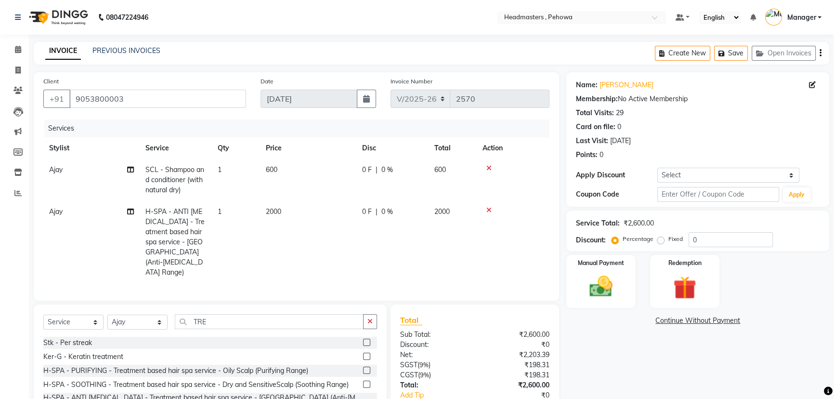
checkbox input "false"
click at [488, 211] on icon at bounding box center [488, 210] width 5 height 7
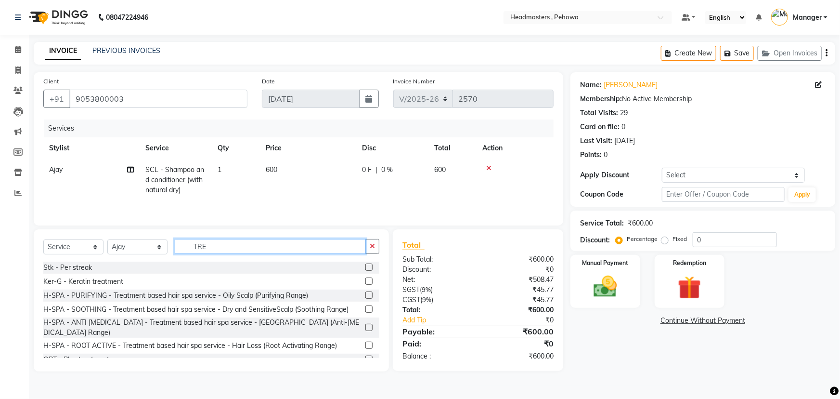
drag, startPoint x: 260, startPoint y: 249, endPoint x: 266, endPoint y: 240, distance: 11.1
click at [261, 247] on input "TRE" at bounding box center [270, 246] width 191 height 15
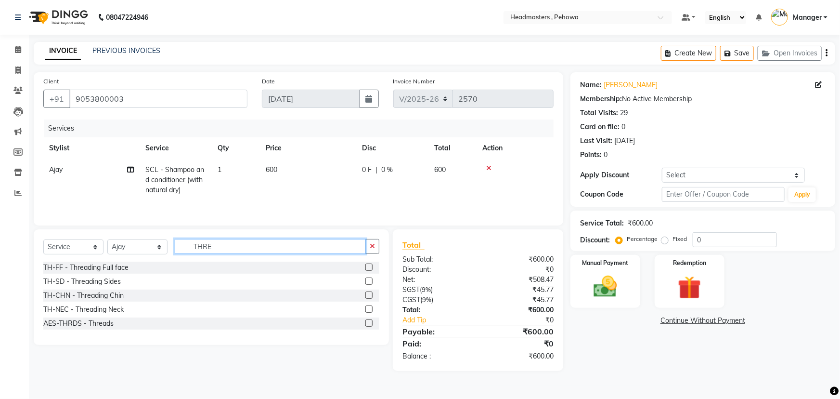
type input "THRE"
click at [371, 267] on label at bounding box center [369, 266] width 7 height 7
click at [371, 267] on input "checkbox" at bounding box center [369, 267] width 6 height 6
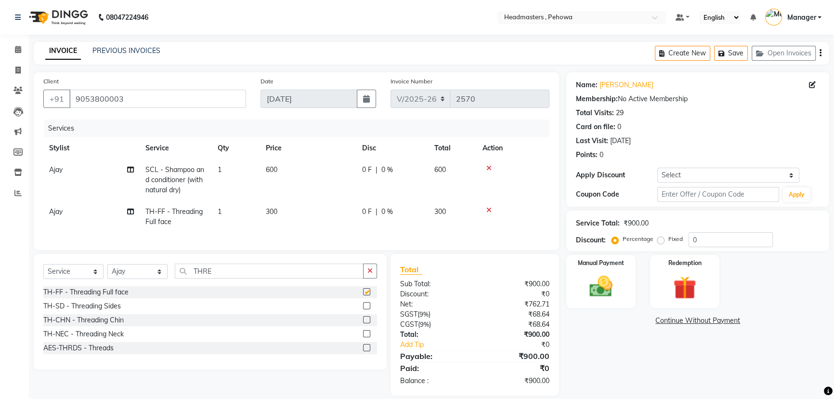
checkbox input "false"
click at [486, 208] on icon at bounding box center [488, 210] width 5 height 7
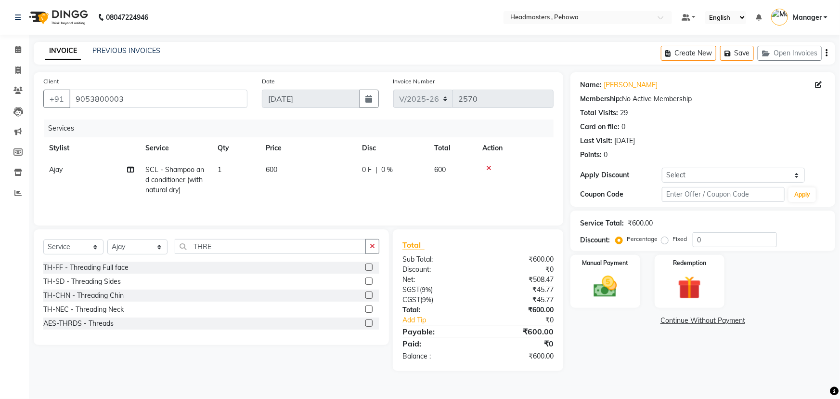
click at [369, 278] on label at bounding box center [369, 280] width 7 height 7
click at [369, 278] on input "checkbox" at bounding box center [369, 281] width 6 height 6
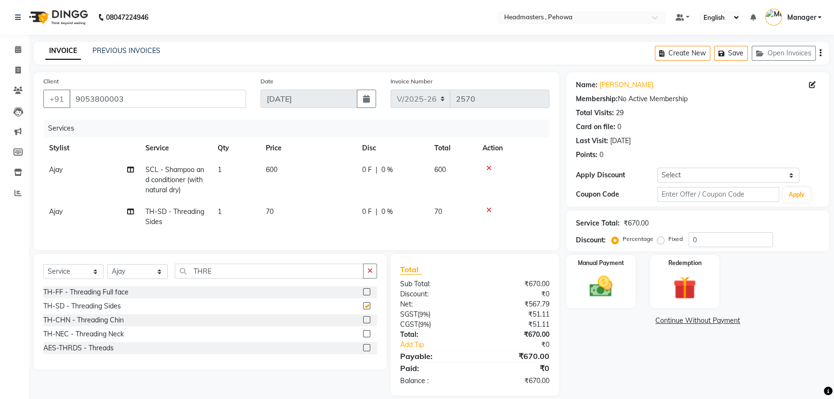
checkbox input "false"
click at [490, 211] on icon at bounding box center [488, 210] width 5 height 7
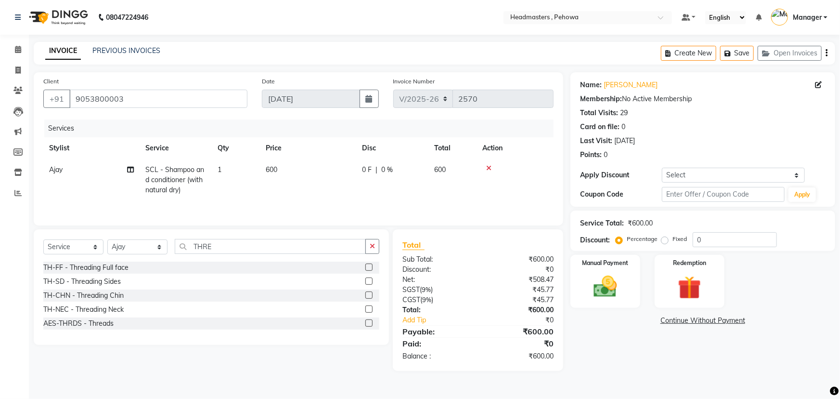
click at [369, 295] on label at bounding box center [369, 294] width 7 height 7
click at [369, 295] on input "checkbox" at bounding box center [369, 295] width 6 height 6
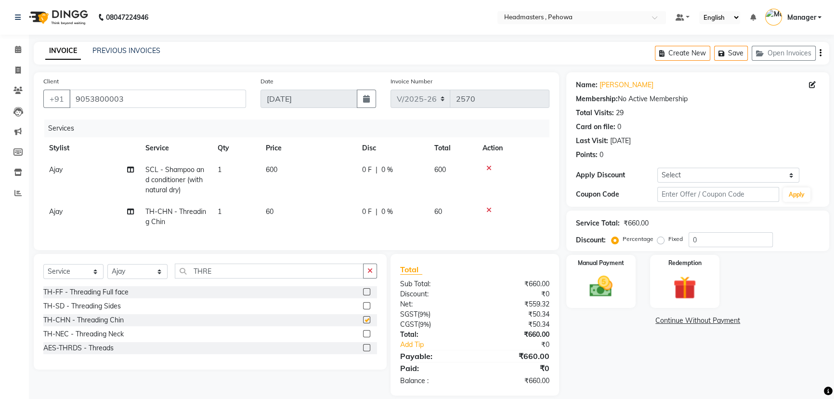
checkbox input "false"
click at [490, 211] on icon at bounding box center [488, 210] width 5 height 7
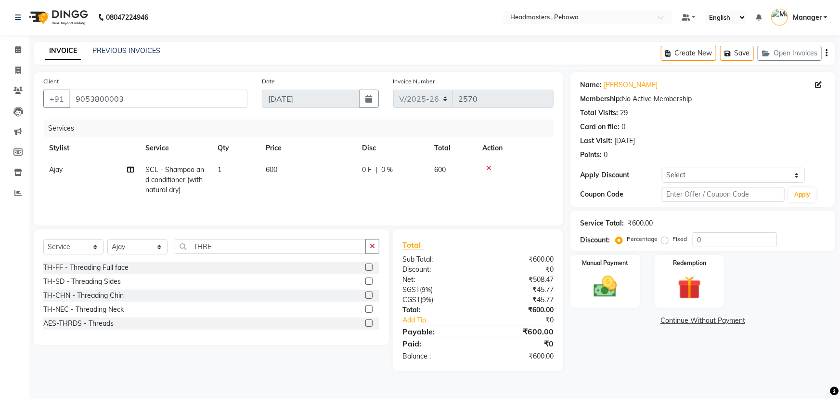
click at [368, 309] on label at bounding box center [369, 308] width 7 height 7
click at [368, 309] on input "checkbox" at bounding box center [369, 309] width 6 height 6
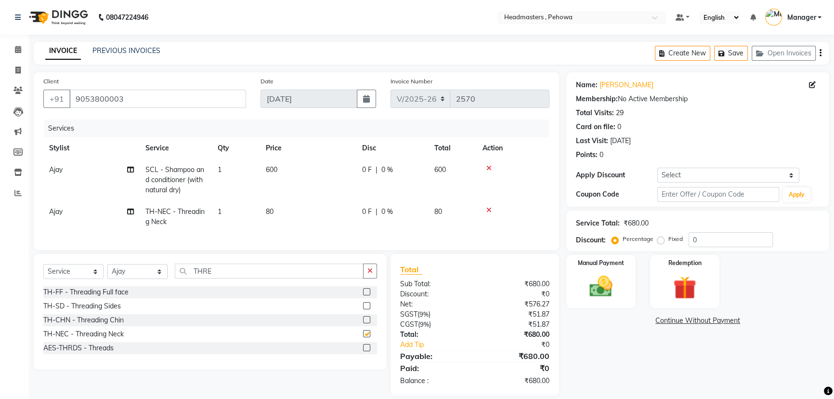
checkbox input "false"
click at [487, 210] on icon at bounding box center [488, 210] width 5 height 7
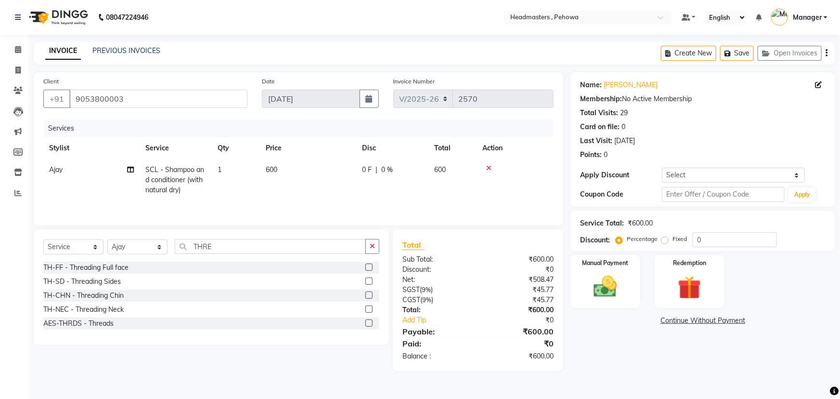
click at [368, 324] on label at bounding box center [369, 322] width 7 height 7
click at [368, 324] on input "checkbox" at bounding box center [369, 323] width 6 height 6
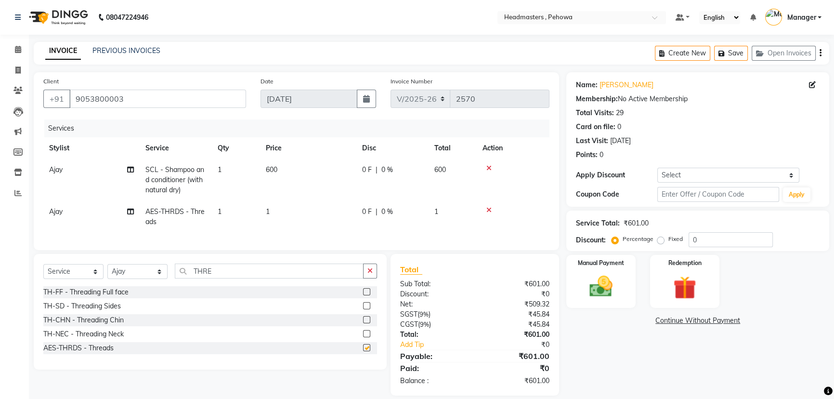
checkbox input "false"
click at [486, 209] on icon at bounding box center [488, 210] width 5 height 7
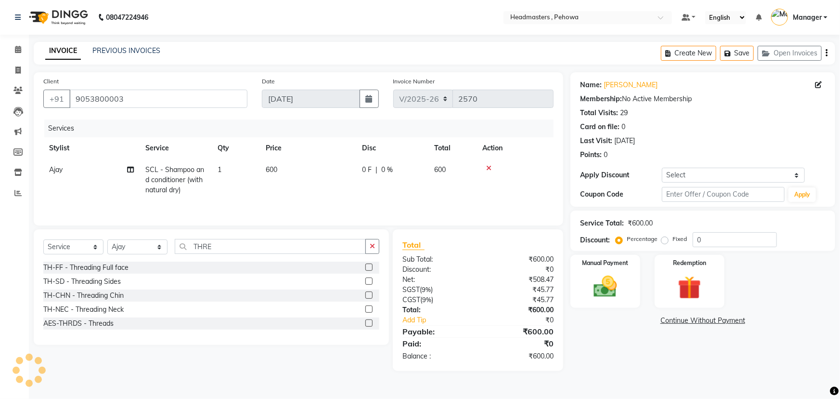
click at [368, 269] on label at bounding box center [369, 266] width 7 height 7
click at [368, 269] on input "checkbox" at bounding box center [369, 267] width 6 height 6
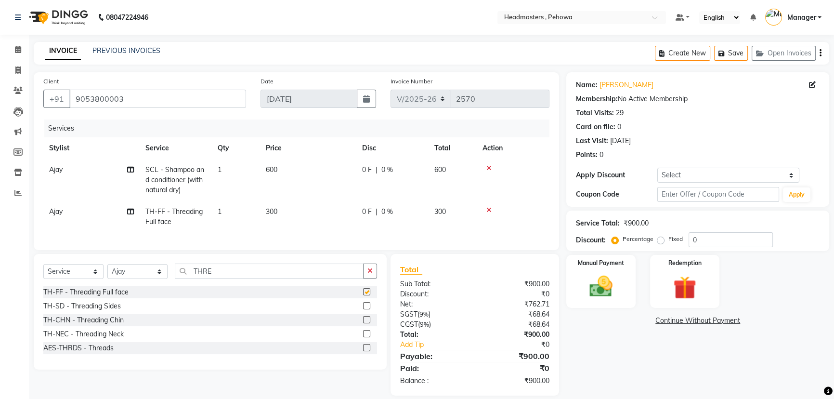
checkbox input "false"
click at [385, 211] on span "0 %" at bounding box center [387, 212] width 12 height 10
select select "68773"
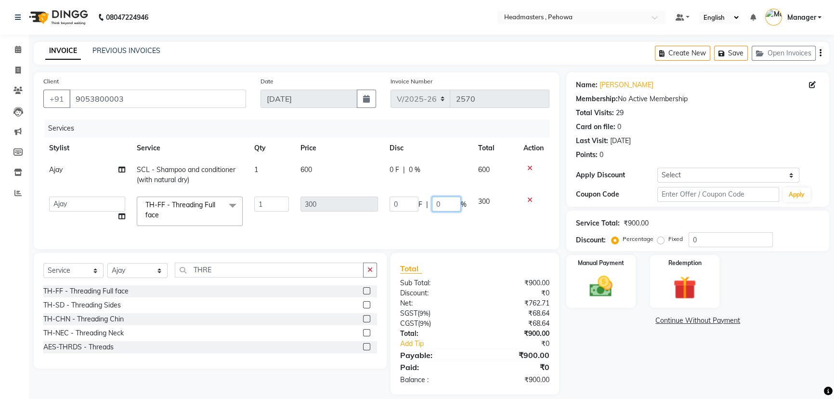
click at [445, 204] on input "0" at bounding box center [446, 203] width 29 height 15
type input "060"
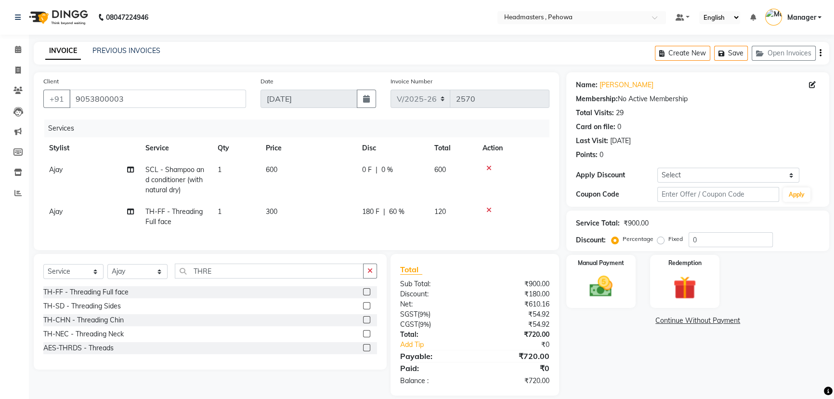
click at [491, 219] on tr "Ajay TH-FF - Threading Full face 1 300 180 F | 60 % 120" at bounding box center [296, 217] width 506 height 32
click at [489, 211] on icon at bounding box center [488, 210] width 5 height 7
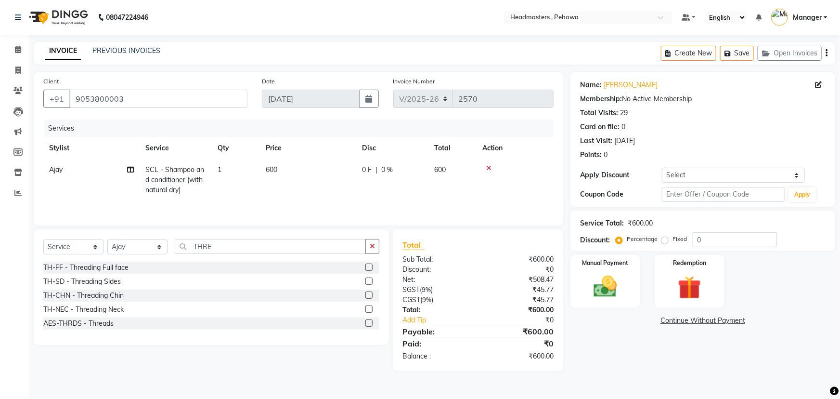
click at [367, 278] on label at bounding box center [369, 280] width 7 height 7
click at [367, 278] on input "checkbox" at bounding box center [369, 281] width 6 height 6
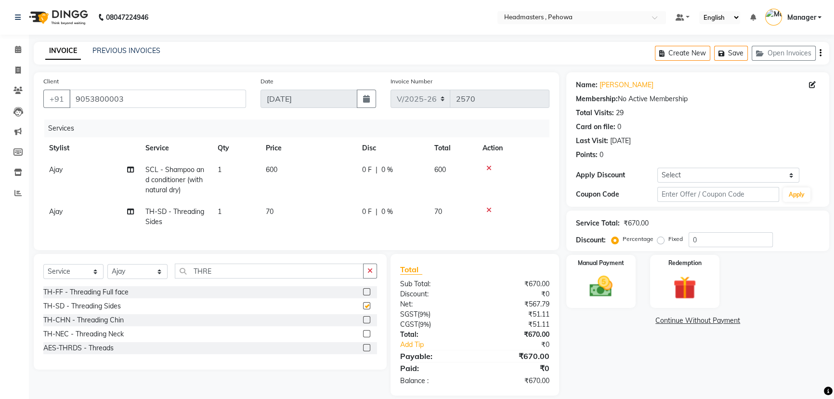
checkbox input "false"
click at [489, 211] on icon at bounding box center [488, 210] width 5 height 7
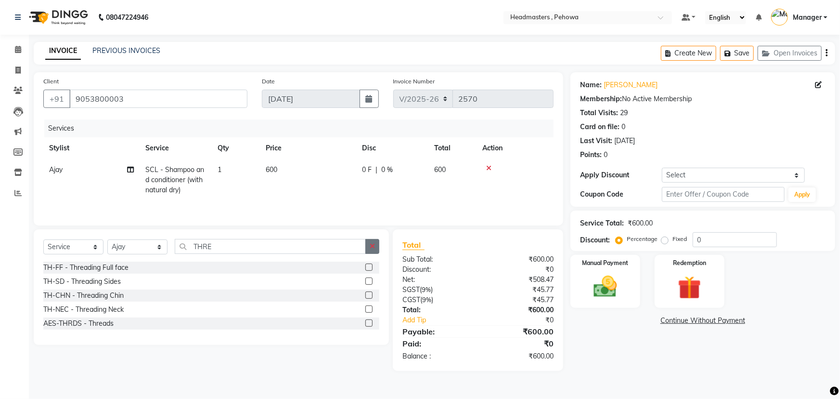
click at [372, 246] on icon "button" at bounding box center [372, 246] width 5 height 7
type input "THRE"
click at [370, 295] on label at bounding box center [369, 294] width 7 height 7
click at [370, 295] on input "checkbox" at bounding box center [369, 295] width 6 height 6
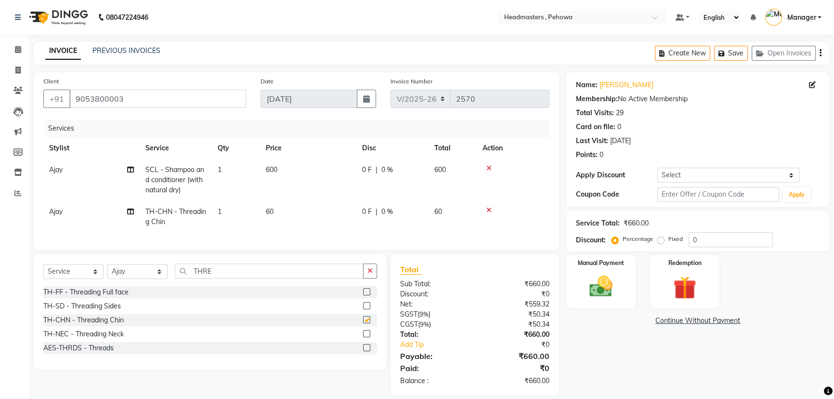
checkbox input "false"
click at [488, 210] on icon at bounding box center [488, 210] width 5 height 7
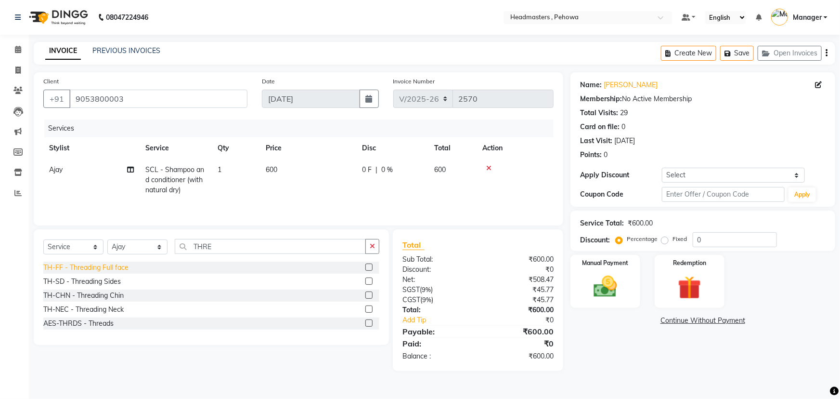
click at [108, 264] on div "TH-FF - Threading Full face" at bounding box center [85, 267] width 85 height 10
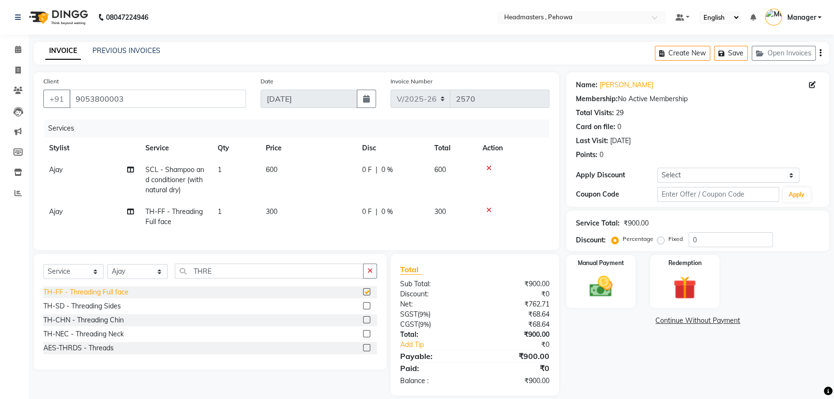
checkbox input "false"
click at [725, 237] on input "0" at bounding box center [731, 239] width 84 height 15
type input "050"
click at [398, 211] on span "50 %" at bounding box center [396, 212] width 15 height 10
select select "68773"
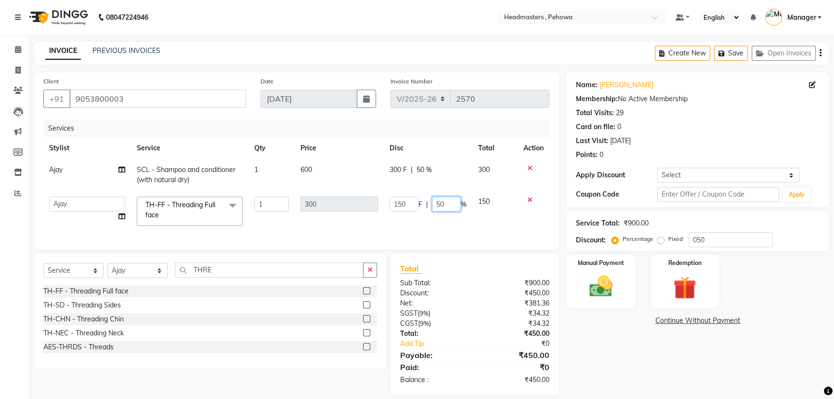
click at [446, 203] on input "50" at bounding box center [446, 203] width 29 height 15
type input "5"
type input "30"
click at [448, 215] on tr "Abhi [PERSON_NAME] [PERSON_NAME] [PERSON_NAME] [PERSON_NAME] Headmasters [PERSO…" at bounding box center [296, 211] width 506 height 41
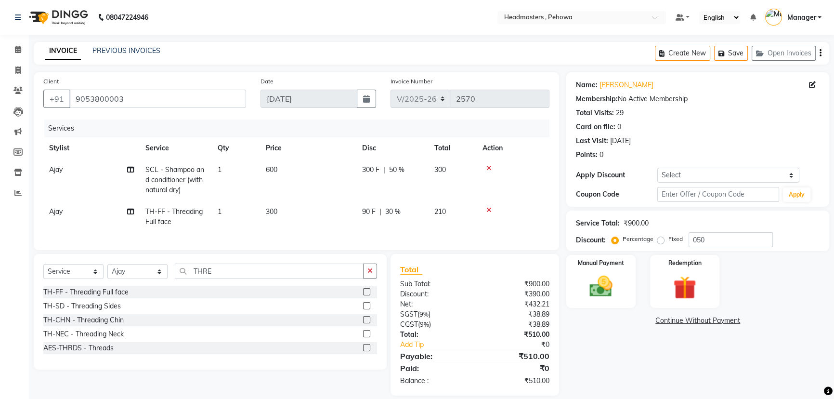
click at [391, 212] on span "30 %" at bounding box center [392, 212] width 15 height 10
select select "68773"
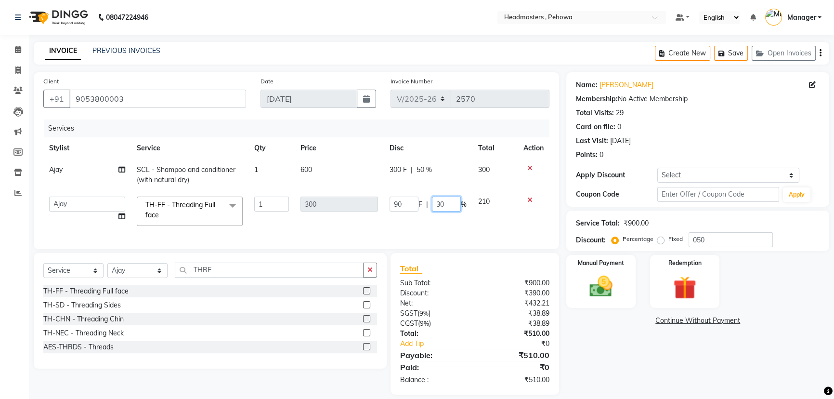
click at [448, 202] on input "30" at bounding box center [446, 203] width 29 height 15
type input "3"
type input "60"
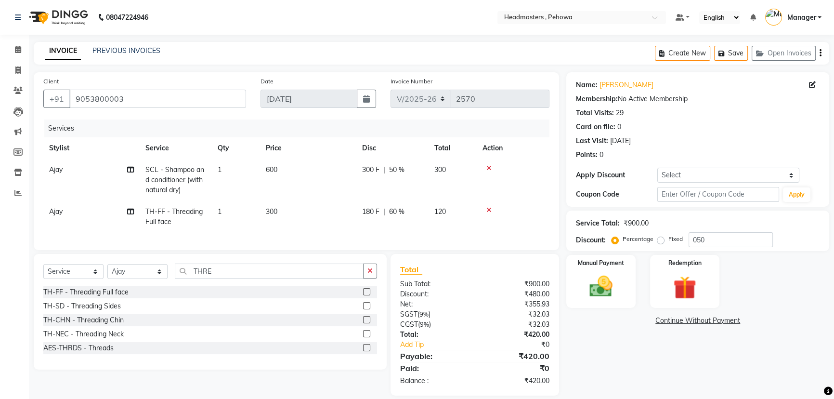
click at [451, 218] on tr "Ajay TH-FF - Threading Full face 1 300 180 F | 60 % 120" at bounding box center [296, 217] width 506 height 32
click at [400, 211] on span "60 %" at bounding box center [396, 212] width 15 height 10
select select "68773"
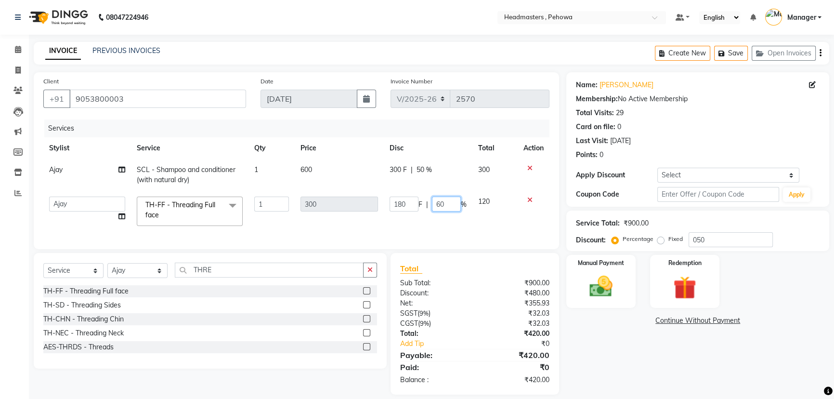
click at [452, 205] on input "60" at bounding box center [446, 203] width 29 height 15
type input "6"
type input "5"
type input "70"
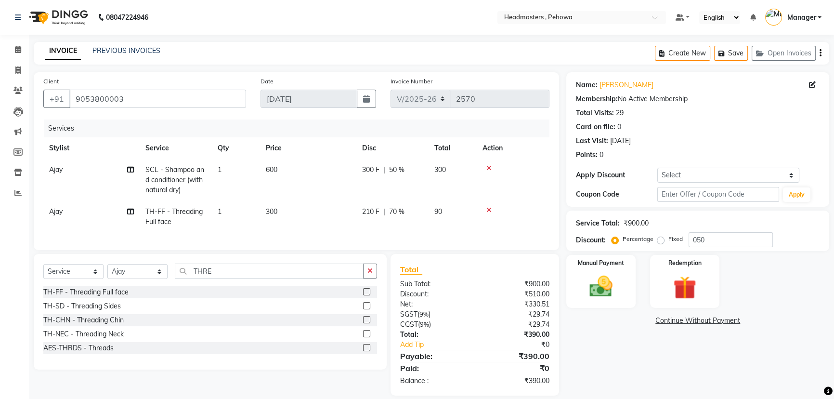
click at [454, 222] on tr "Ajay TH-FF - Threading Full face 1 300 210 F | 70 % 90" at bounding box center [296, 217] width 506 height 32
click at [399, 215] on span "70 %" at bounding box center [396, 212] width 15 height 10
select select "68773"
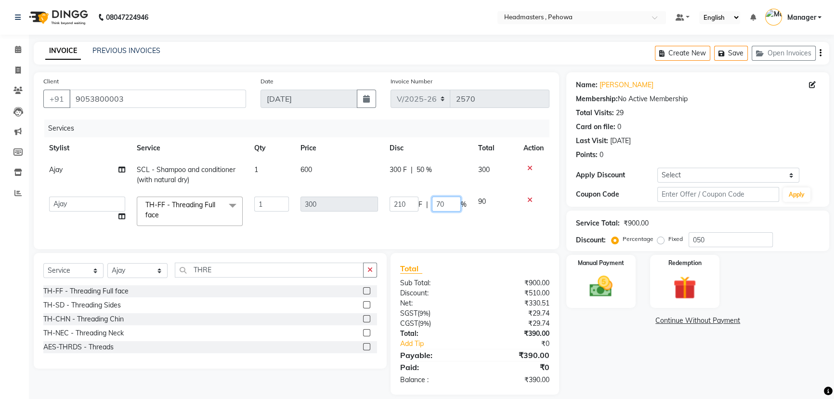
click at [451, 204] on input "70" at bounding box center [446, 203] width 29 height 15
type input "7"
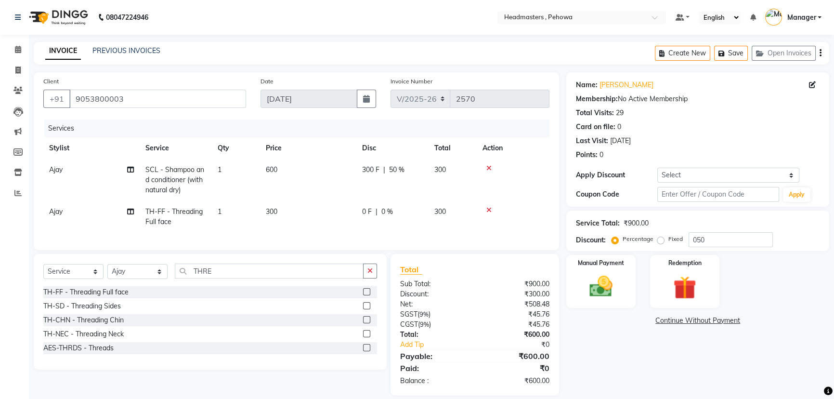
click at [451, 216] on tr "Ajay TH-FF - Threading Full face 1 300 0 F | 0 % 300" at bounding box center [296, 217] width 506 height 32
click at [490, 209] on icon at bounding box center [488, 210] width 5 height 7
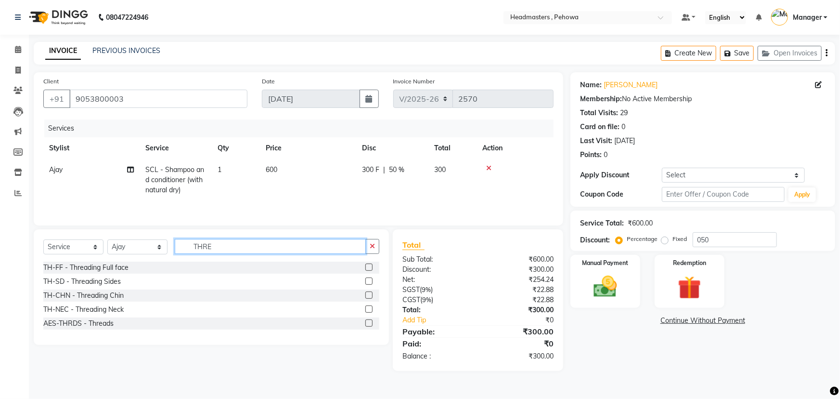
click at [323, 238] on div "Select Service Product Membership Package Voucher Prepaid Gift Card Select Styl…" at bounding box center [211, 287] width 355 height 116
type input "T"
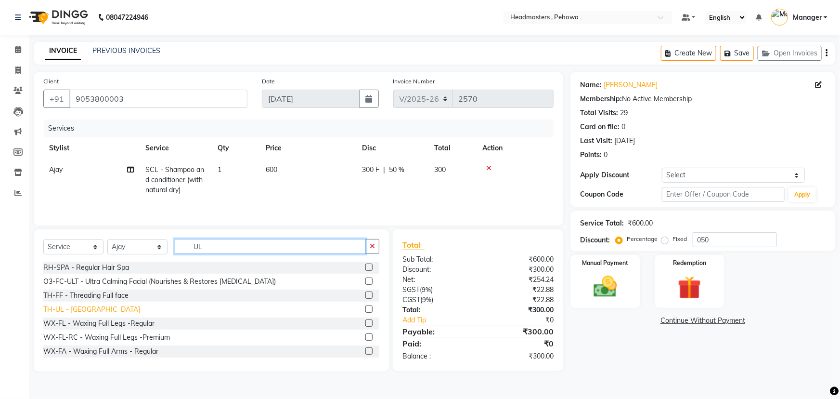
type input "UL"
click at [84, 310] on div "TH-UL - [GEOGRAPHIC_DATA]" at bounding box center [91, 309] width 97 height 10
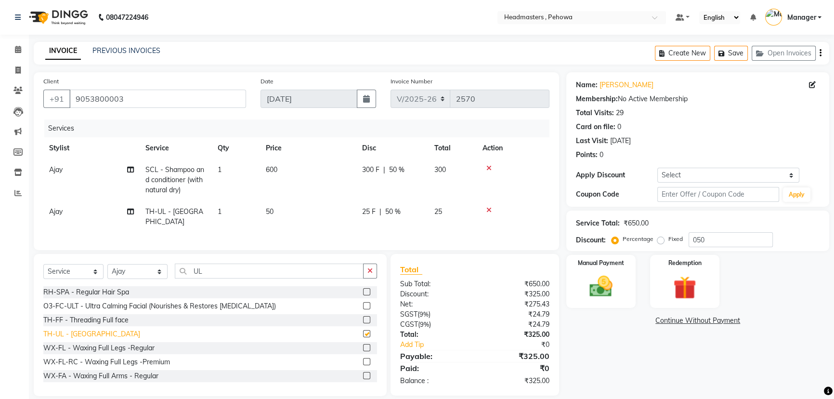
checkbox input "false"
click at [134, 316] on div "TH-FF - Threading Full face" at bounding box center [210, 320] width 334 height 12
click at [363, 316] on label at bounding box center [366, 319] width 7 height 7
click at [363, 317] on input "checkbox" at bounding box center [366, 320] width 6 height 6
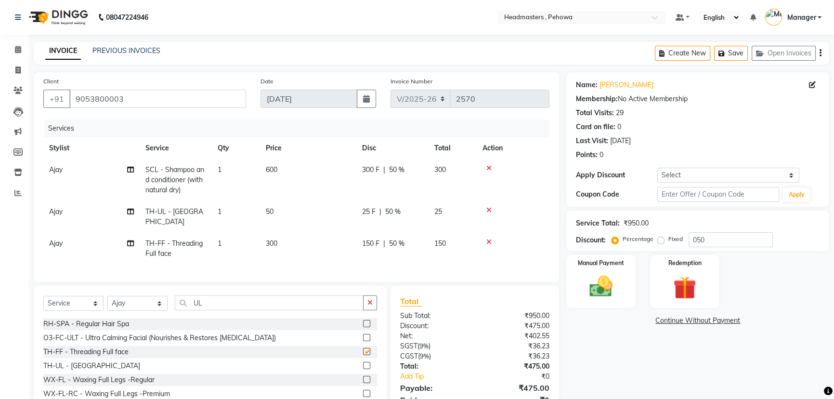
checkbox input "false"
click at [88, 361] on div "TH-UL - [GEOGRAPHIC_DATA]" at bounding box center [91, 366] width 97 height 10
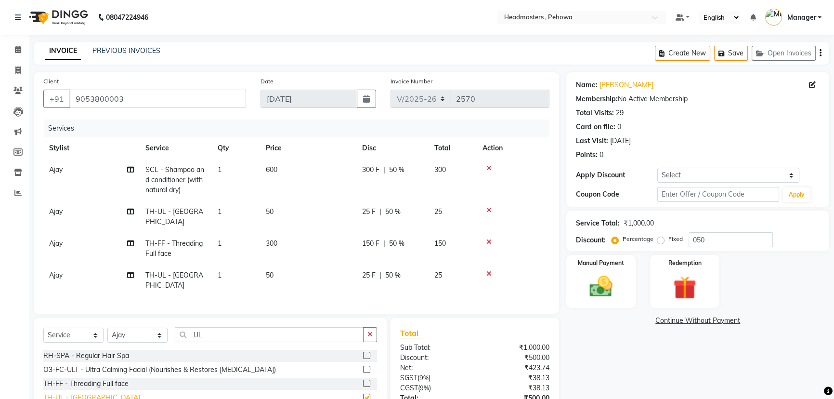
checkbox input "false"
click at [486, 209] on icon at bounding box center [488, 210] width 5 height 7
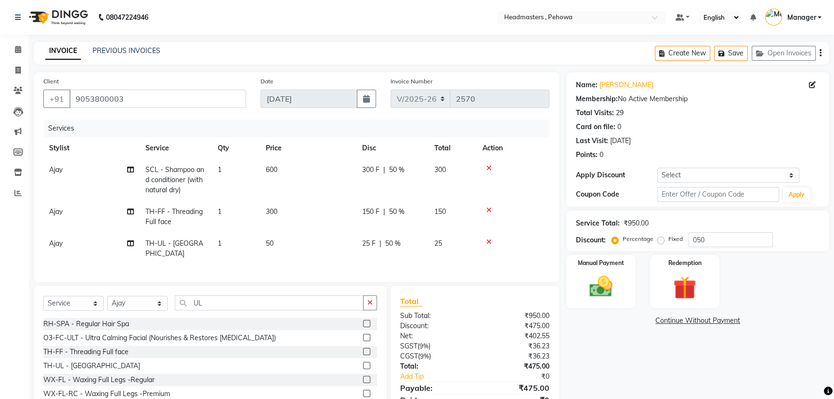
click at [486, 243] on icon at bounding box center [488, 241] width 5 height 7
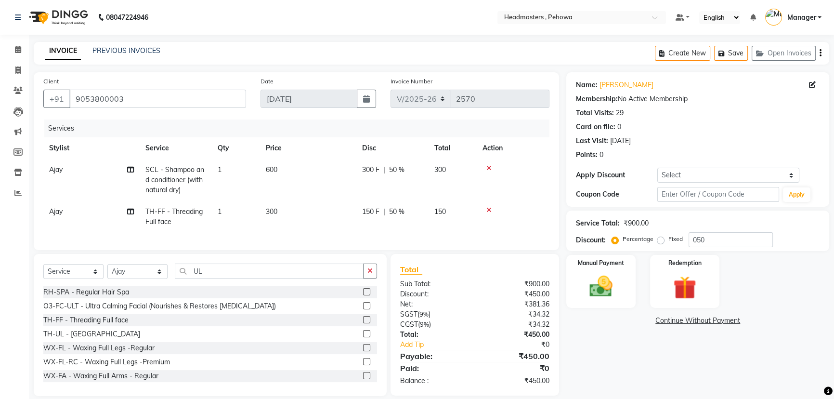
click at [489, 210] on icon at bounding box center [488, 210] width 5 height 7
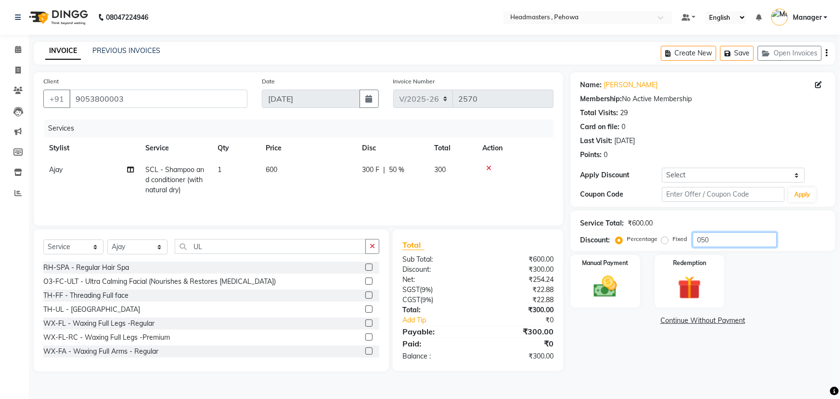
click at [727, 235] on input "050" at bounding box center [735, 239] width 84 height 15
type input "0"
click at [440, 191] on td "600" at bounding box center [453, 180] width 48 height 42
select select "68773"
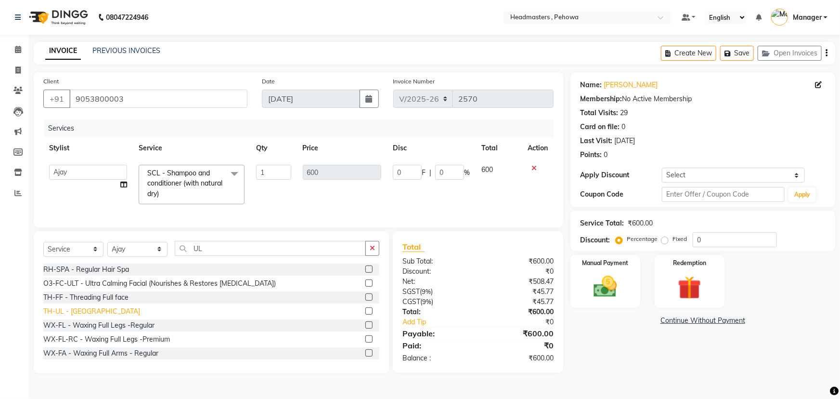
click at [83, 316] on div "TH-UL - [GEOGRAPHIC_DATA]" at bounding box center [91, 311] width 97 height 10
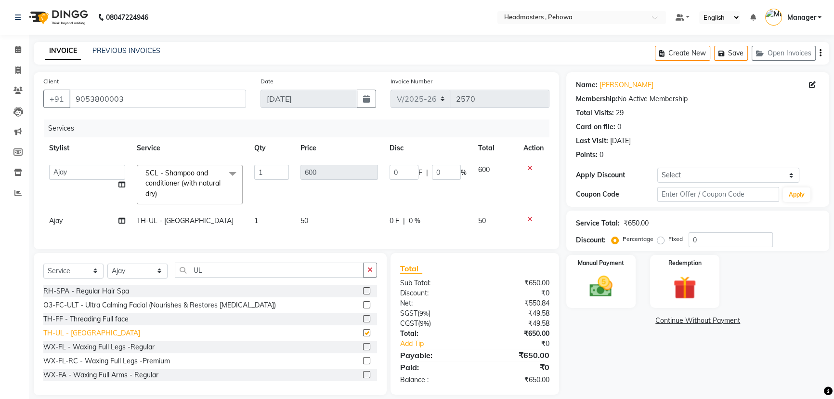
checkbox input "false"
click at [531, 220] on icon at bounding box center [529, 219] width 5 height 7
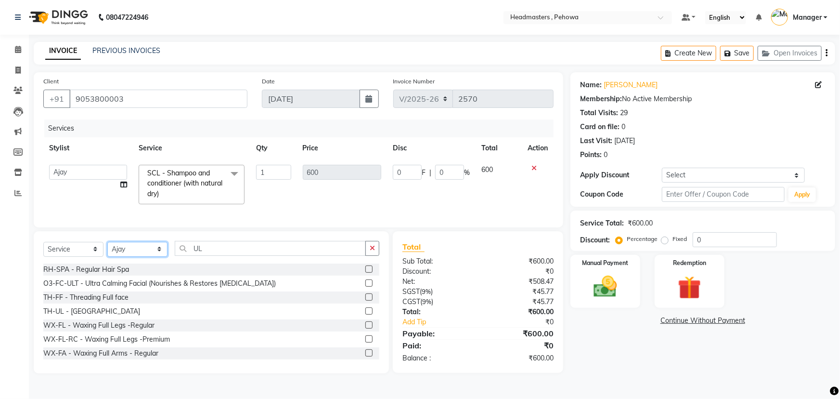
click at [134, 252] on select "Select Stylist Abhi Ajay [PERSON_NAME] [PERSON_NAME] [PERSON_NAME] Headmasters …" at bounding box center [137, 249] width 60 height 15
select select "79956"
click at [107, 248] on select "Select Stylist Abhi Ajay [PERSON_NAME] [PERSON_NAME] [PERSON_NAME] Headmasters …" at bounding box center [137, 249] width 60 height 15
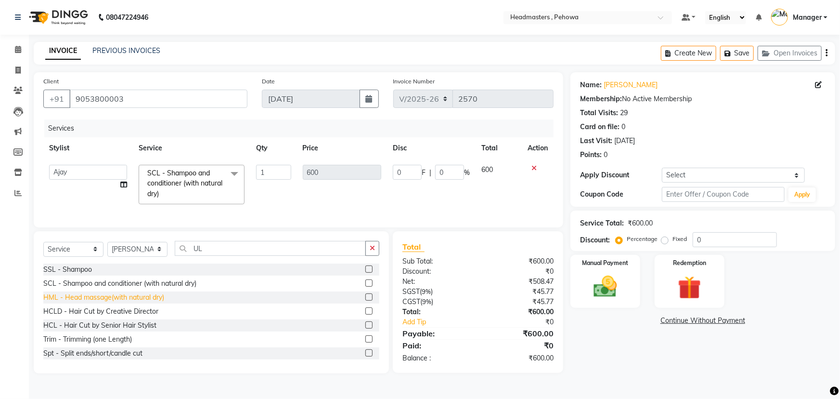
click at [69, 302] on div "HML - Head massage(with natural dry)" at bounding box center [103, 297] width 121 height 10
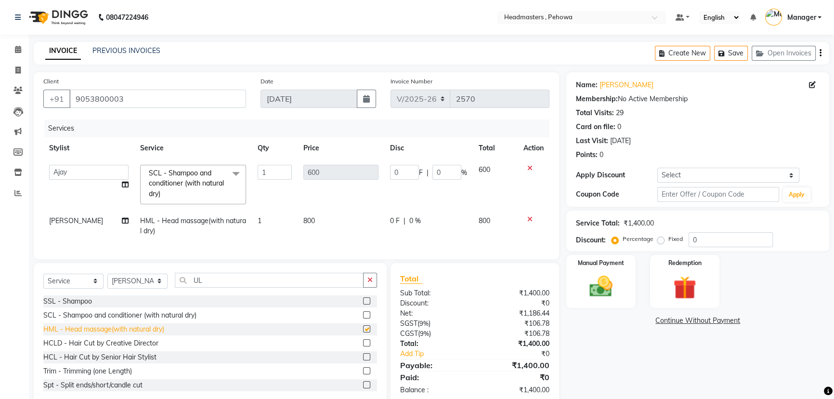
checkbox input "false"
click at [531, 222] on icon at bounding box center [529, 219] width 5 height 7
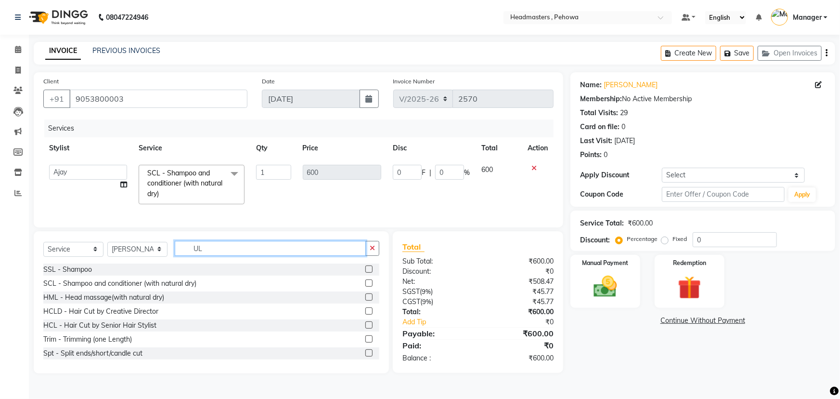
click at [267, 256] on input "UL" at bounding box center [270, 248] width 191 height 15
type input "U"
type input "UL"
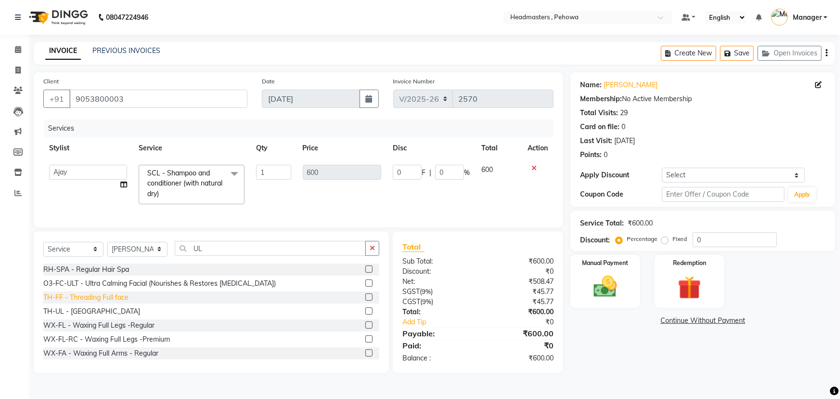
click at [82, 302] on div "TH-FF - Threading Full face" at bounding box center [85, 297] width 85 height 10
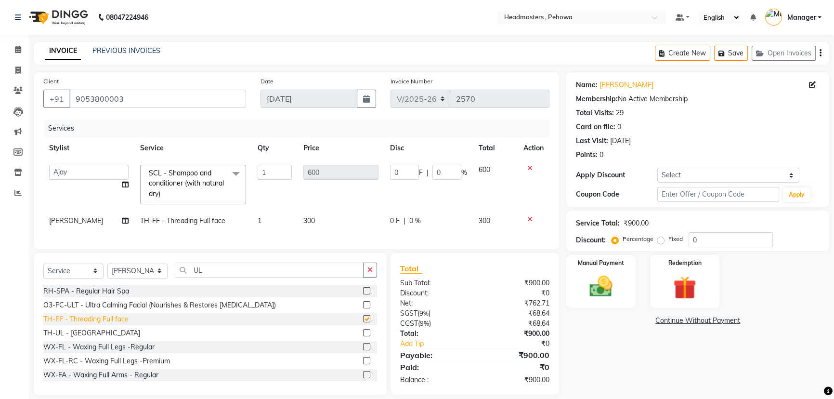
checkbox input "false"
click at [705, 238] on input "0" at bounding box center [731, 239] width 84 height 15
type input "06"
type input "36"
type input "6"
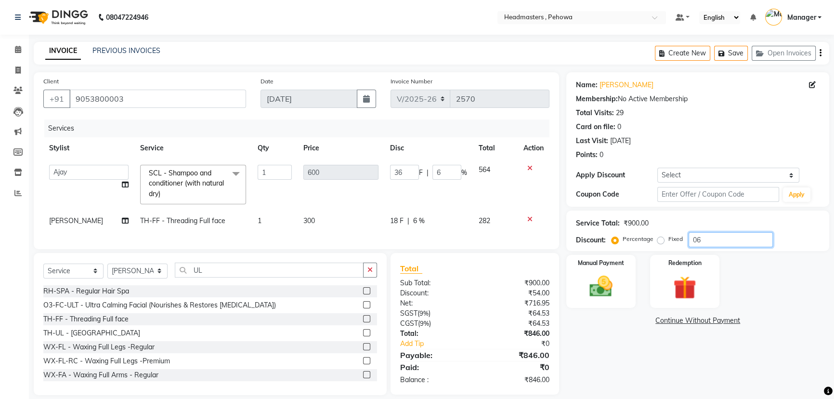
type input "060"
type input "360"
type input "60"
type input "06"
type input "36"
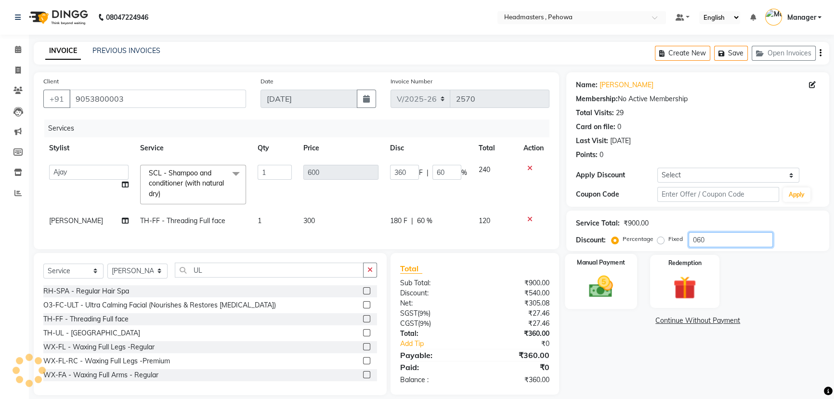
type input "6"
type input "0"
type input "05"
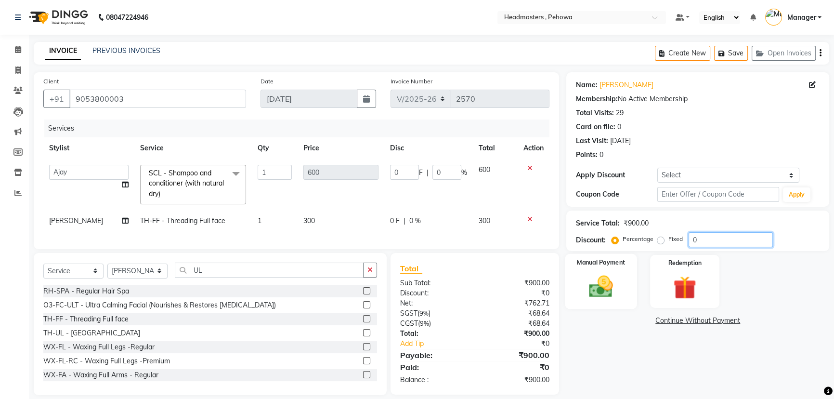
type input "30"
type input "5"
type input "050"
type input "300"
type input "50"
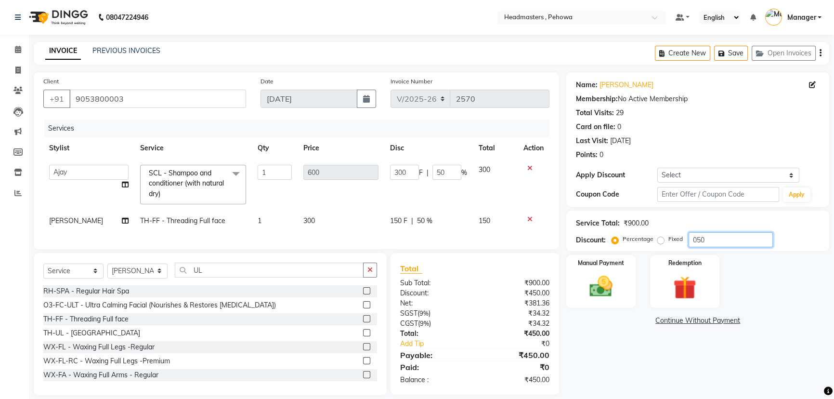
type input "050"
click at [486, 220] on span "150" at bounding box center [485, 220] width 12 height 9
select select "79956"
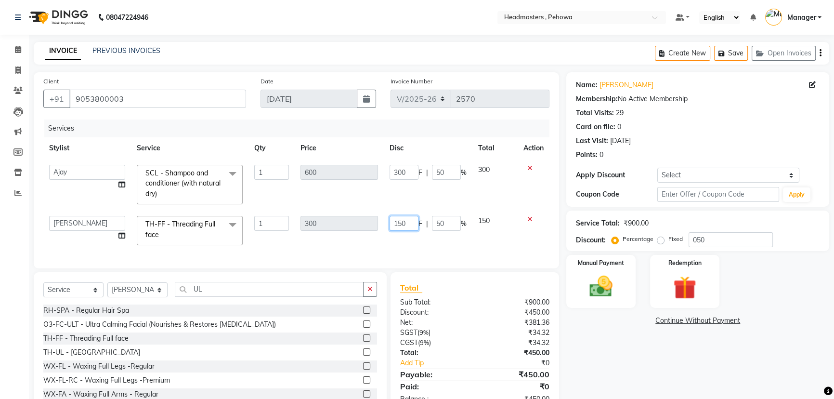
click at [406, 223] on input "150" at bounding box center [404, 223] width 29 height 15
type input "100"
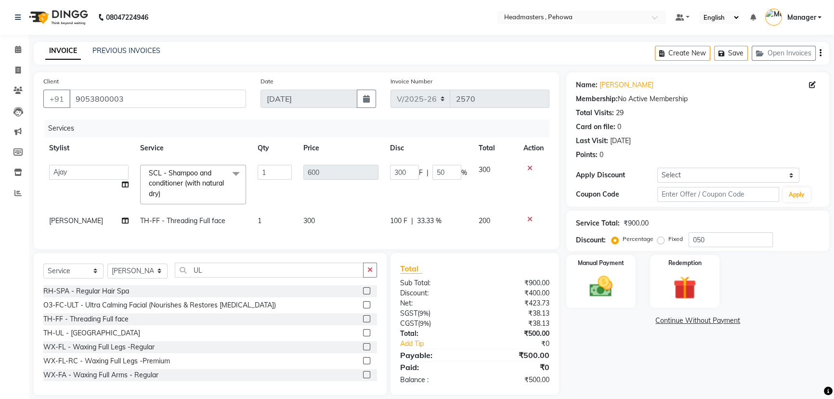
click at [405, 234] on div "Services Stylist Service Qty Price Disc Total Action Abhi Ajay [PERSON_NAME] [P…" at bounding box center [296, 179] width 506 height 120
click at [402, 216] on span "100 F" at bounding box center [398, 221] width 17 height 10
select select "79956"
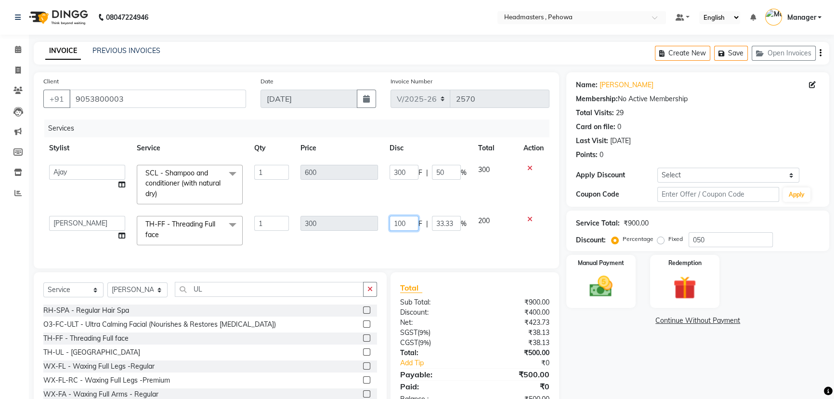
click at [405, 222] on input "100" at bounding box center [404, 223] width 29 height 15
type input "150"
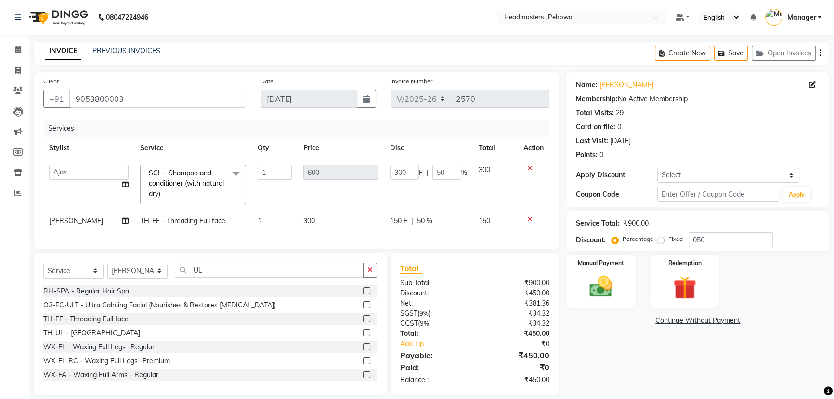
click at [443, 239] on div "Services Stylist Service Qty Price Disc Total Action Abhi Ajay [PERSON_NAME] [P…" at bounding box center [296, 179] width 506 height 120
click at [309, 220] on span "300" at bounding box center [309, 220] width 12 height 9
select select "79956"
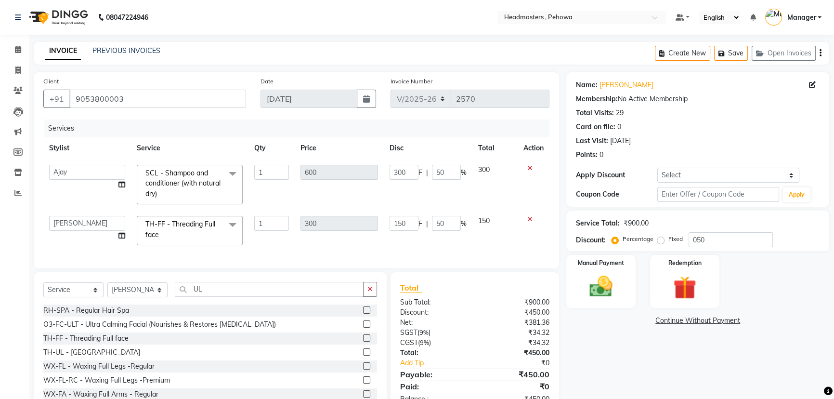
click at [527, 221] on icon at bounding box center [529, 219] width 5 height 7
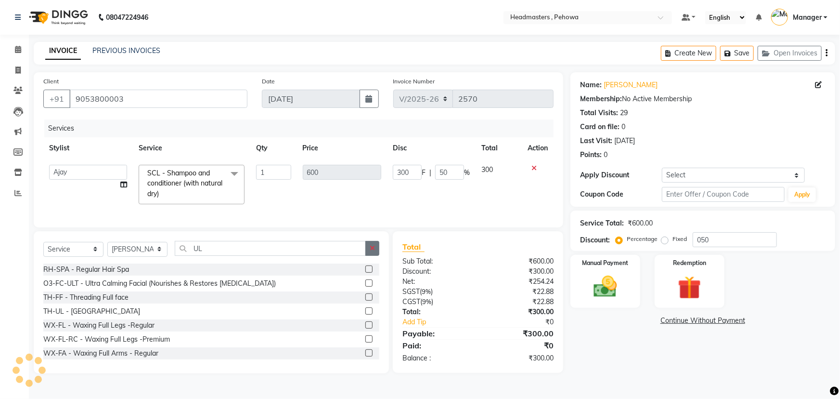
click at [375, 251] on icon "button" at bounding box center [372, 248] width 5 height 7
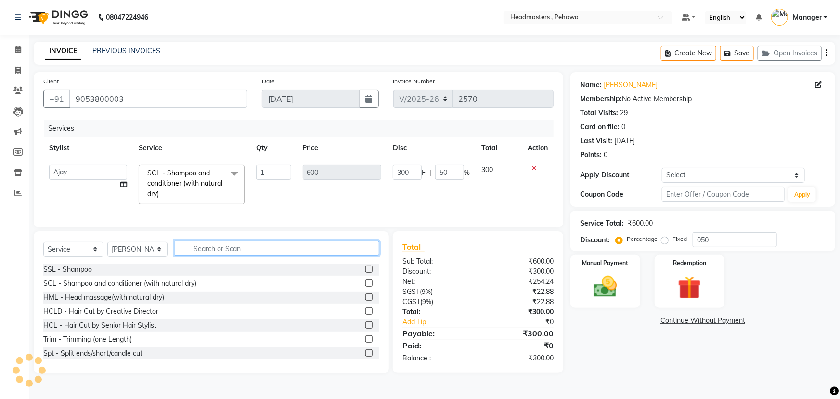
click at [261, 256] on input "text" at bounding box center [277, 248] width 205 height 15
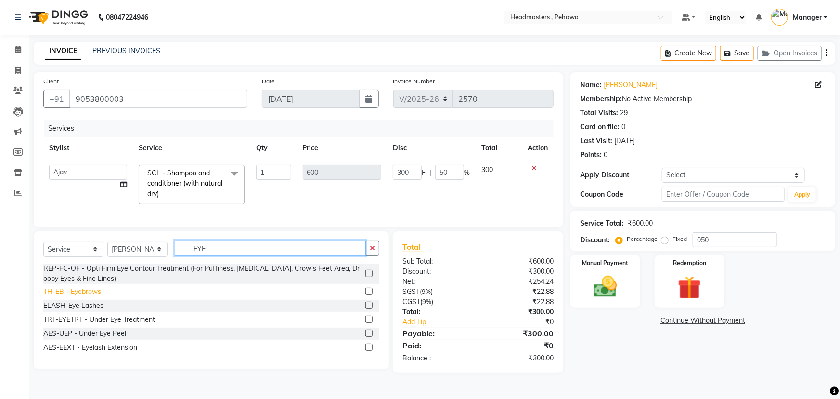
type input "EYE"
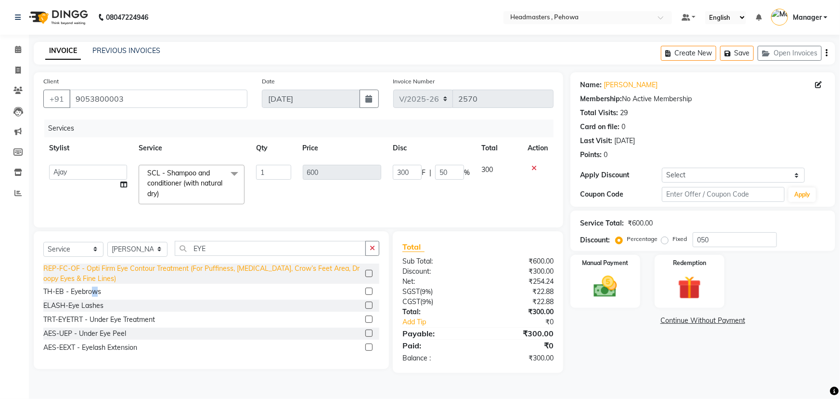
drag, startPoint x: 93, startPoint y: 299, endPoint x: 102, endPoint y: 299, distance: 8.7
click at [96, 297] on div "TH-EB - Eyebrows" at bounding box center [72, 292] width 58 height 10
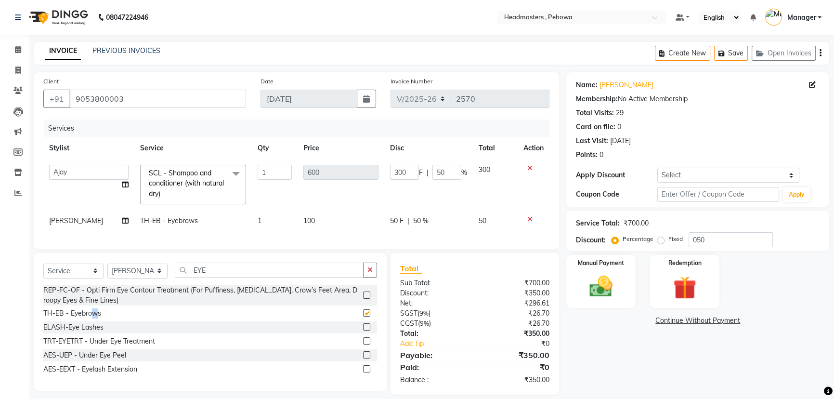
checkbox input "false"
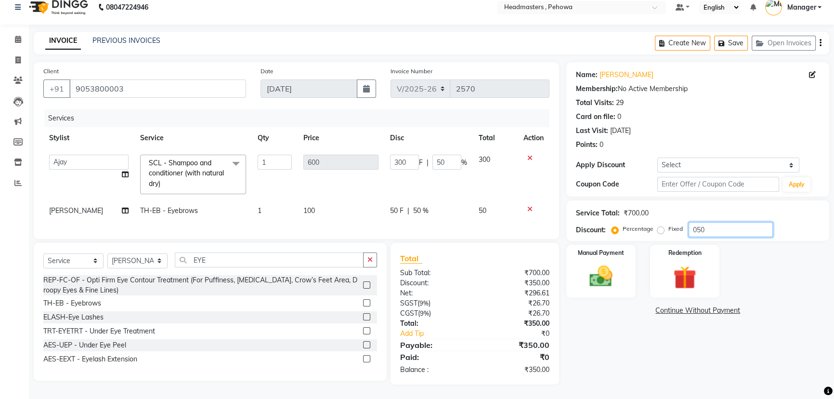
click at [726, 223] on input "050" at bounding box center [731, 229] width 84 height 15
click at [394, 206] on span "50 F" at bounding box center [396, 211] width 13 height 10
select select "79956"
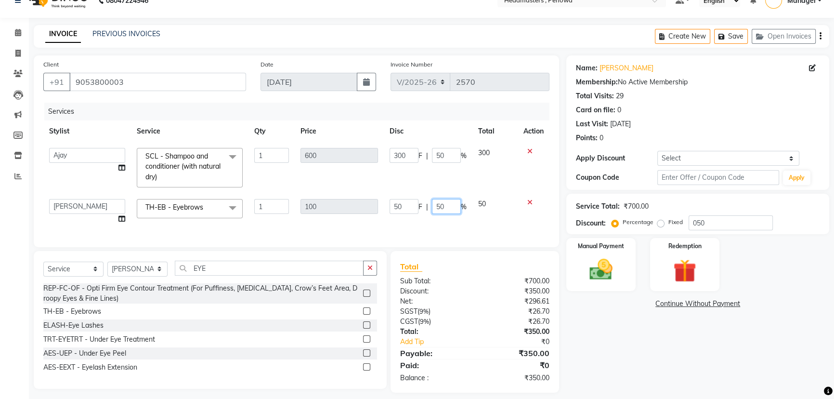
click at [446, 206] on input "50" at bounding box center [446, 206] width 29 height 15
type input "5"
click at [665, 324] on div "Name: [PERSON_NAME] Membership: No Active Membership Total Visits: 29 Card on f…" at bounding box center [701, 223] width 270 height 337
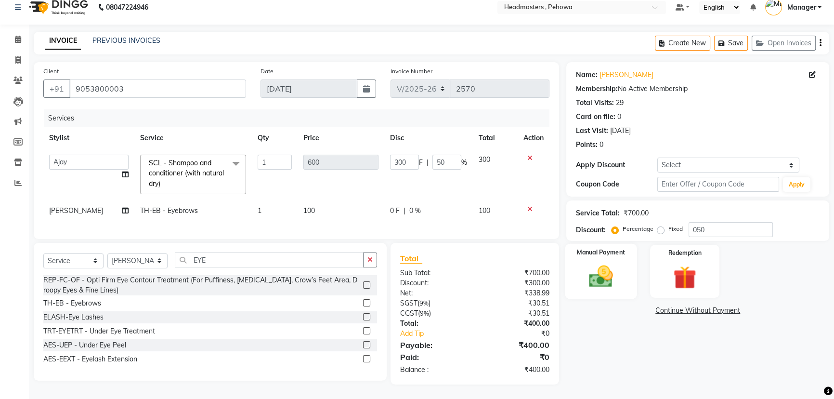
click at [611, 263] on img at bounding box center [601, 275] width 39 height 27
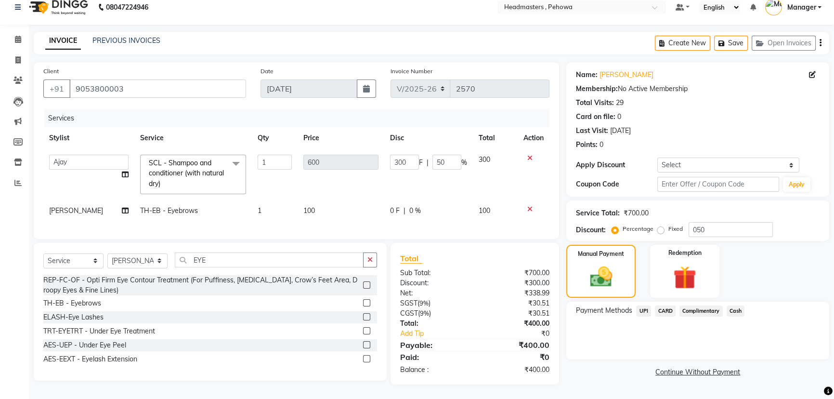
click at [735, 305] on span "Cash" at bounding box center [736, 310] width 18 height 11
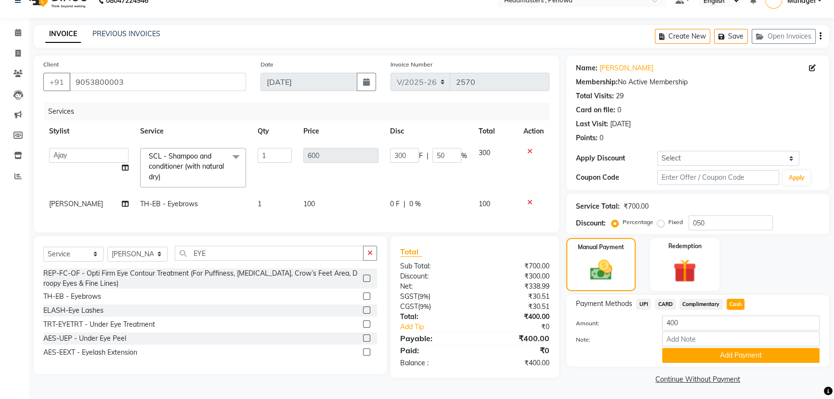
scroll to position [18, 0]
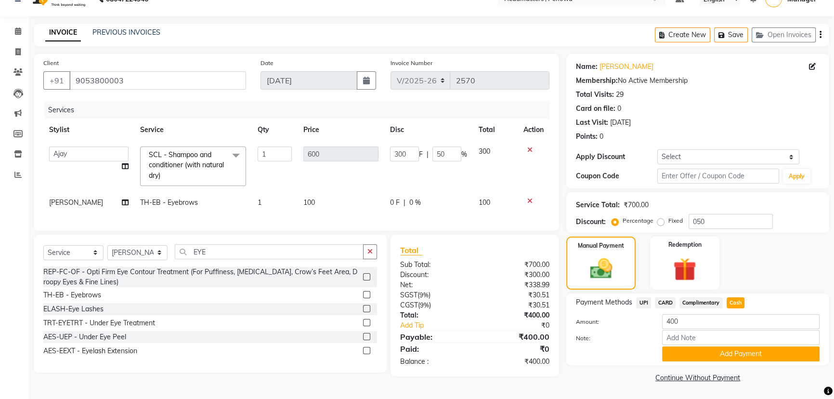
click at [751, 353] on button "Add Payment" at bounding box center [740, 353] width 157 height 15
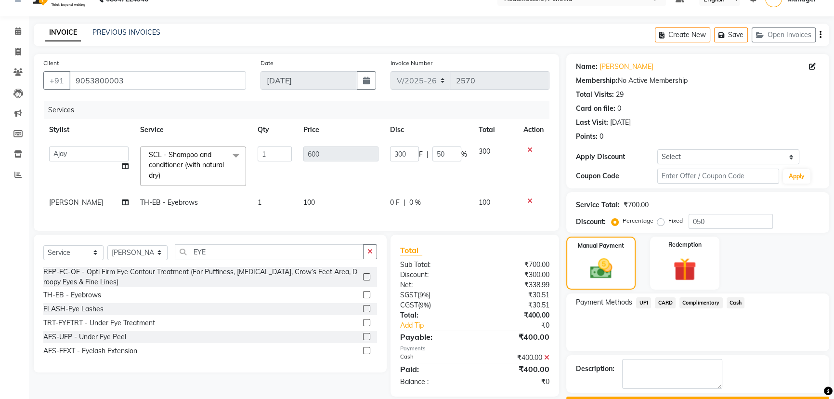
scroll to position [44, 0]
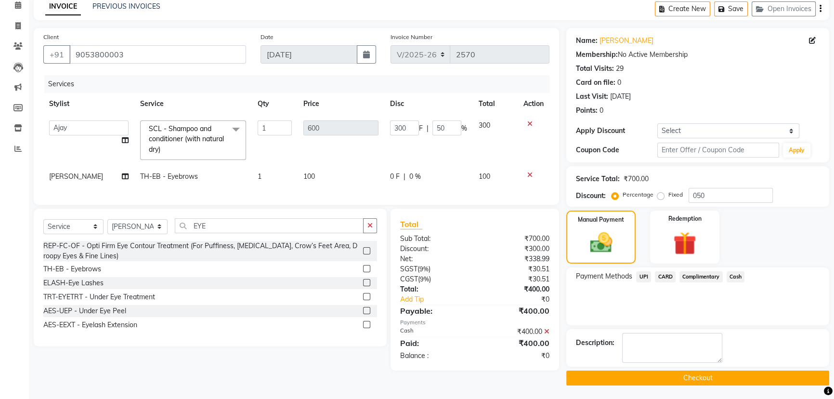
click at [691, 378] on button "Checkout" at bounding box center [697, 377] width 263 height 15
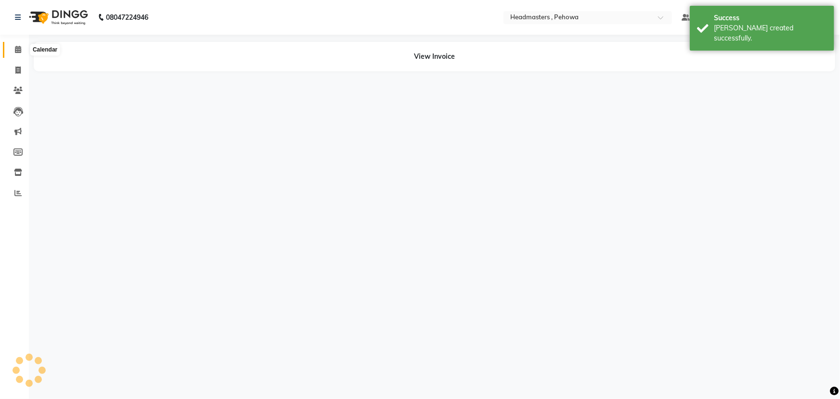
click at [20, 49] on icon at bounding box center [18, 49] width 6 height 7
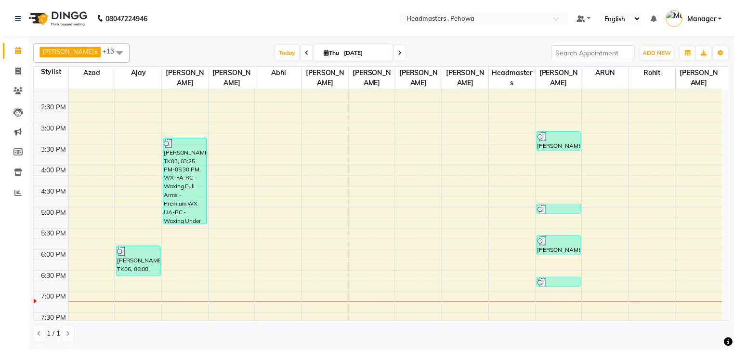
scroll to position [262, 0]
click at [14, 194] on icon at bounding box center [17, 192] width 7 height 7
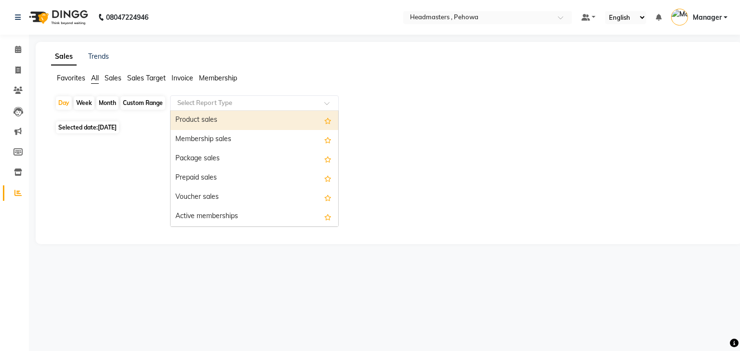
click at [232, 103] on input "text" at bounding box center [244, 103] width 139 height 10
click at [246, 118] on div "Product sales" at bounding box center [254, 120] width 168 height 19
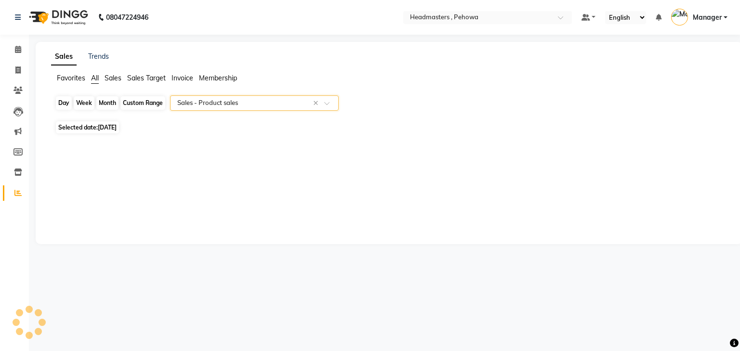
click at [60, 102] on div "Day" at bounding box center [64, 102] width 16 height 13
select select "9"
select select "2025"
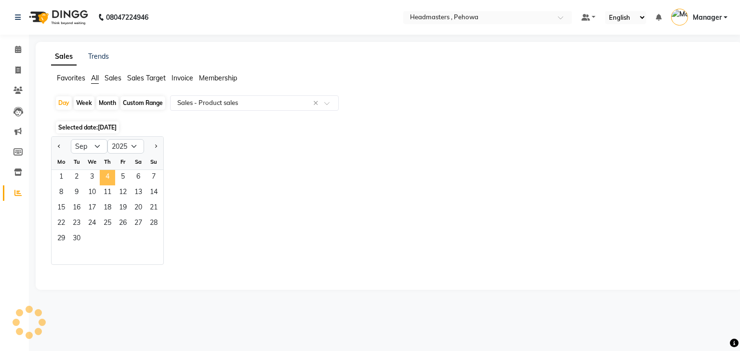
click at [106, 175] on span "4" at bounding box center [107, 177] width 15 height 15
click at [353, 197] on div "Jan Feb Mar Apr May Jun [DATE] Aug Sep Oct Nov [DATE] 2016 2017 2018 2019 2020 …" at bounding box center [389, 200] width 676 height 129
select select "csv"
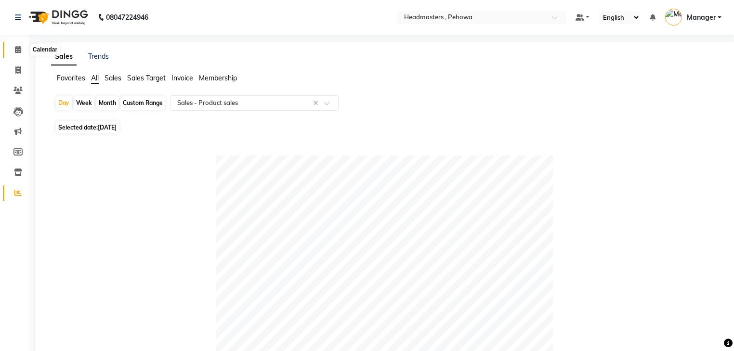
click at [15, 46] on icon at bounding box center [18, 49] width 6 height 7
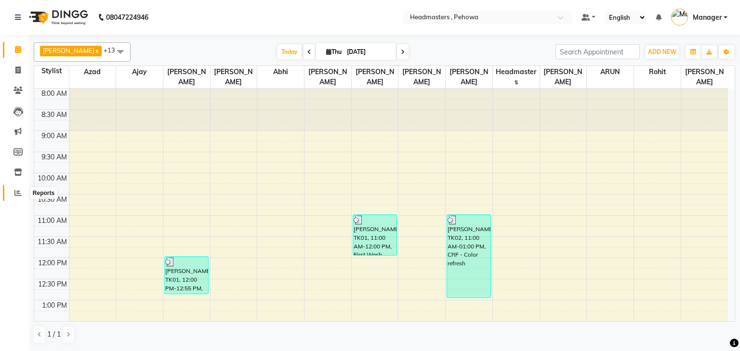
click at [14, 194] on icon at bounding box center [17, 192] width 7 height 7
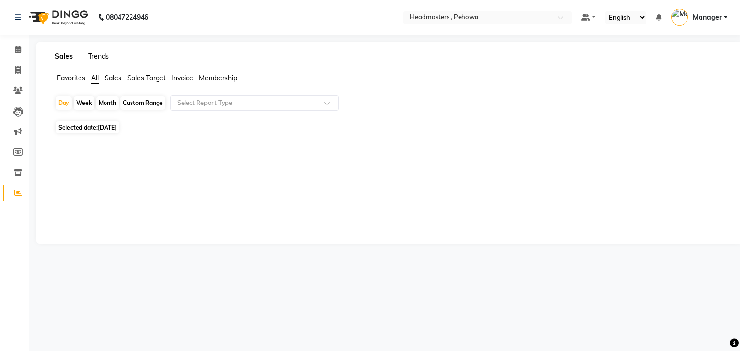
click at [94, 56] on link "Trends" at bounding box center [98, 56] width 21 height 9
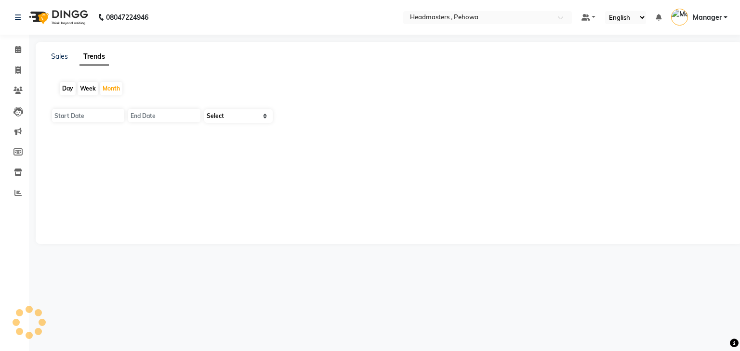
type input "[DATE]"
click at [219, 114] on select "Select Clients" at bounding box center [238, 115] width 68 height 13
select select "by_client"
click at [204, 109] on select "Select Clients" at bounding box center [238, 115] width 68 height 13
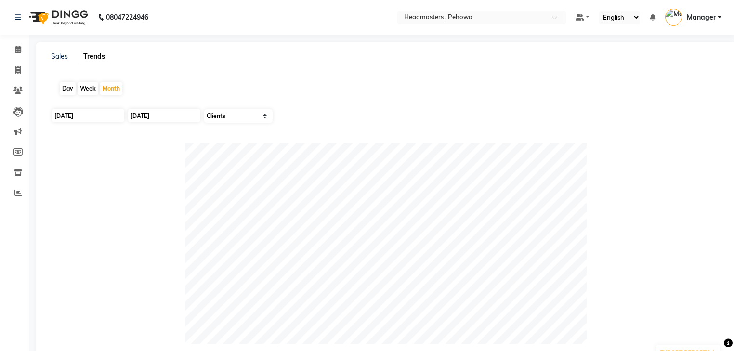
click at [66, 90] on div "Day" at bounding box center [68, 88] width 16 height 13
type input "[DATE]"
click at [67, 86] on div "Day" at bounding box center [68, 88] width 16 height 13
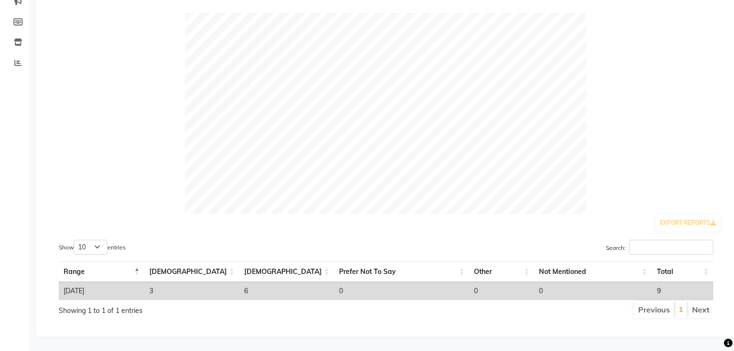
scroll to position [135, 0]
